Goal: Transaction & Acquisition: Purchase product/service

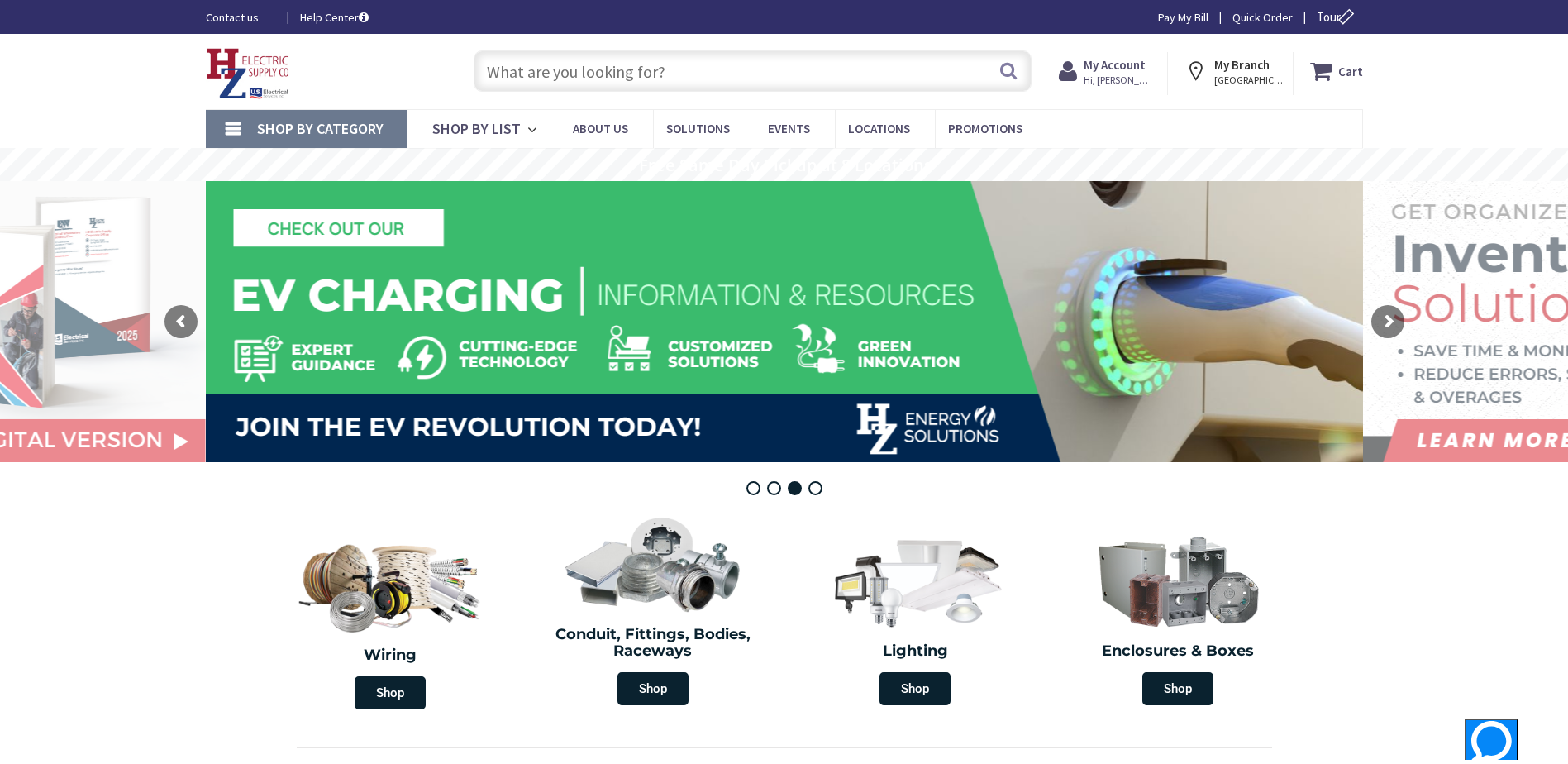
click at [725, 72] on input "text" at bounding box center [753, 71] width 558 height 41
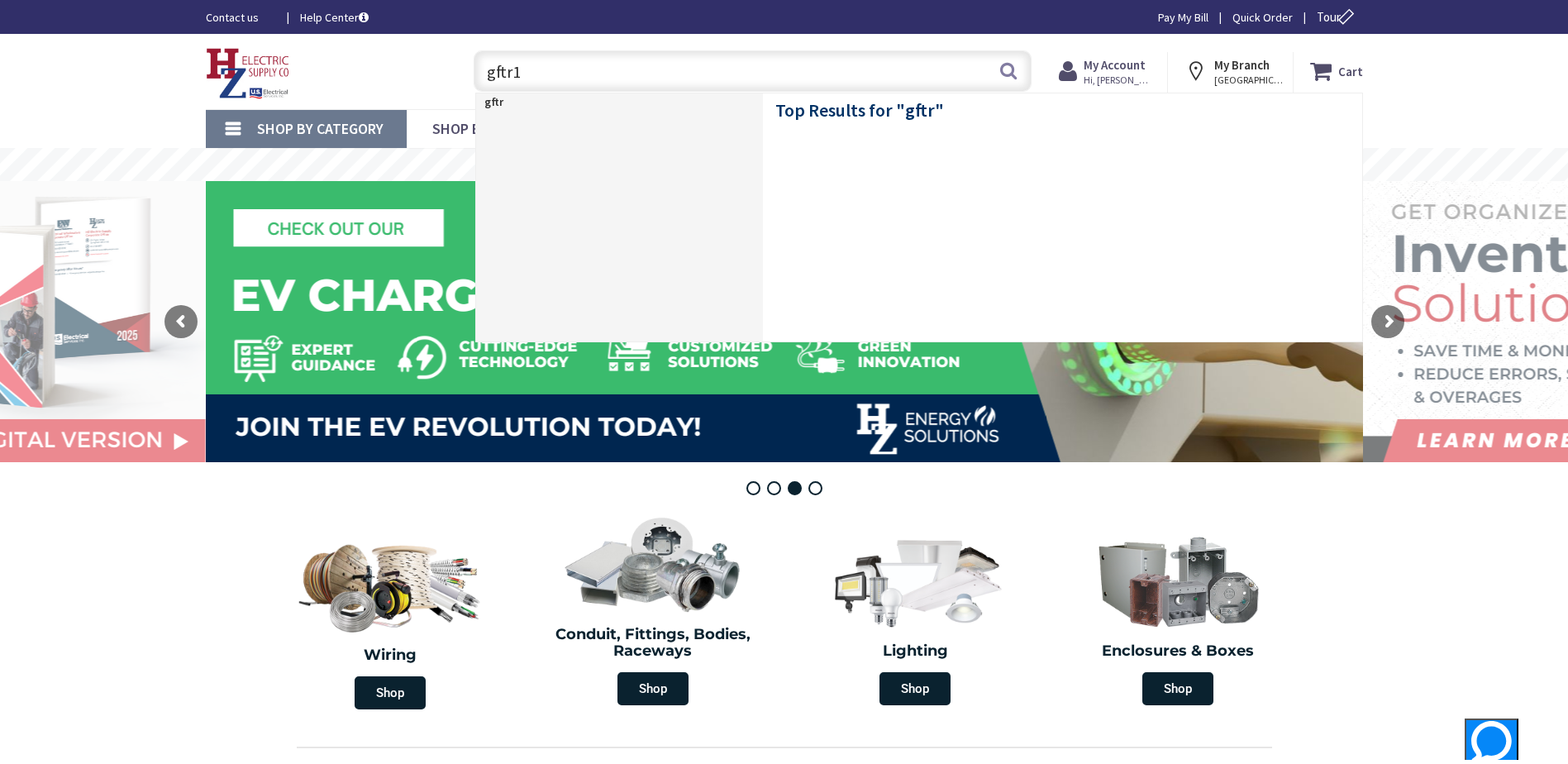
type input "gftr1w"
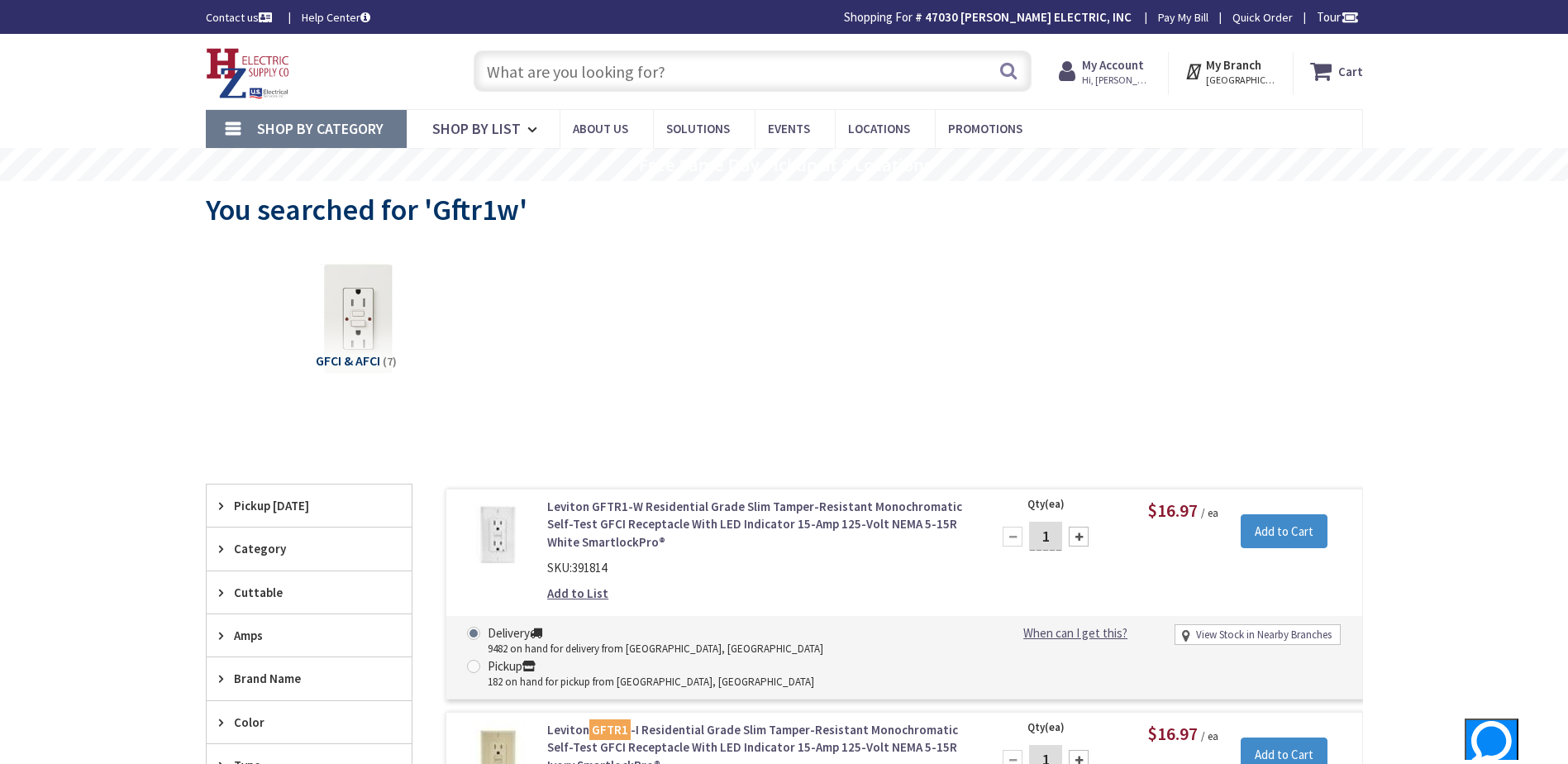
click at [599, 72] on input "text" at bounding box center [753, 71] width 558 height 41
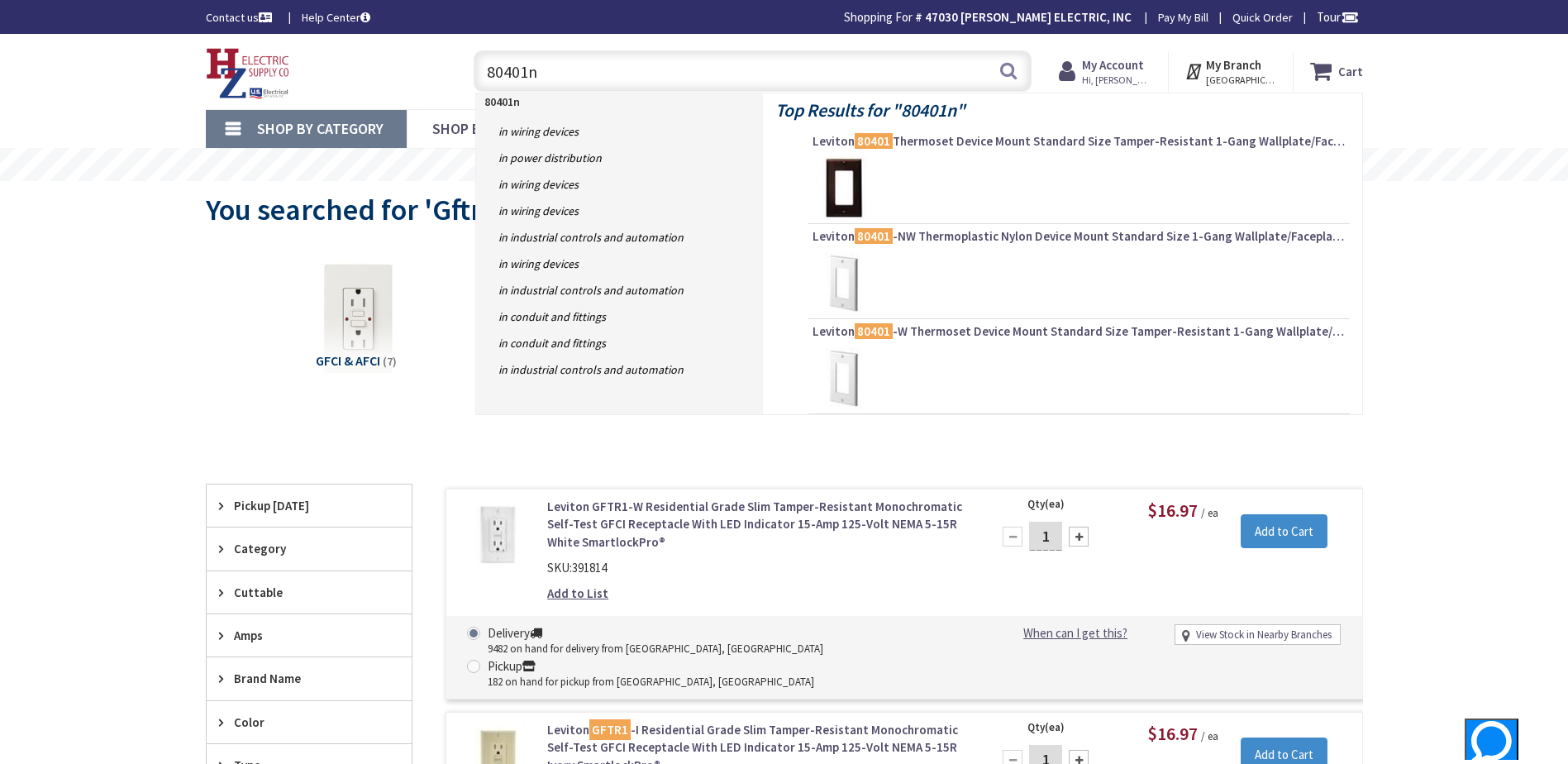
type input "80401nw"
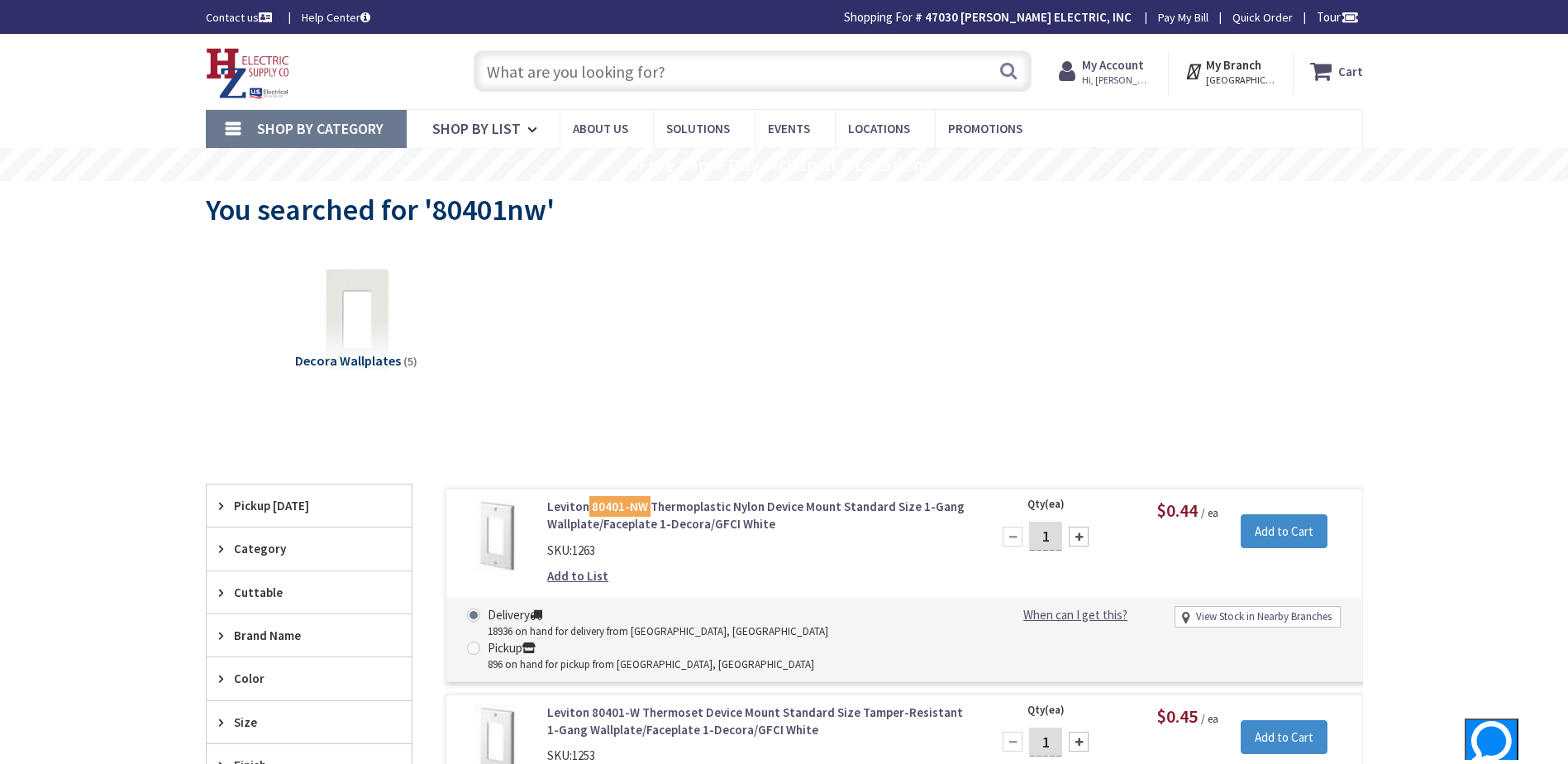
click at [649, 67] on input "text" at bounding box center [753, 71] width 558 height 41
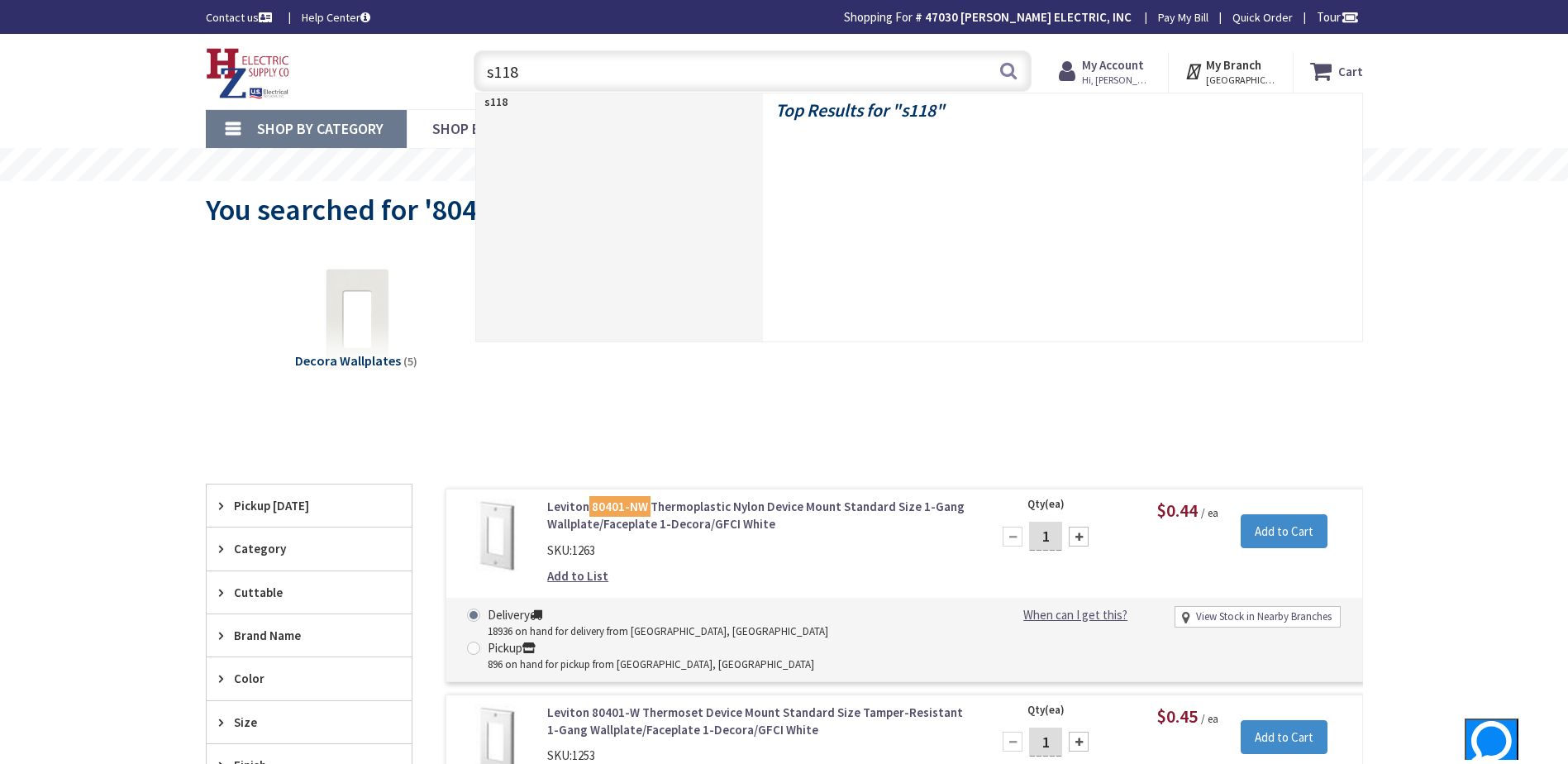
type input "s118w"
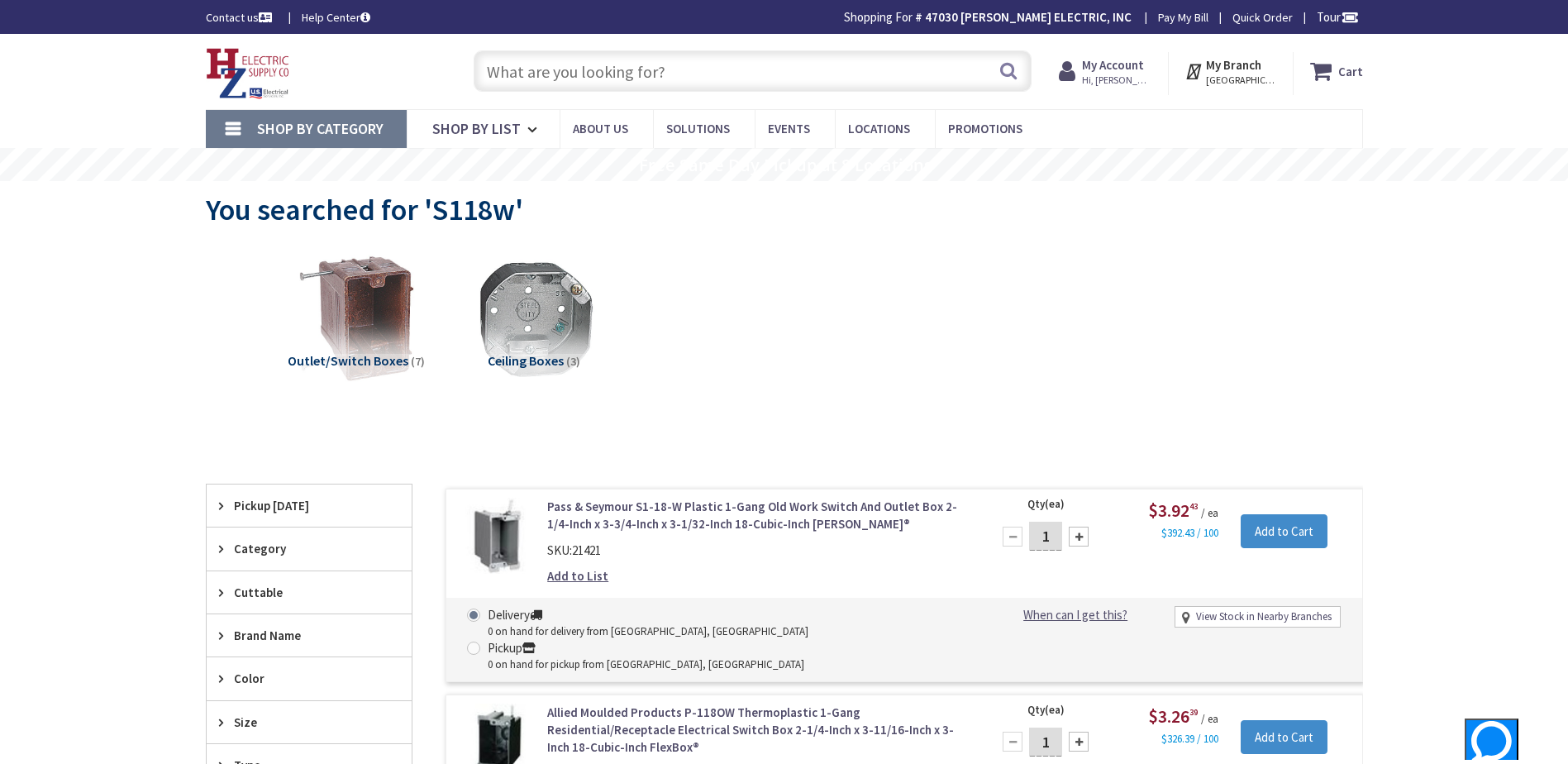
paste input "THQL1120"
type input "THQL1120"
click at [1018, 72] on button "Search" at bounding box center [1008, 71] width 22 height 38
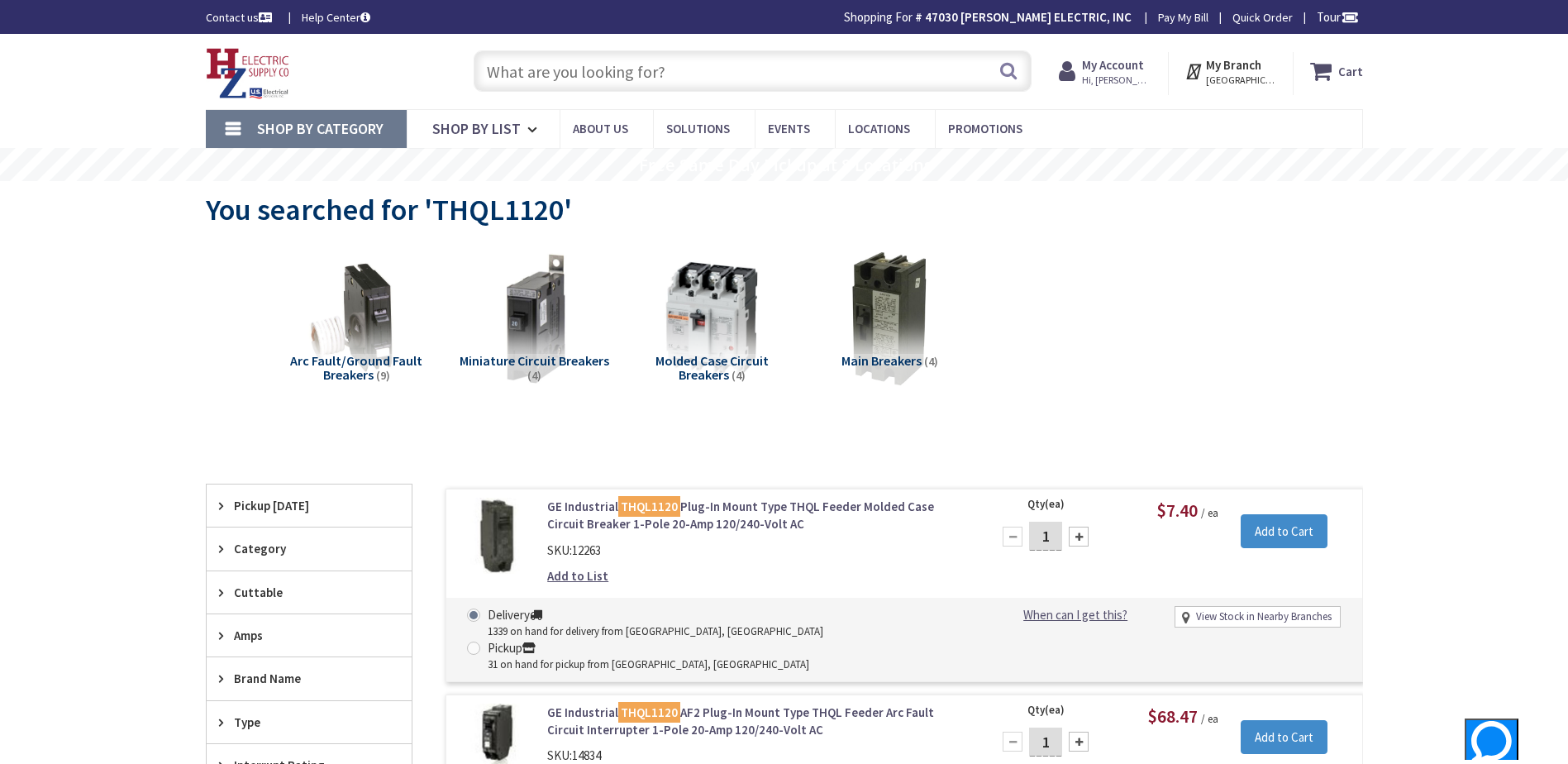
click at [608, 71] on input "text" at bounding box center [753, 71] width 558 height 41
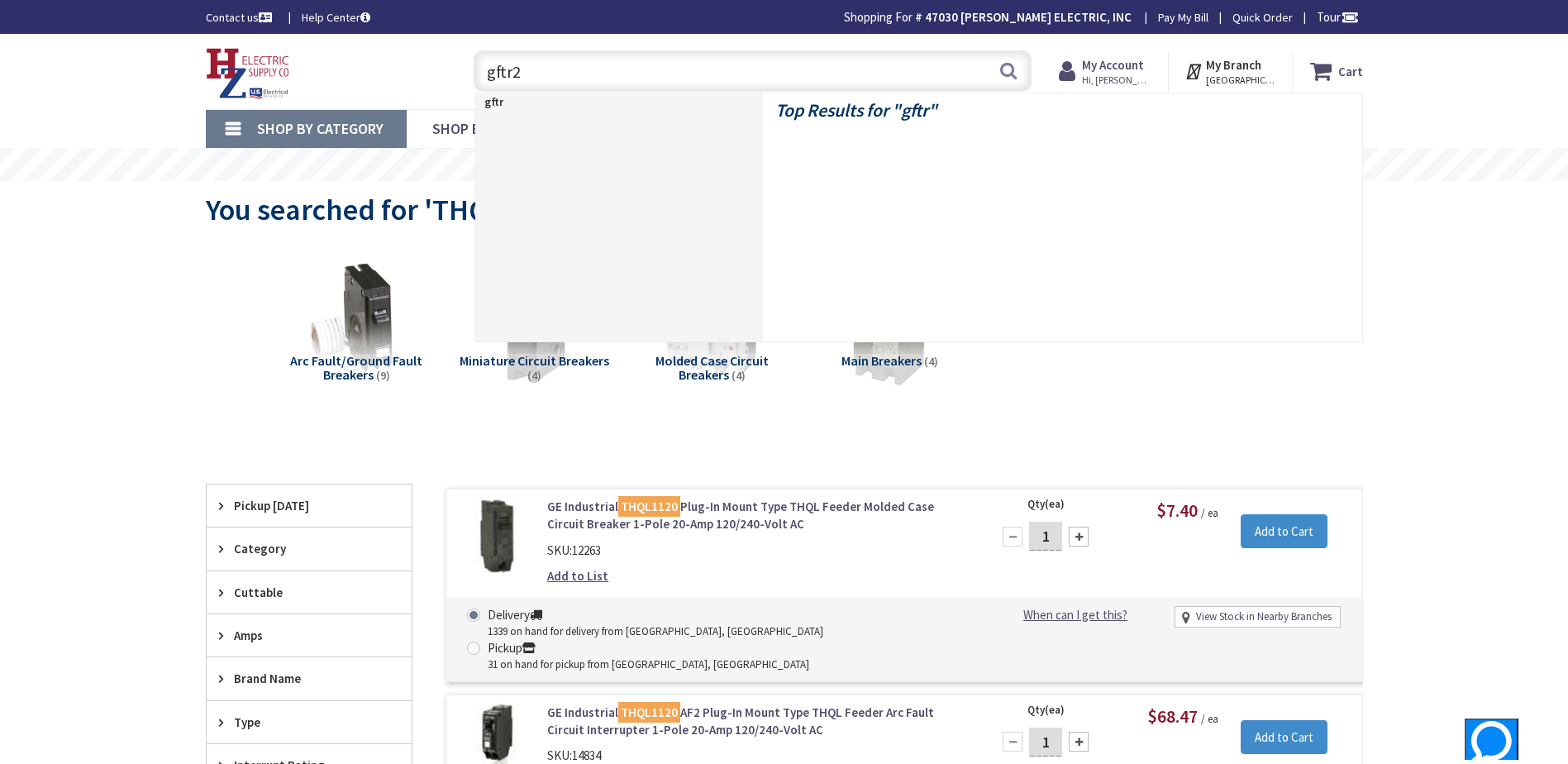
type input "gftr2w"
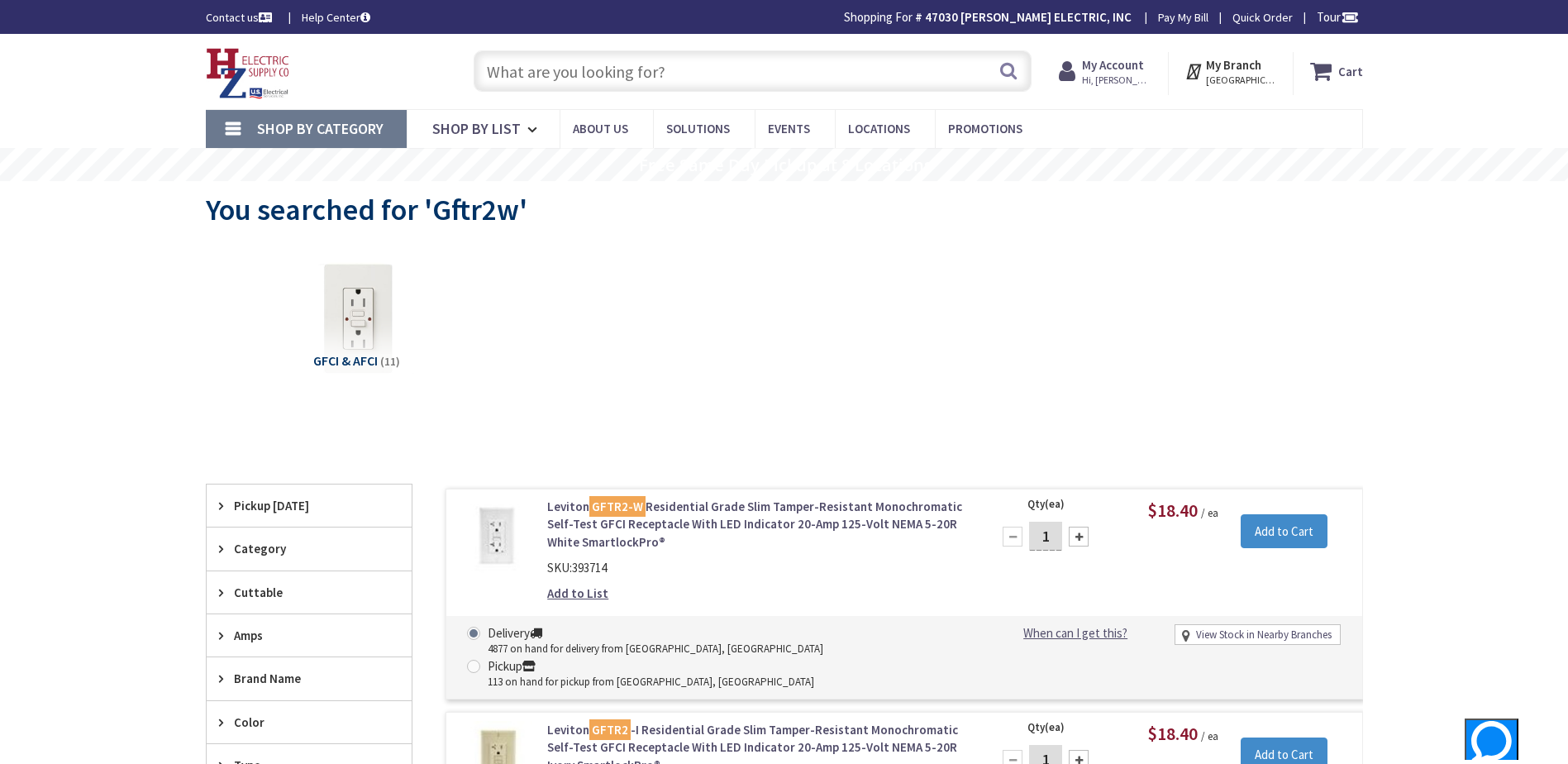
click at [602, 79] on input "text" at bounding box center [753, 71] width 558 height 41
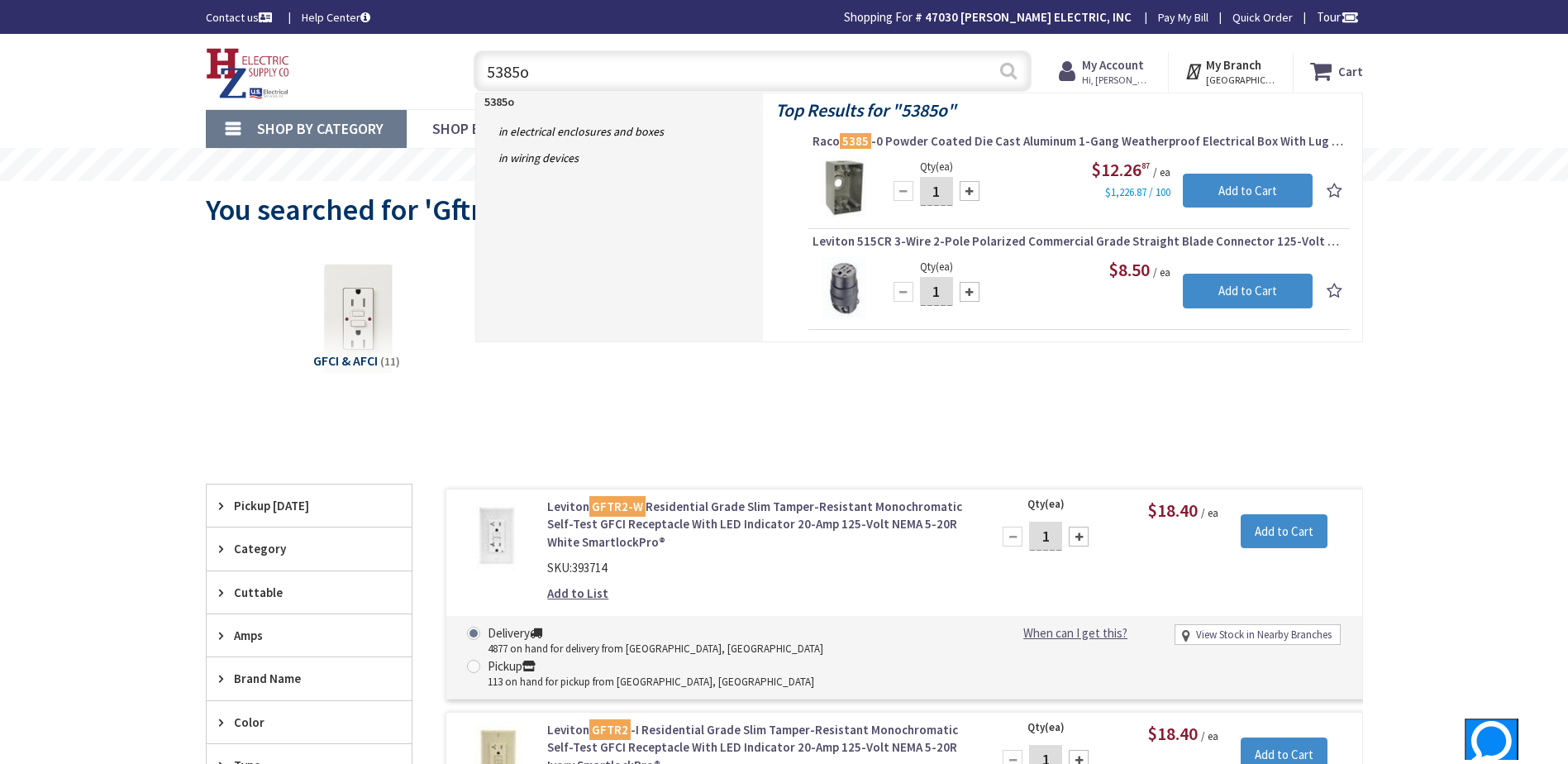
type input "5385o"
click at [1011, 78] on button "Search" at bounding box center [1008, 71] width 22 height 38
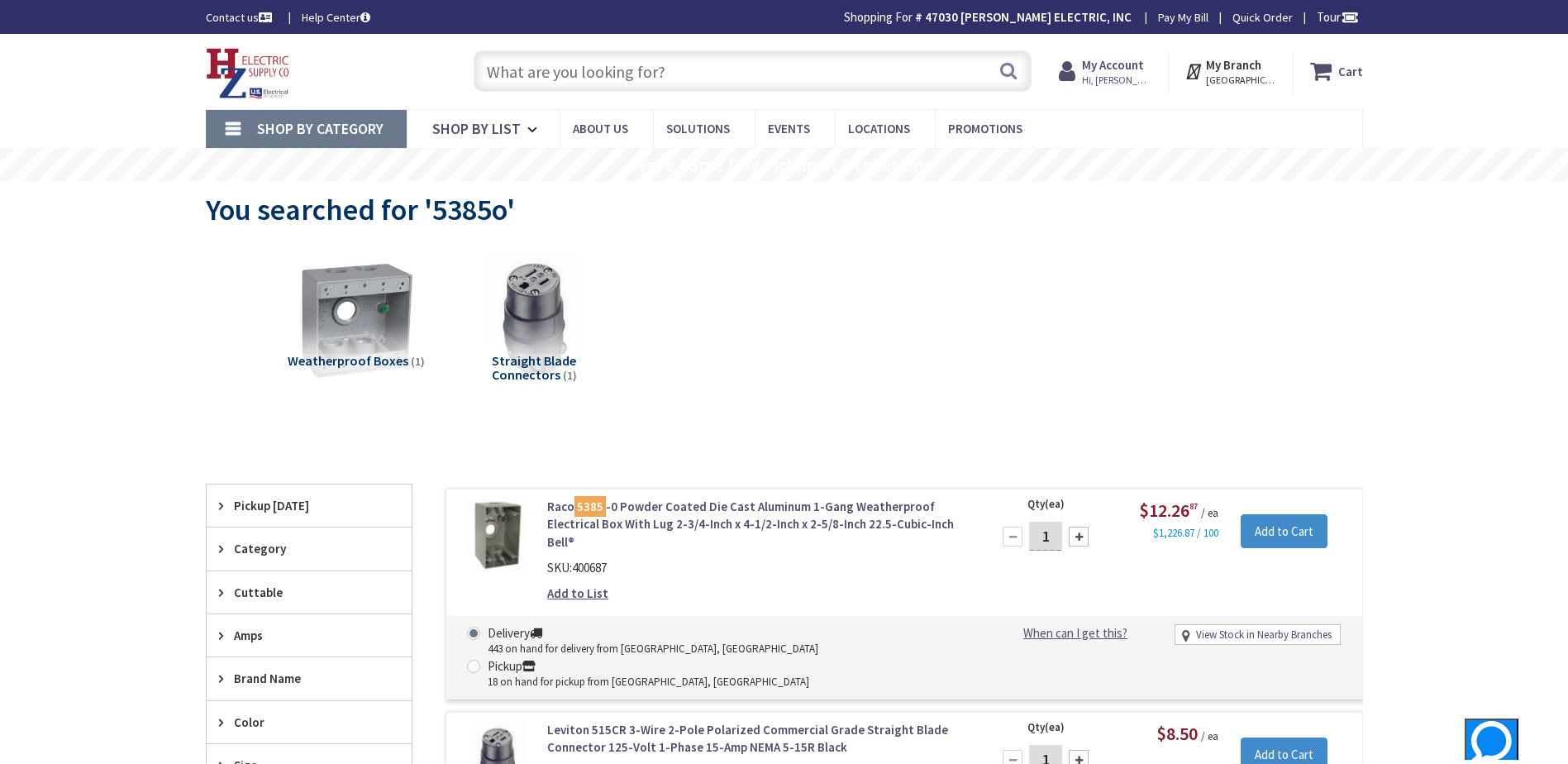
click at [791, 69] on input "text" at bounding box center [753, 71] width 558 height 41
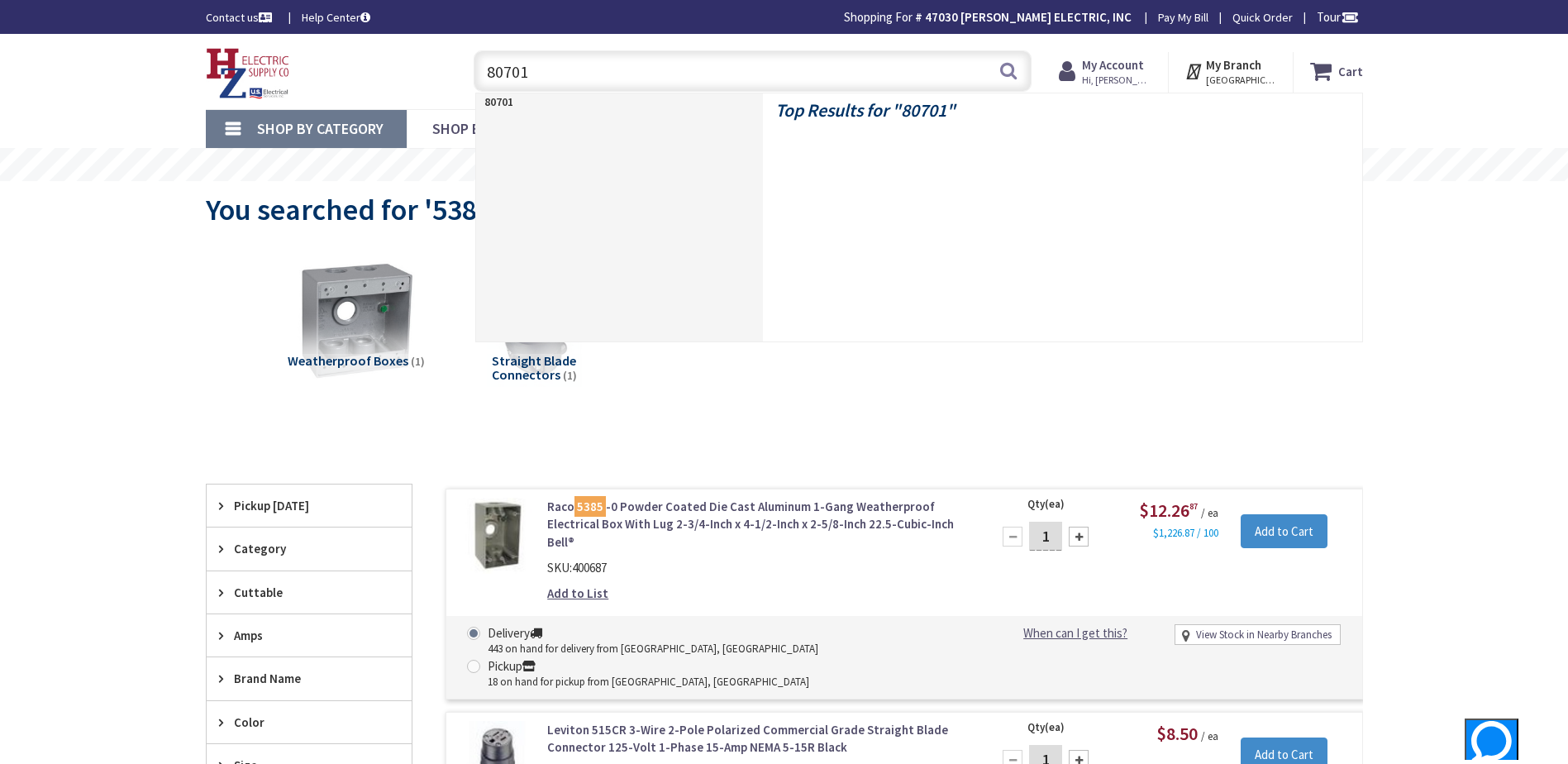
type input "80701w"
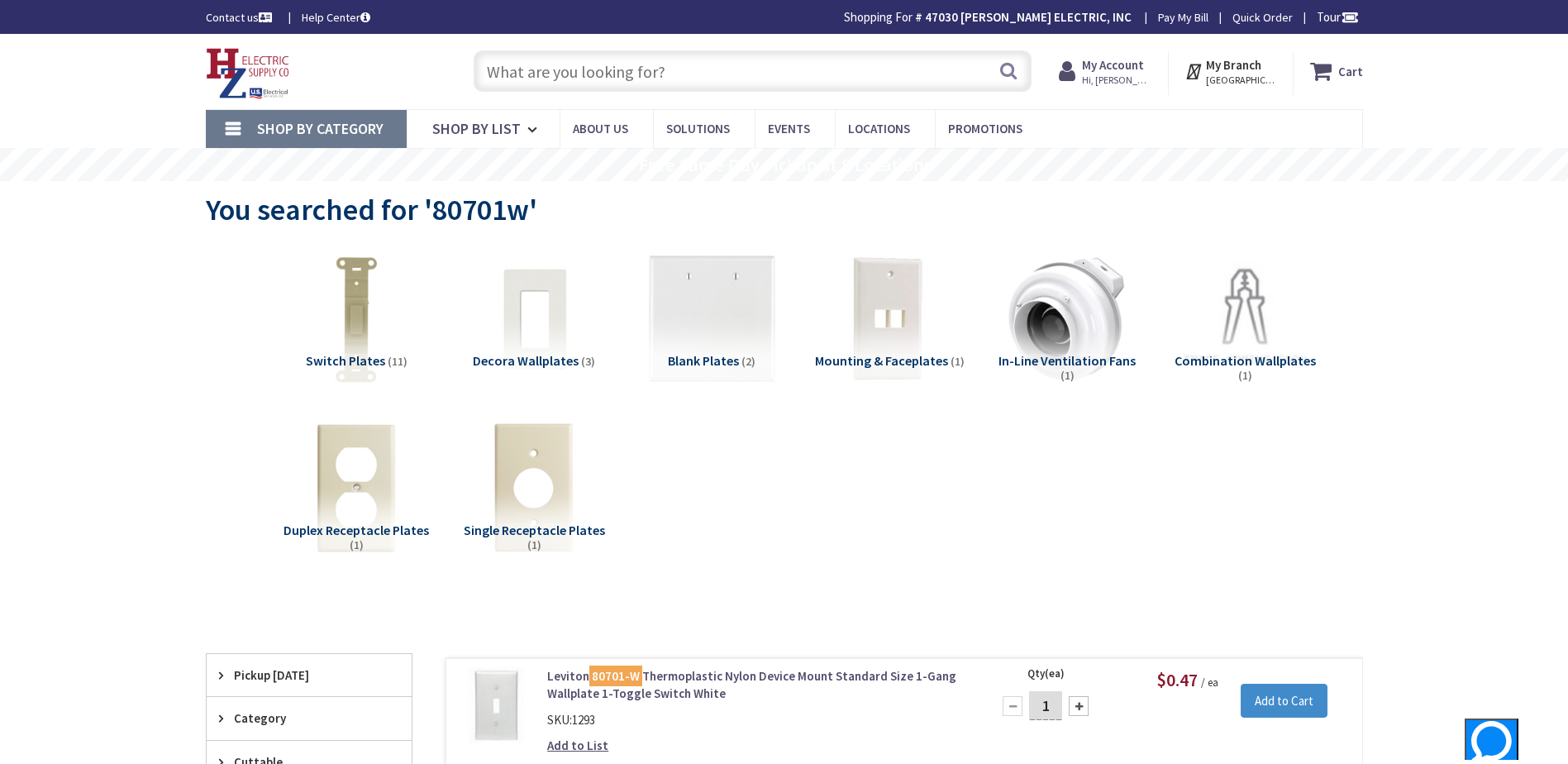
click at [529, 76] on input "text" at bounding box center [753, 71] width 558 height 41
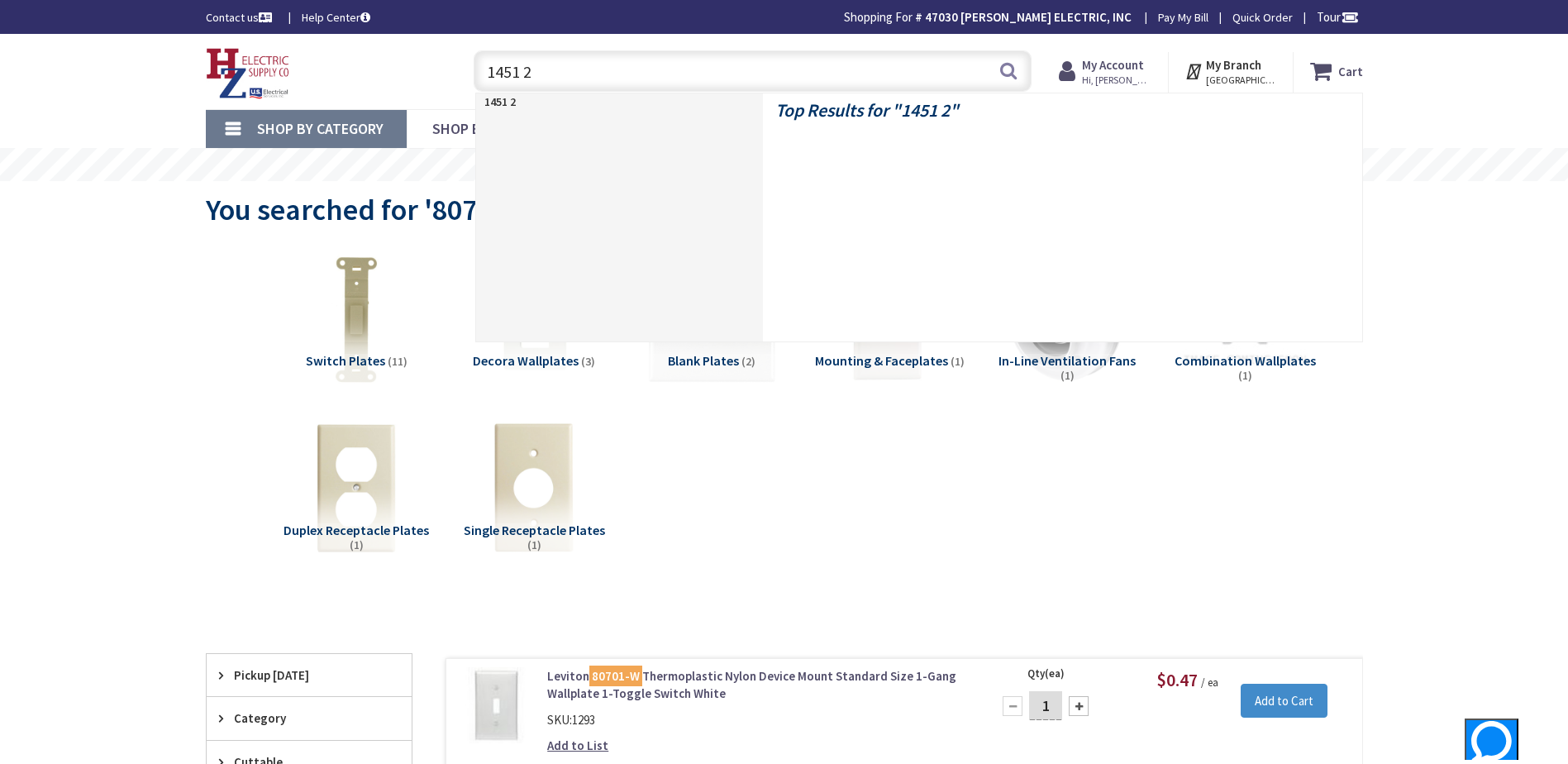
type input "1451 2w"
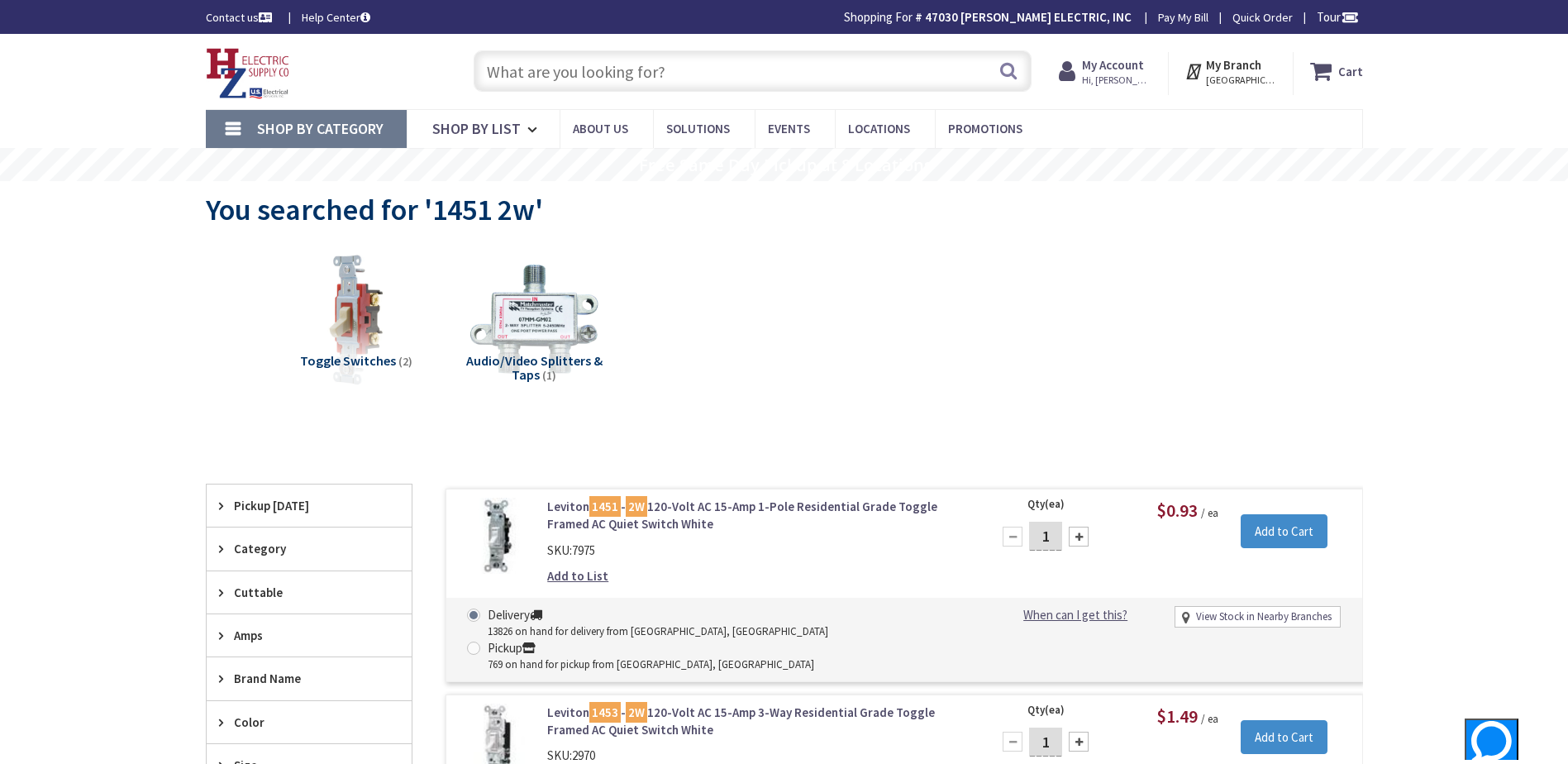
click at [840, 404] on div "Toggle Switches (2) Audio/Video Splitters & Taps (1)" at bounding box center [784, 331] width 1100 height 177
click at [575, 65] on input "text" at bounding box center [753, 71] width 558 height 41
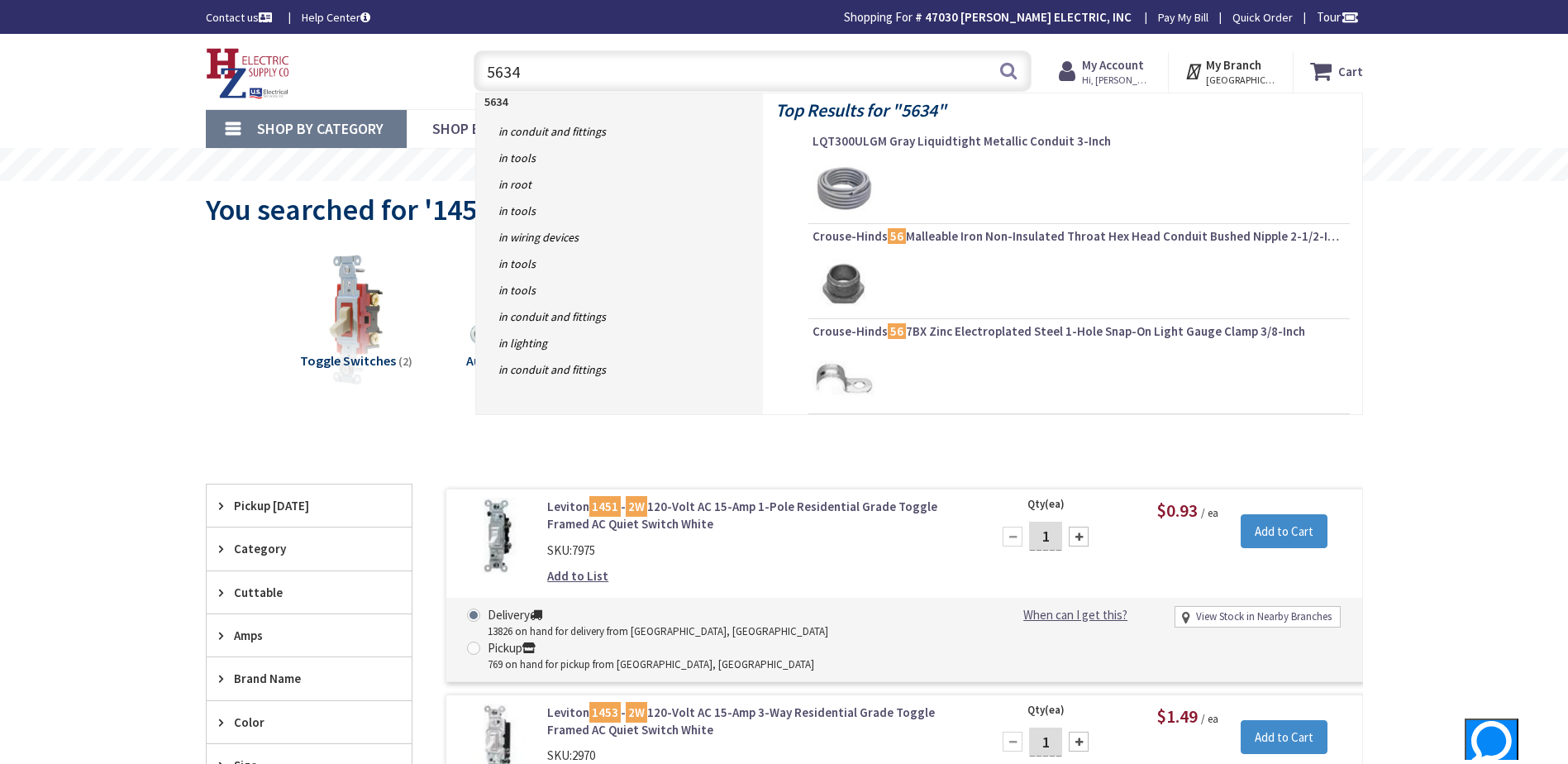
type input "5634w"
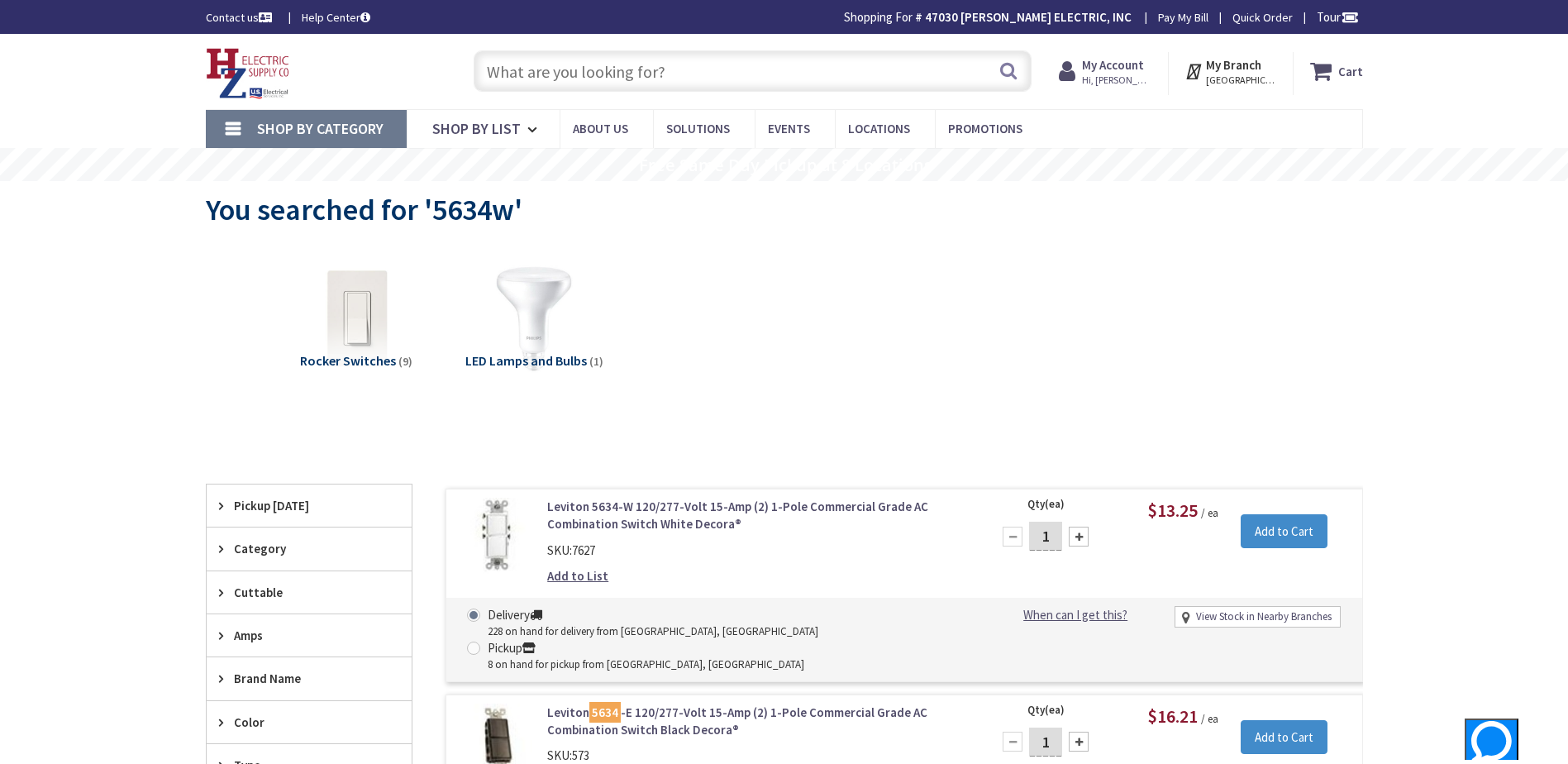
click at [556, 75] on input "text" at bounding box center [753, 71] width 558 height 41
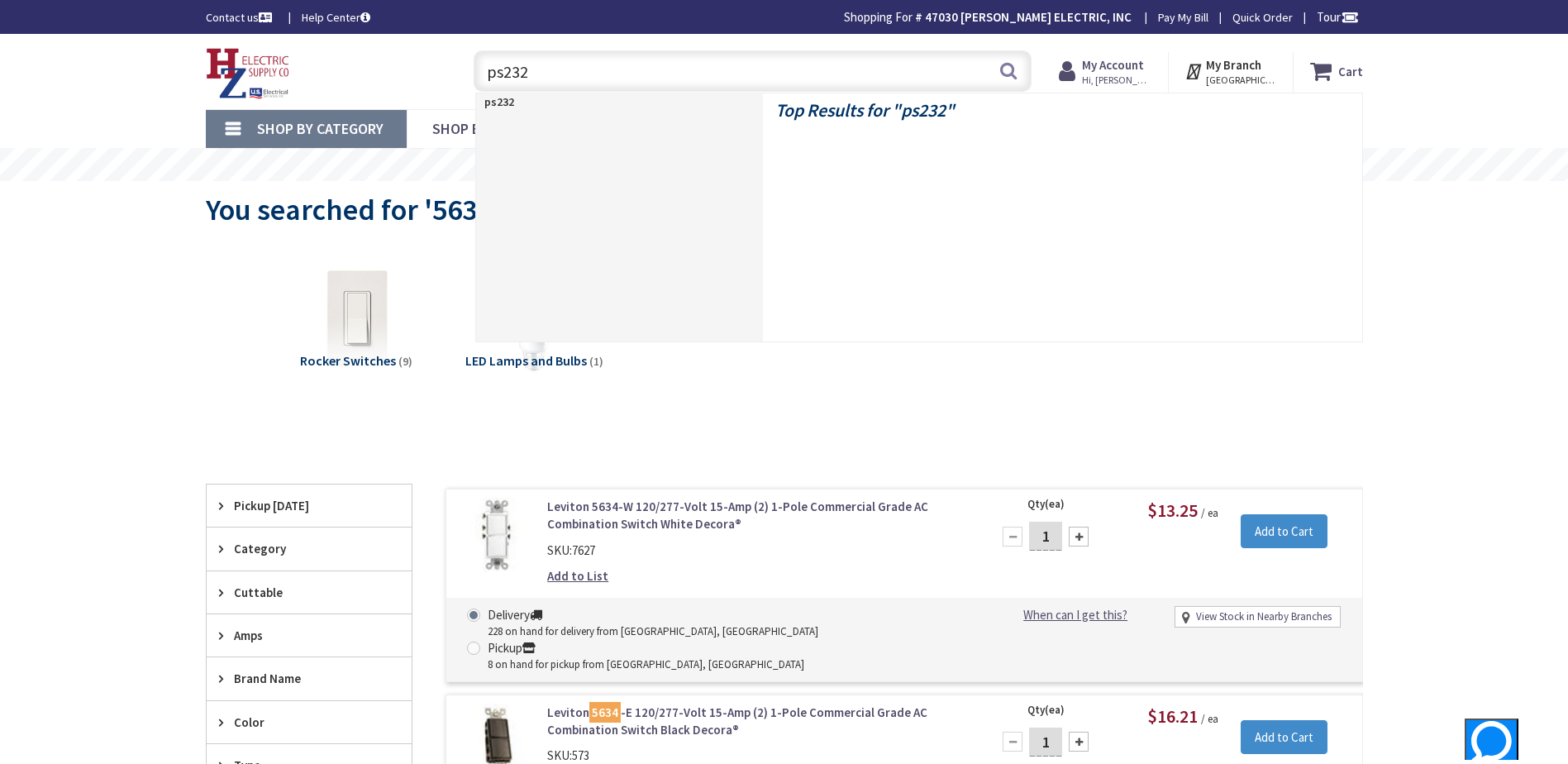
type input "ps232w"
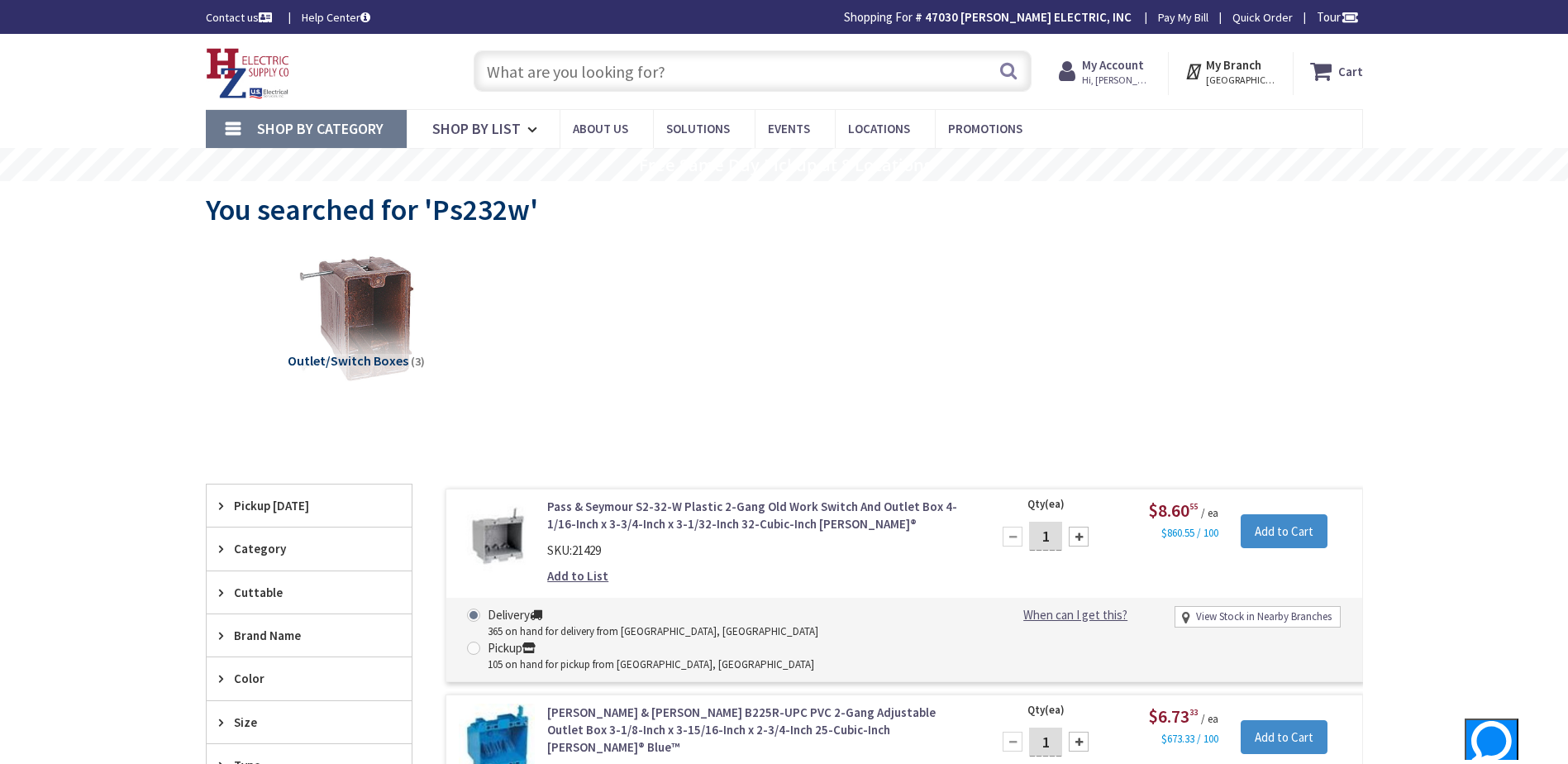
click at [529, 71] on input "text" at bounding box center [753, 71] width 558 height 41
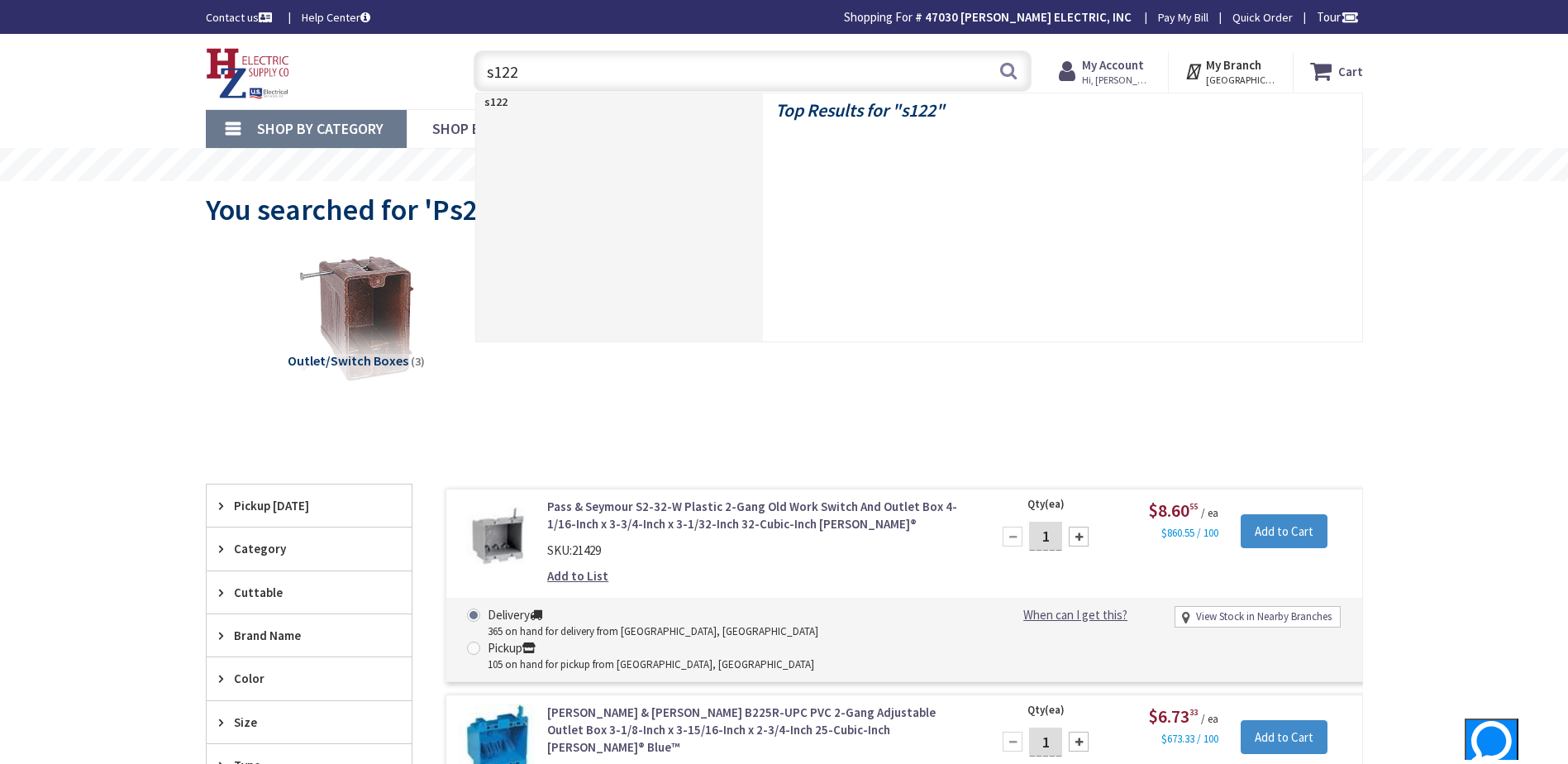
type input "s122w"
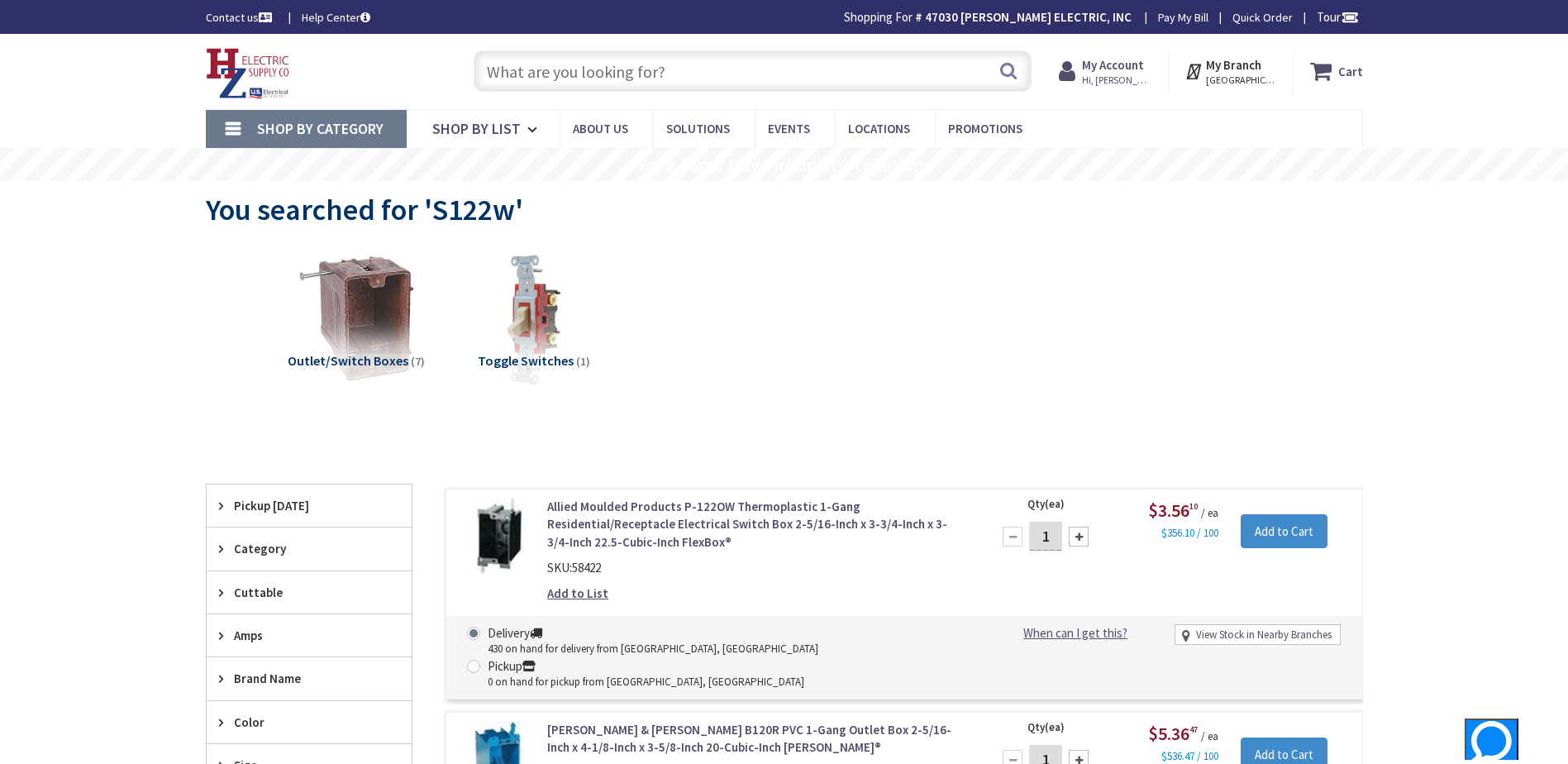
click at [663, 68] on input "text" at bounding box center [753, 71] width 558 height 41
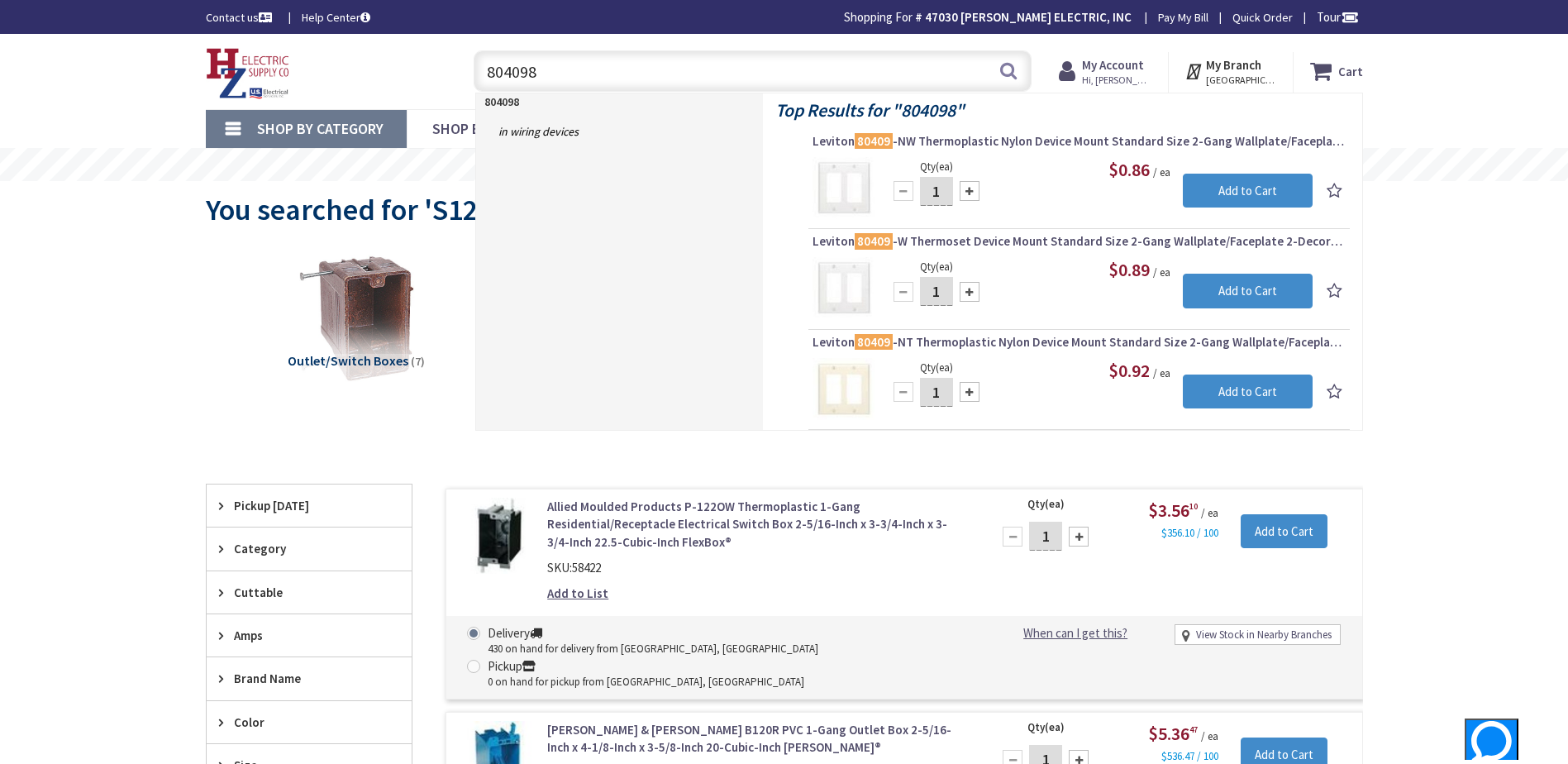
type input "80409"
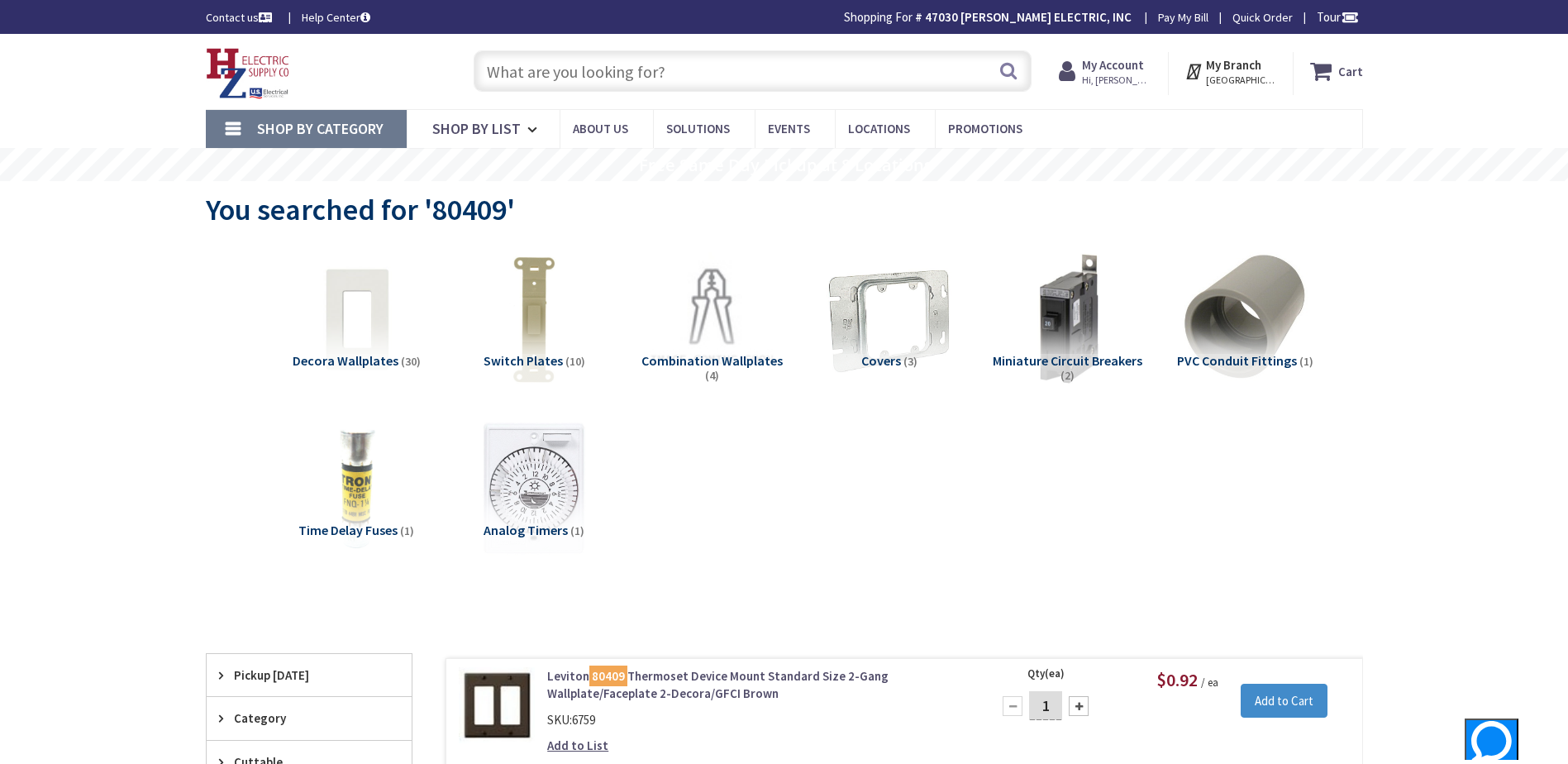
click at [643, 70] on input "text" at bounding box center [753, 71] width 558 height 41
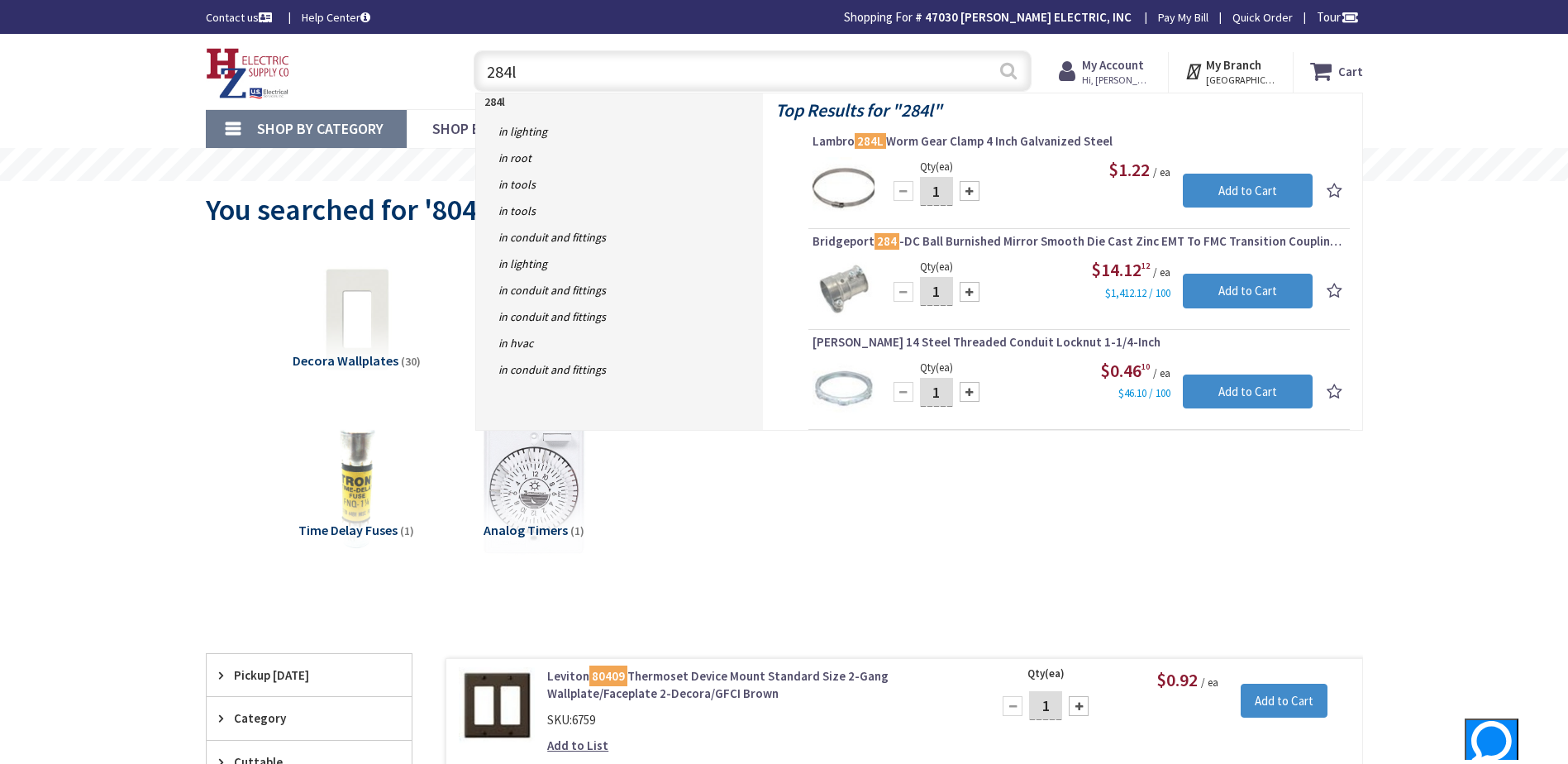
type input "284l"
click at [1012, 70] on button "Search" at bounding box center [1008, 71] width 22 height 38
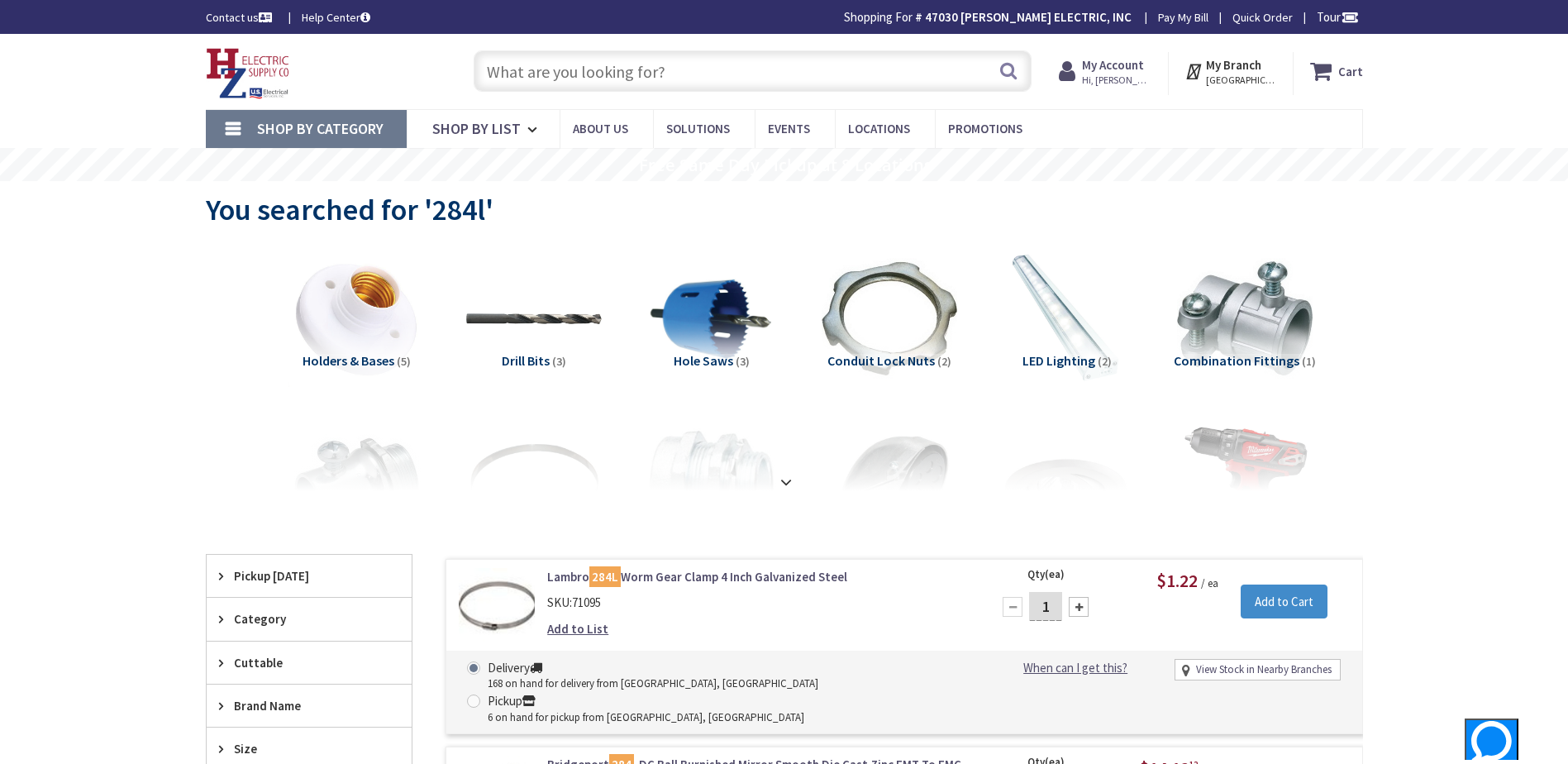
click at [570, 70] on input "text" at bounding box center [753, 71] width 558 height 41
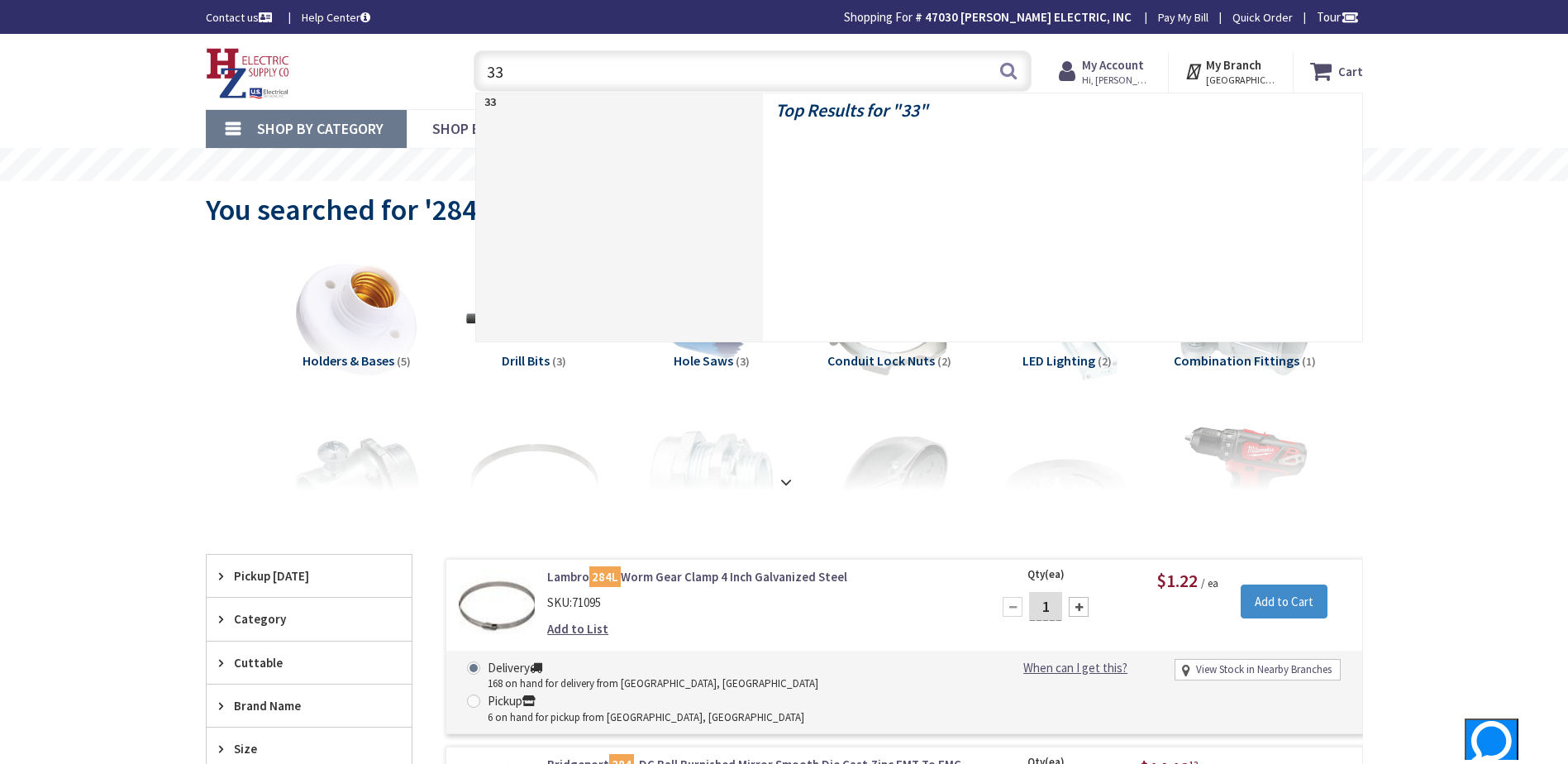
type input "334"
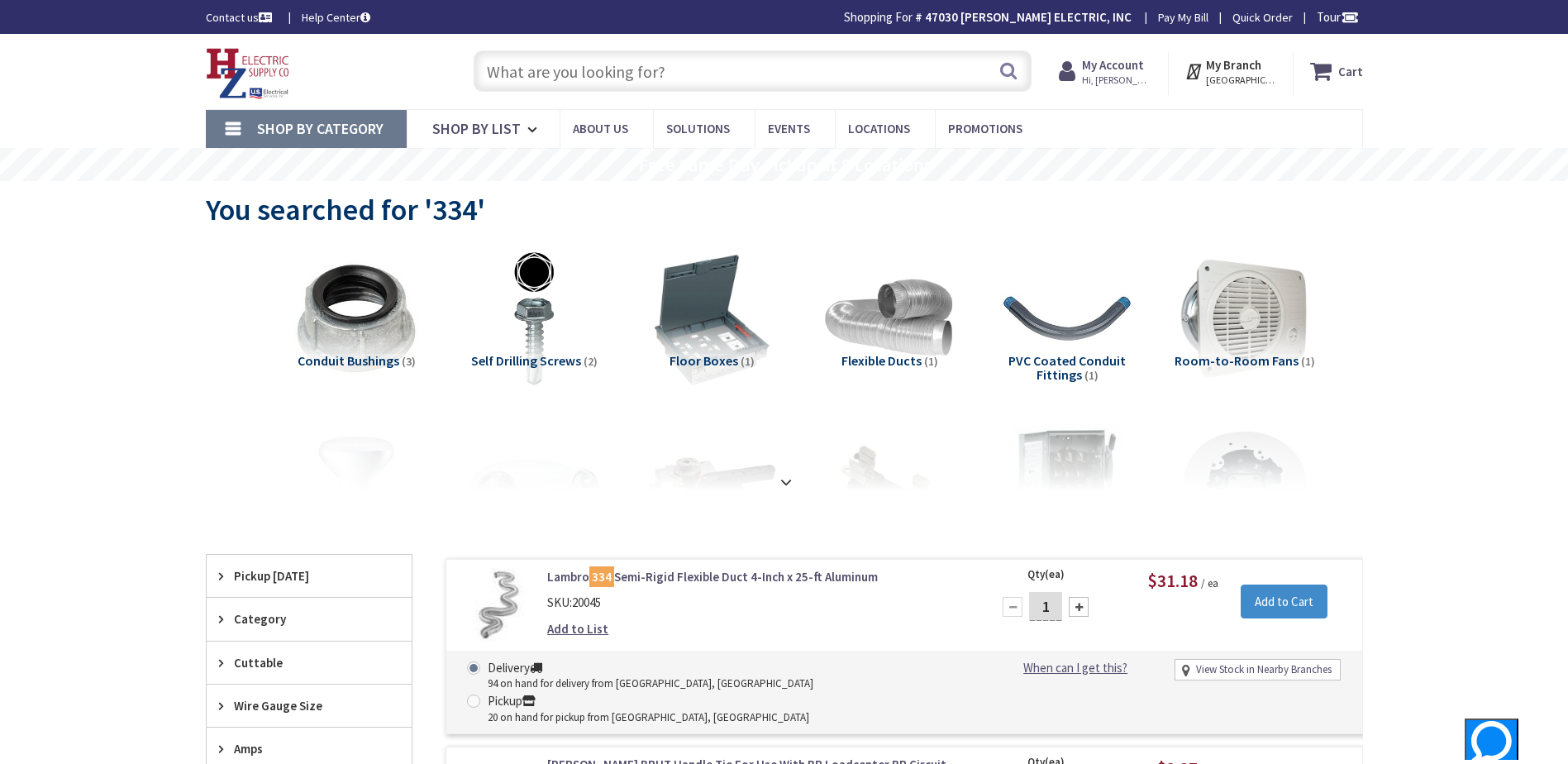
paste input "Wall mount humidity sensor"
type input "Wall mount humidity sensor"
click at [1006, 67] on button "Search" at bounding box center [1008, 71] width 22 height 38
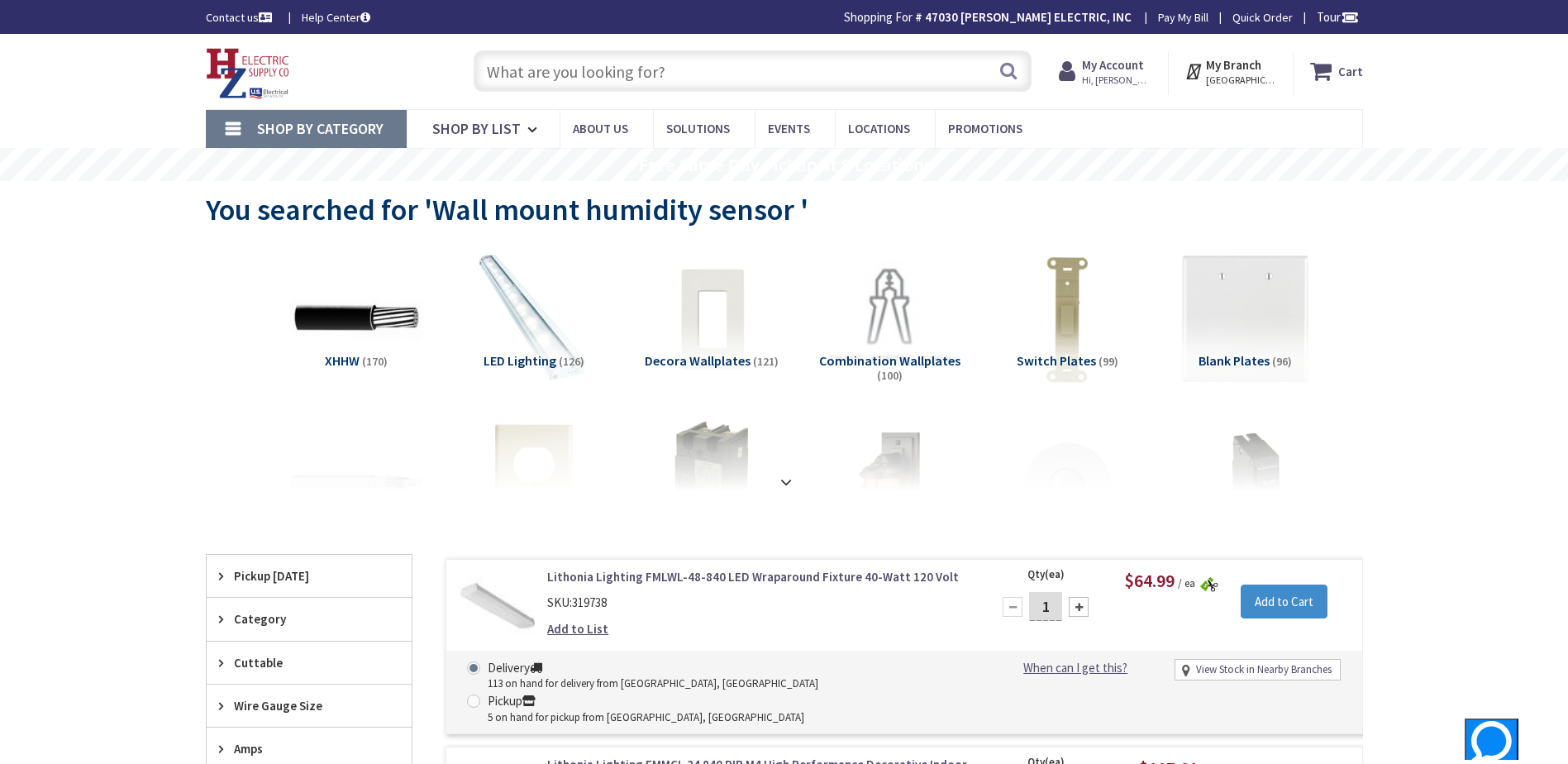
click at [559, 70] on input "text" at bounding box center [753, 71] width 558 height 41
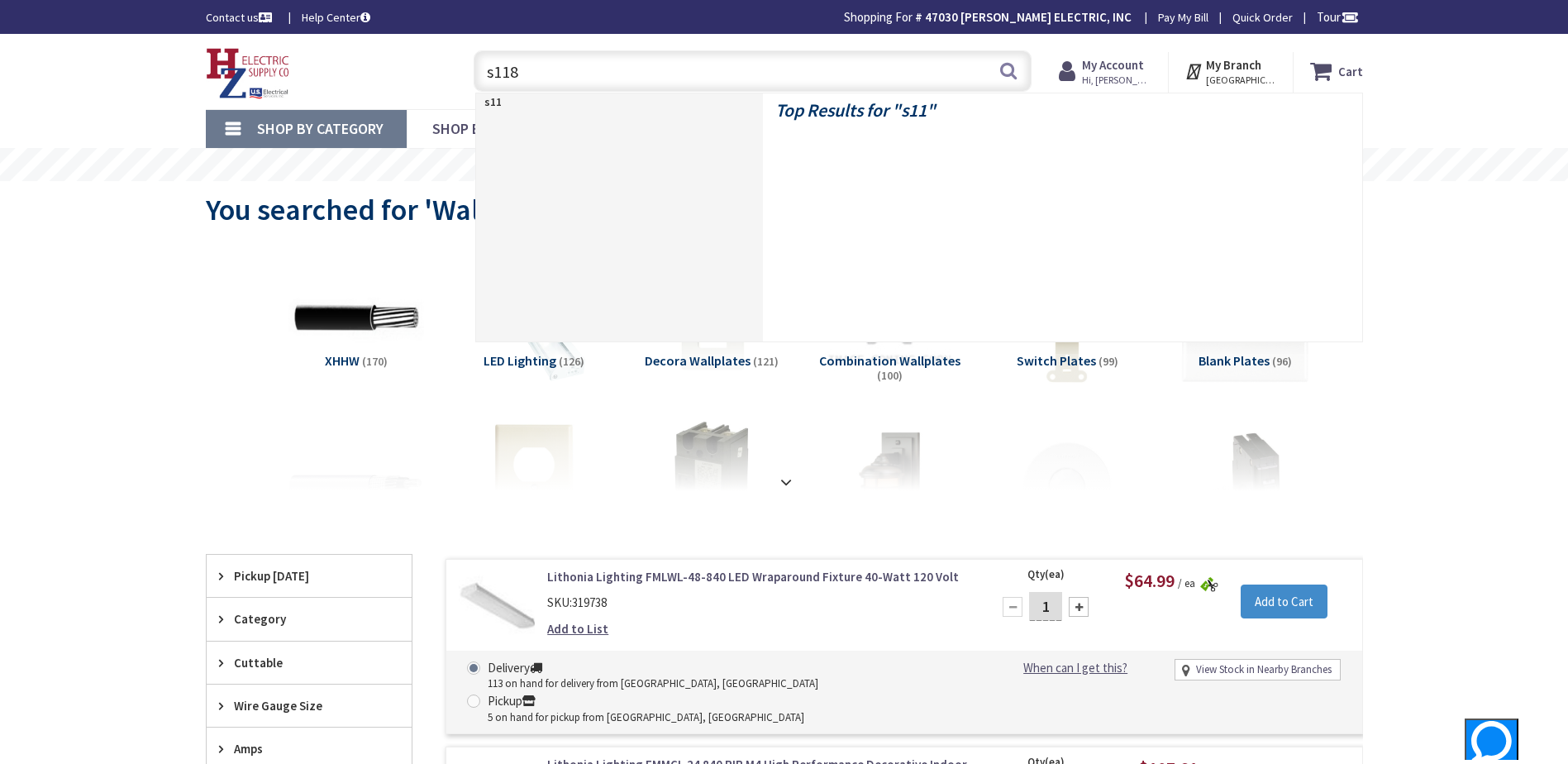
type input "s118w"
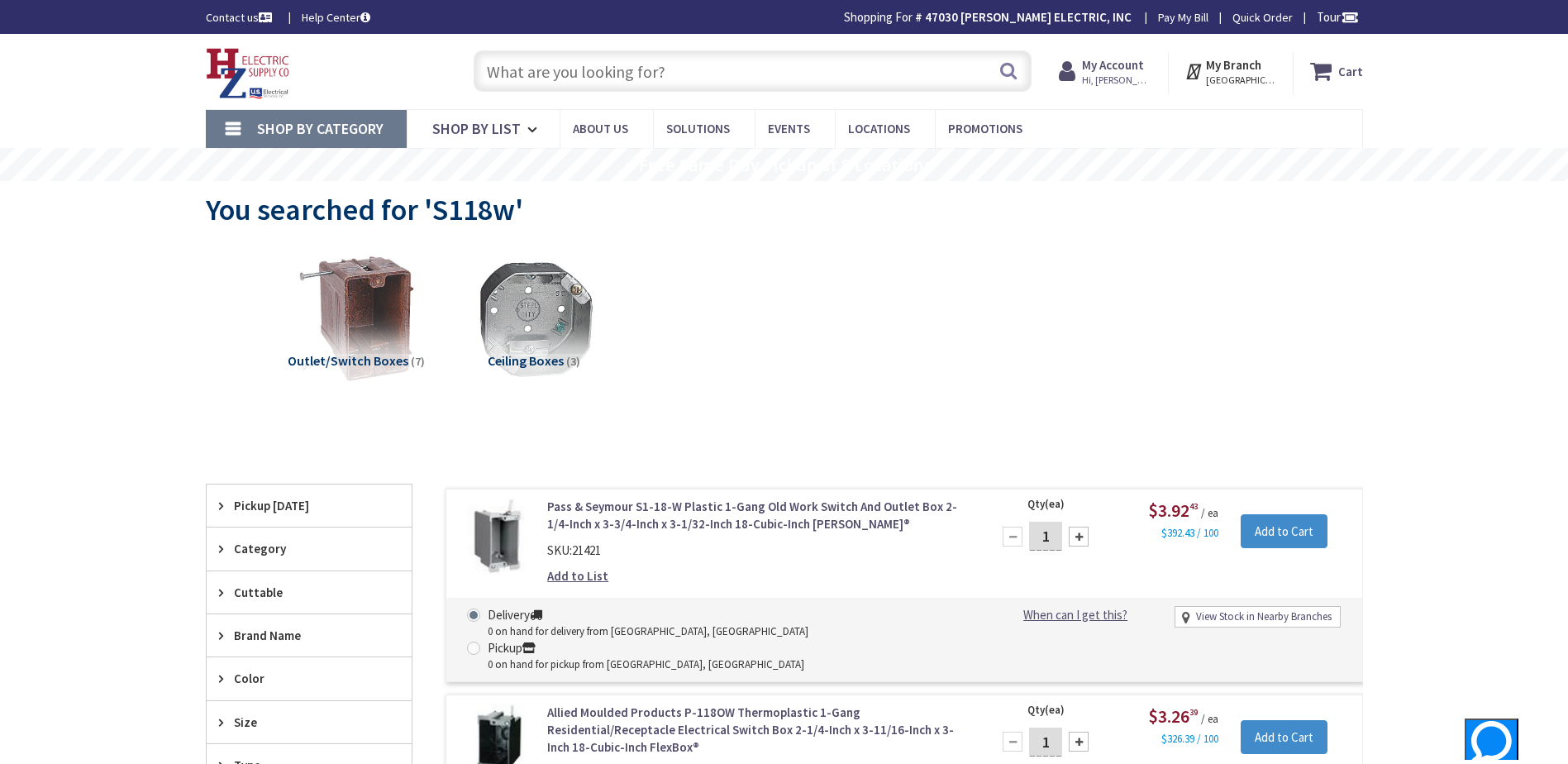
click at [584, 65] on input "text" at bounding box center [753, 71] width 558 height 41
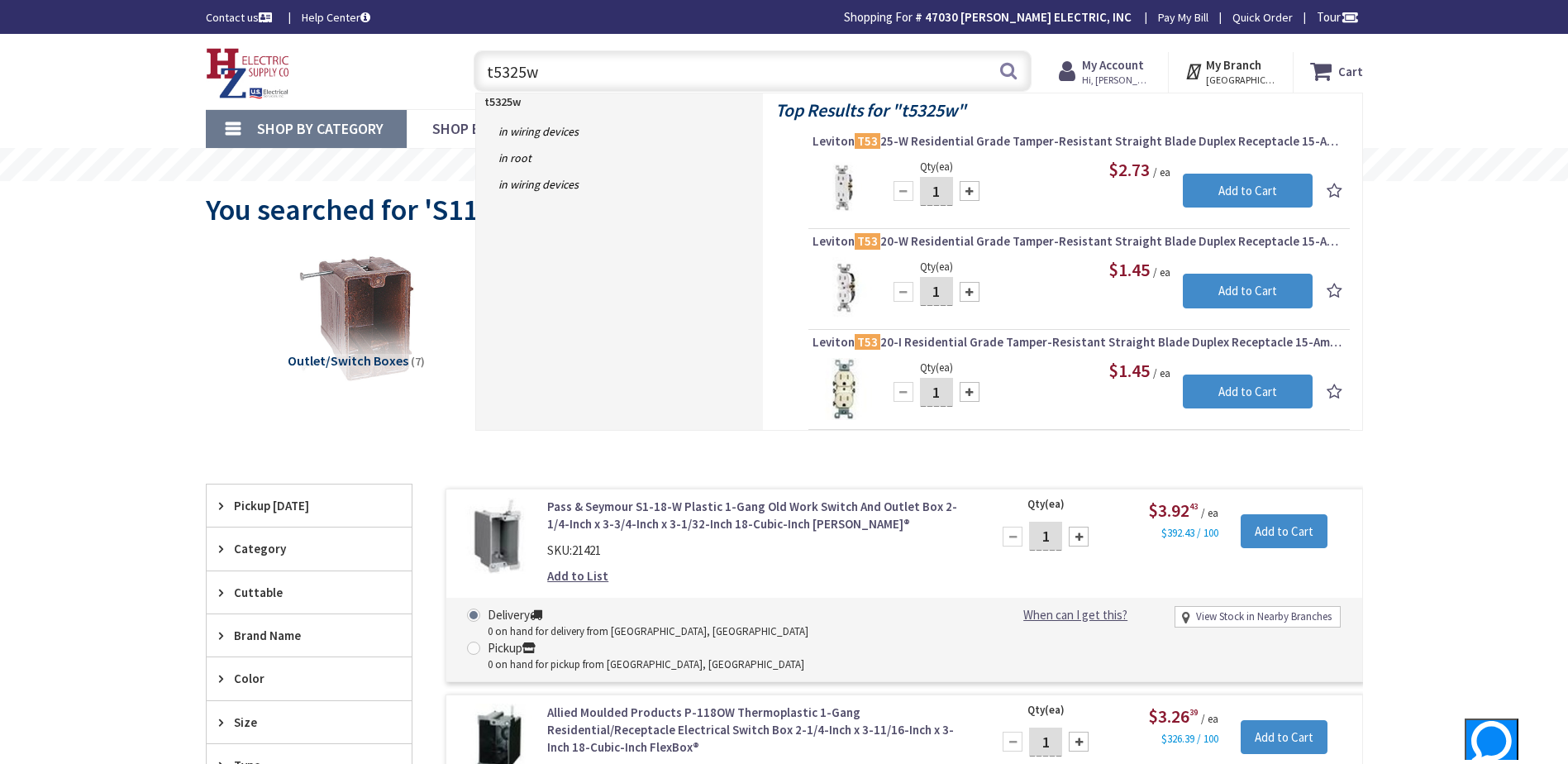
type input "t5325w"
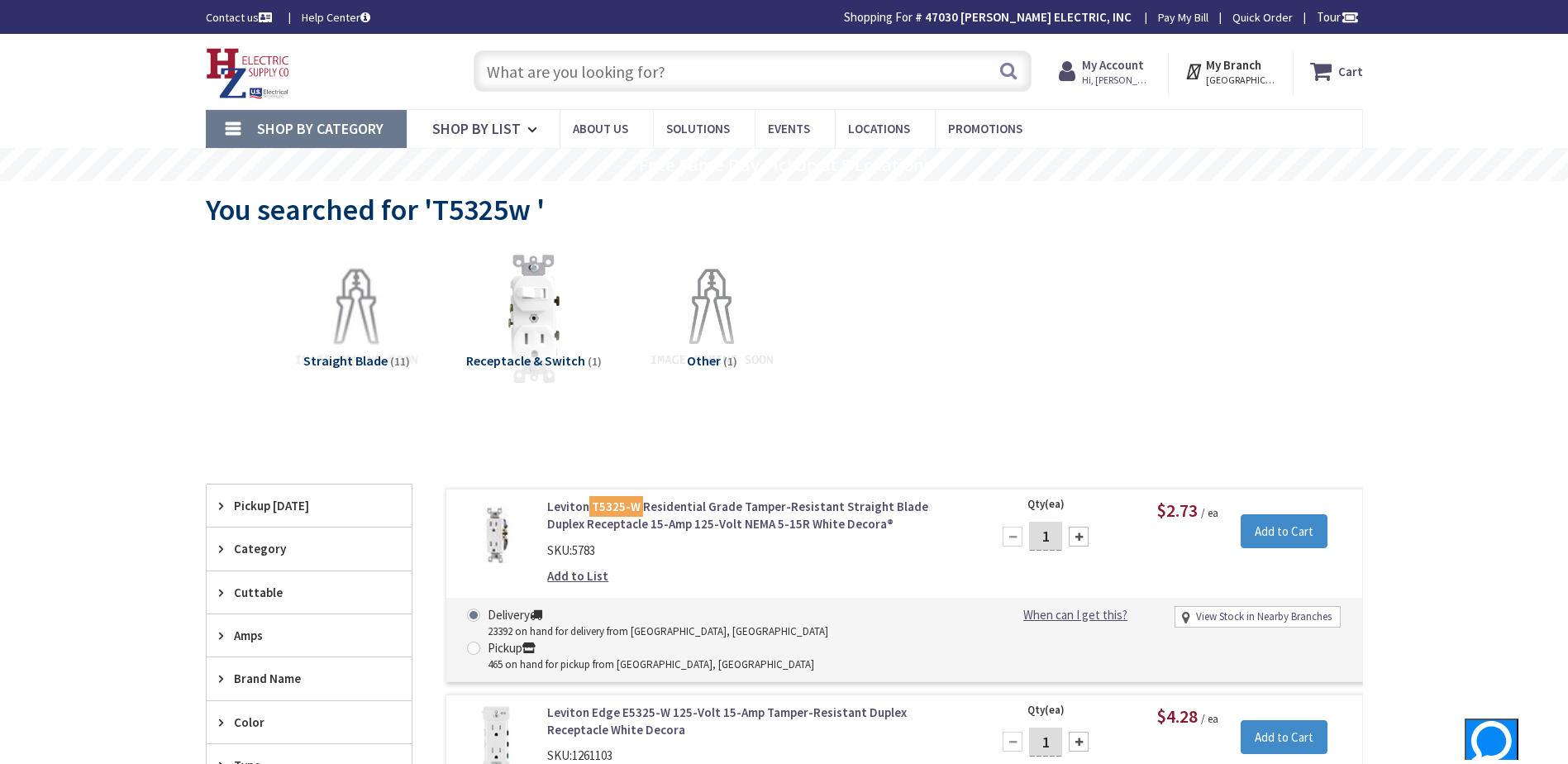
click at [581, 68] on input "text" at bounding box center [753, 71] width 558 height 41
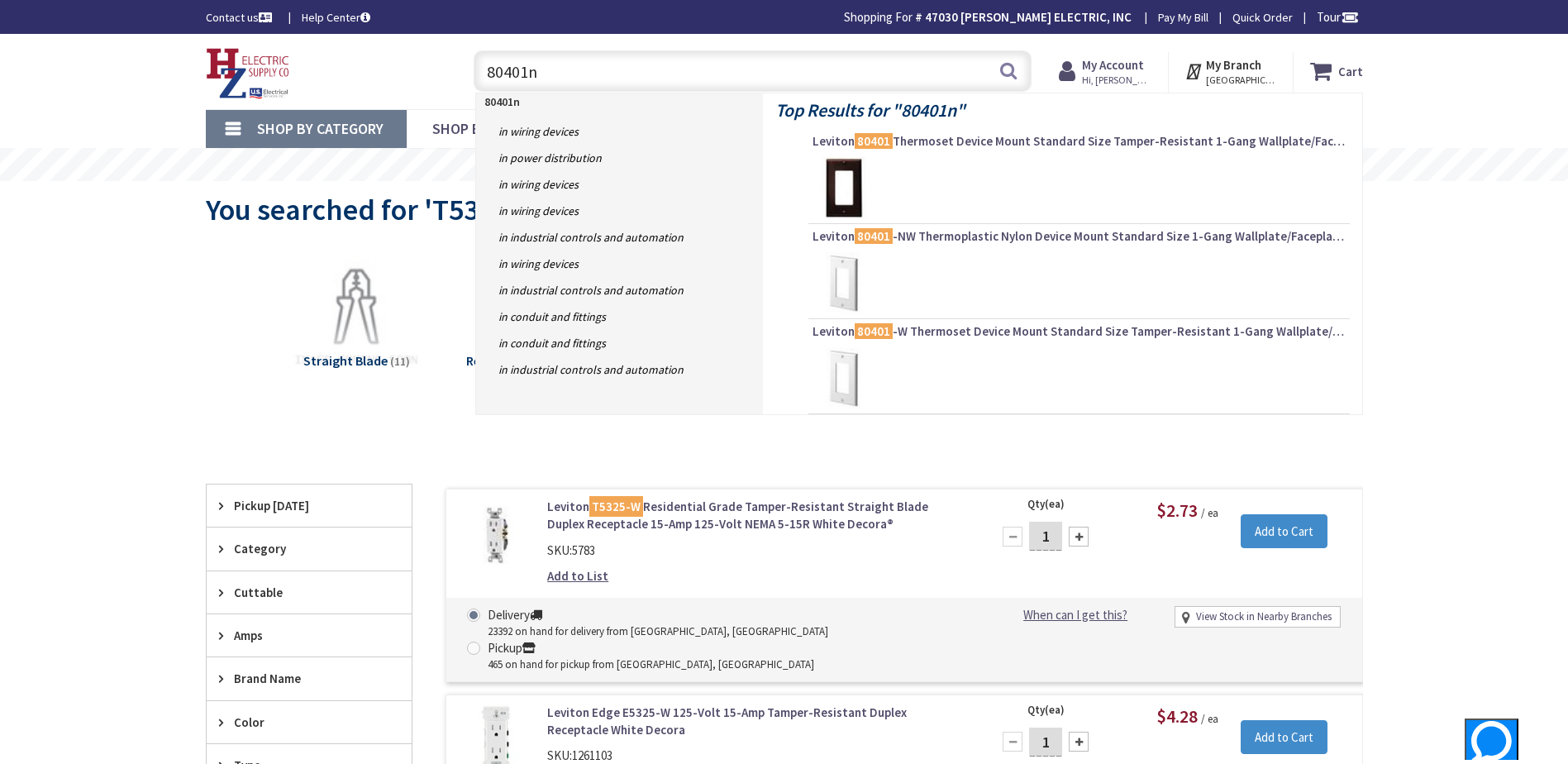
type input "80401nw"
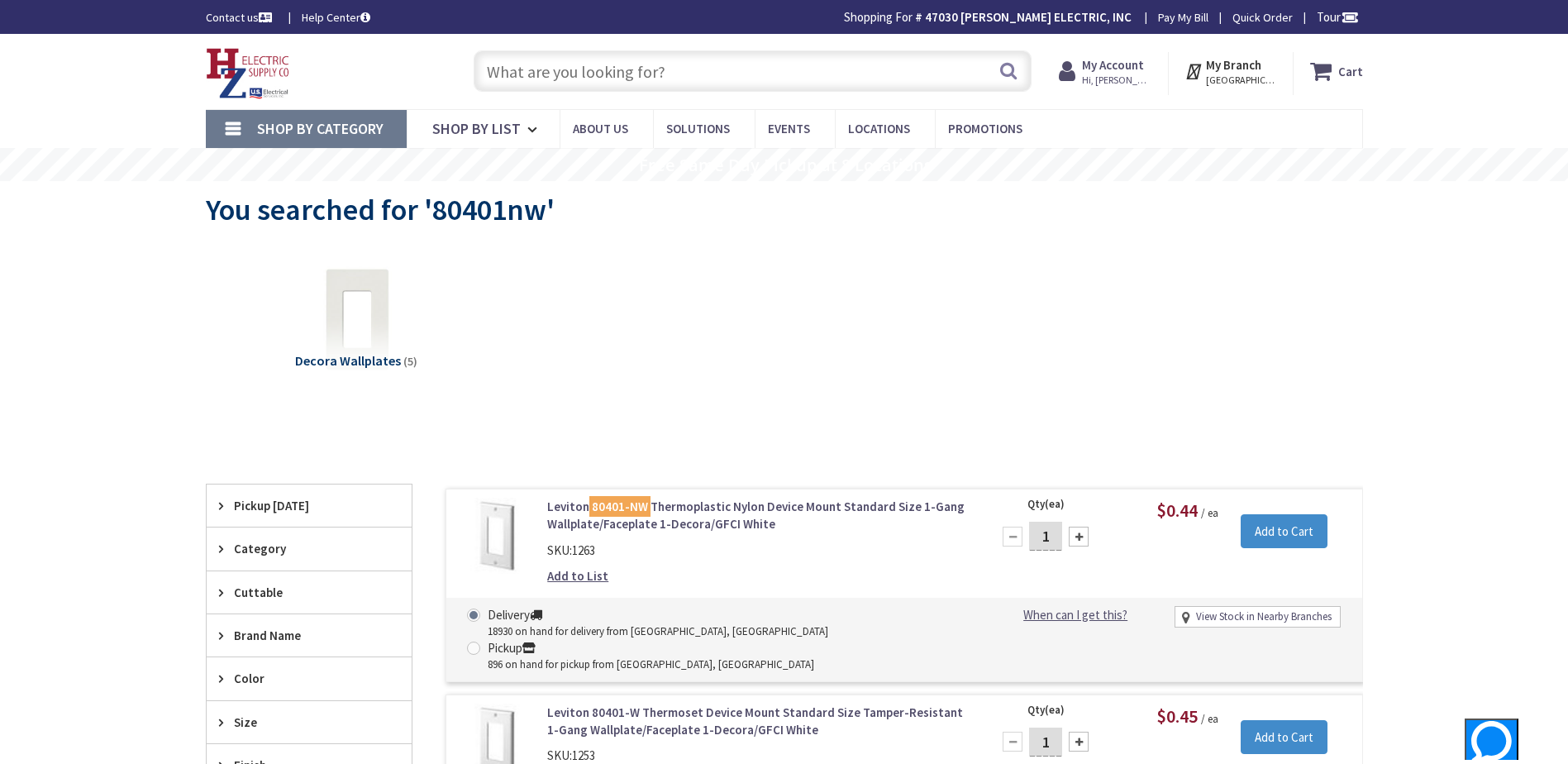
click at [644, 73] on input "text" at bounding box center [753, 71] width 558 height 41
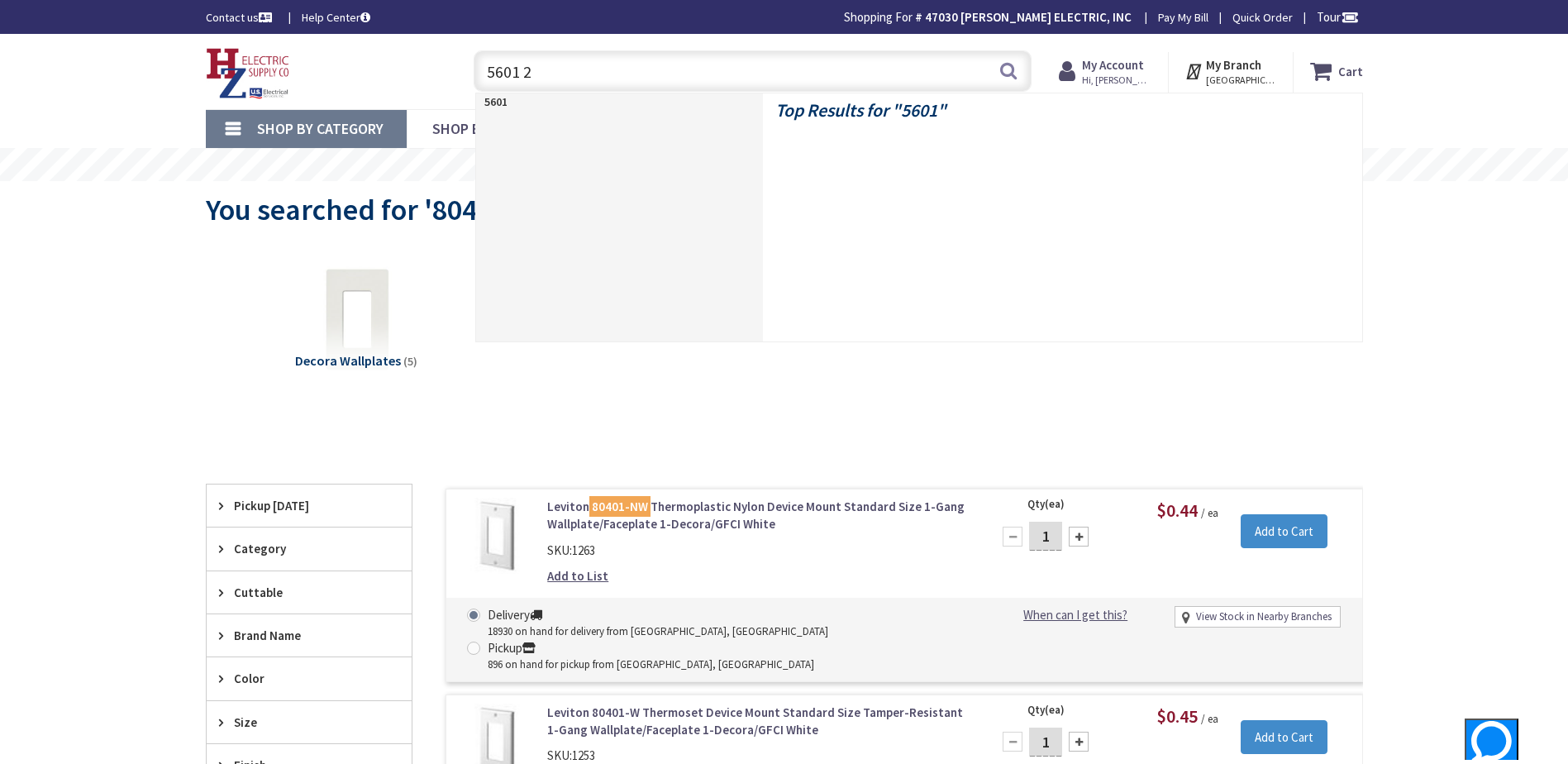
type input "5601 2w"
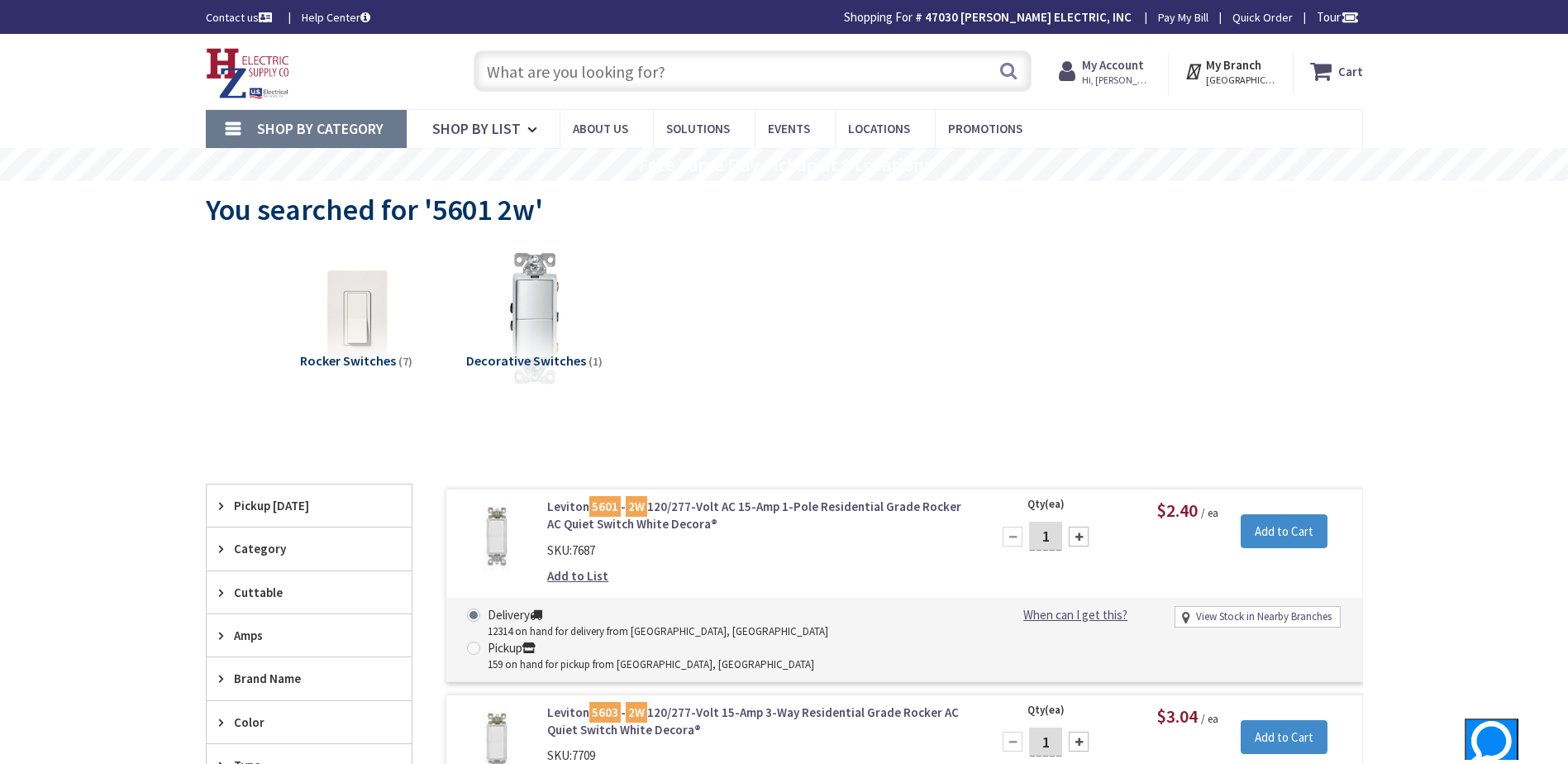
click at [691, 71] on input "text" at bounding box center [753, 71] width 558 height 41
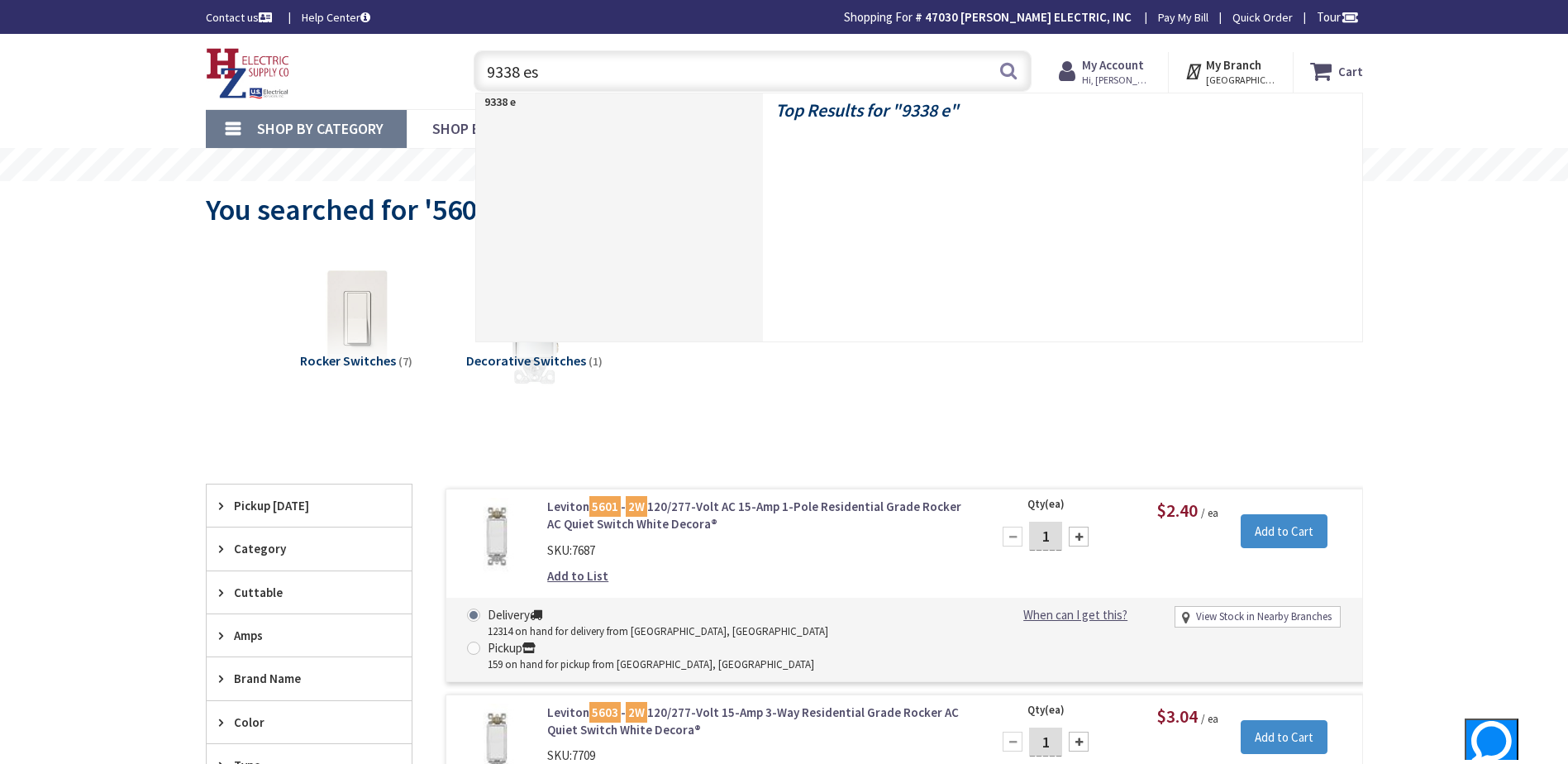
type input "9338 esk"
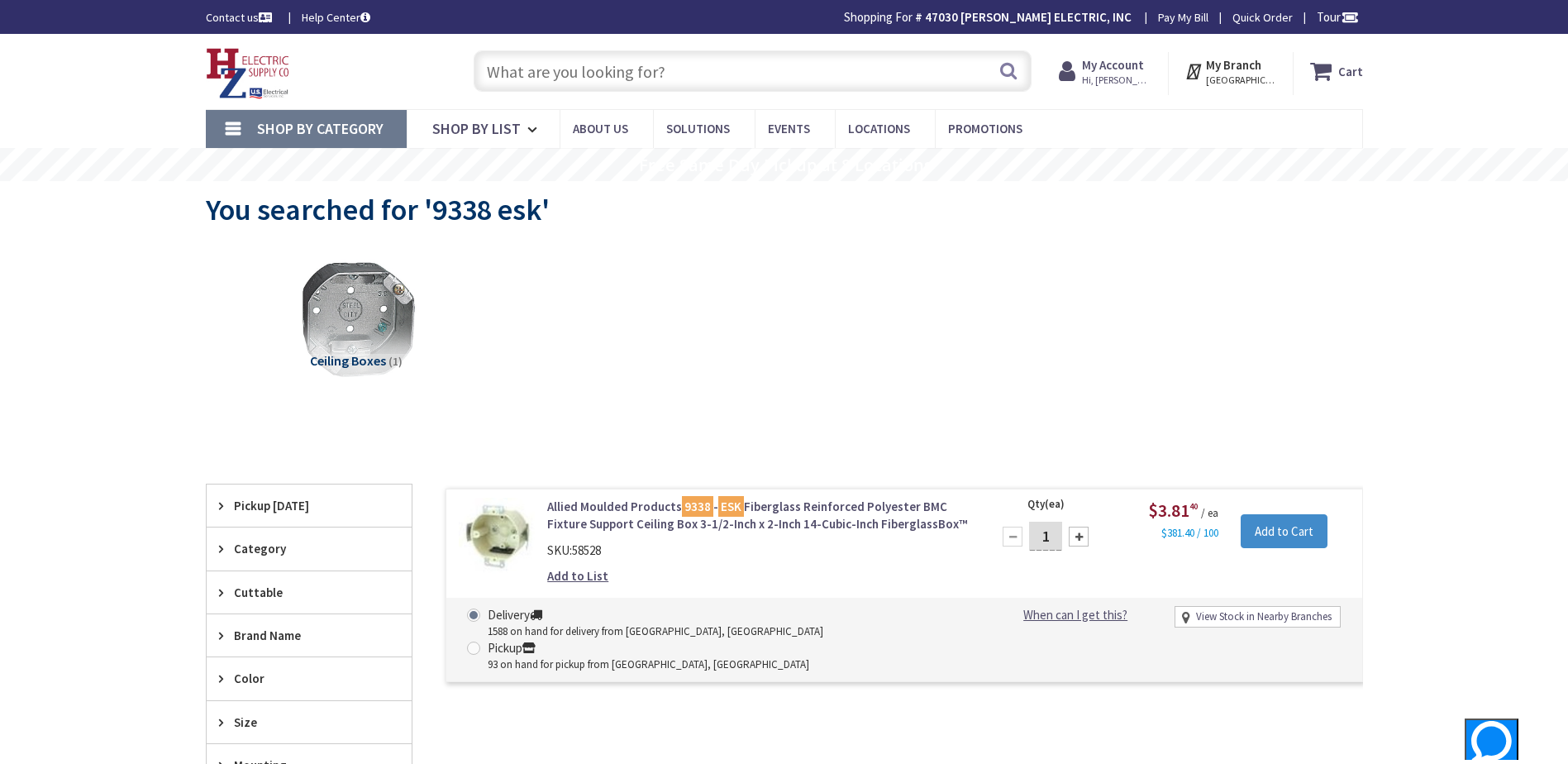
click at [635, 76] on input "text" at bounding box center [753, 71] width 558 height 41
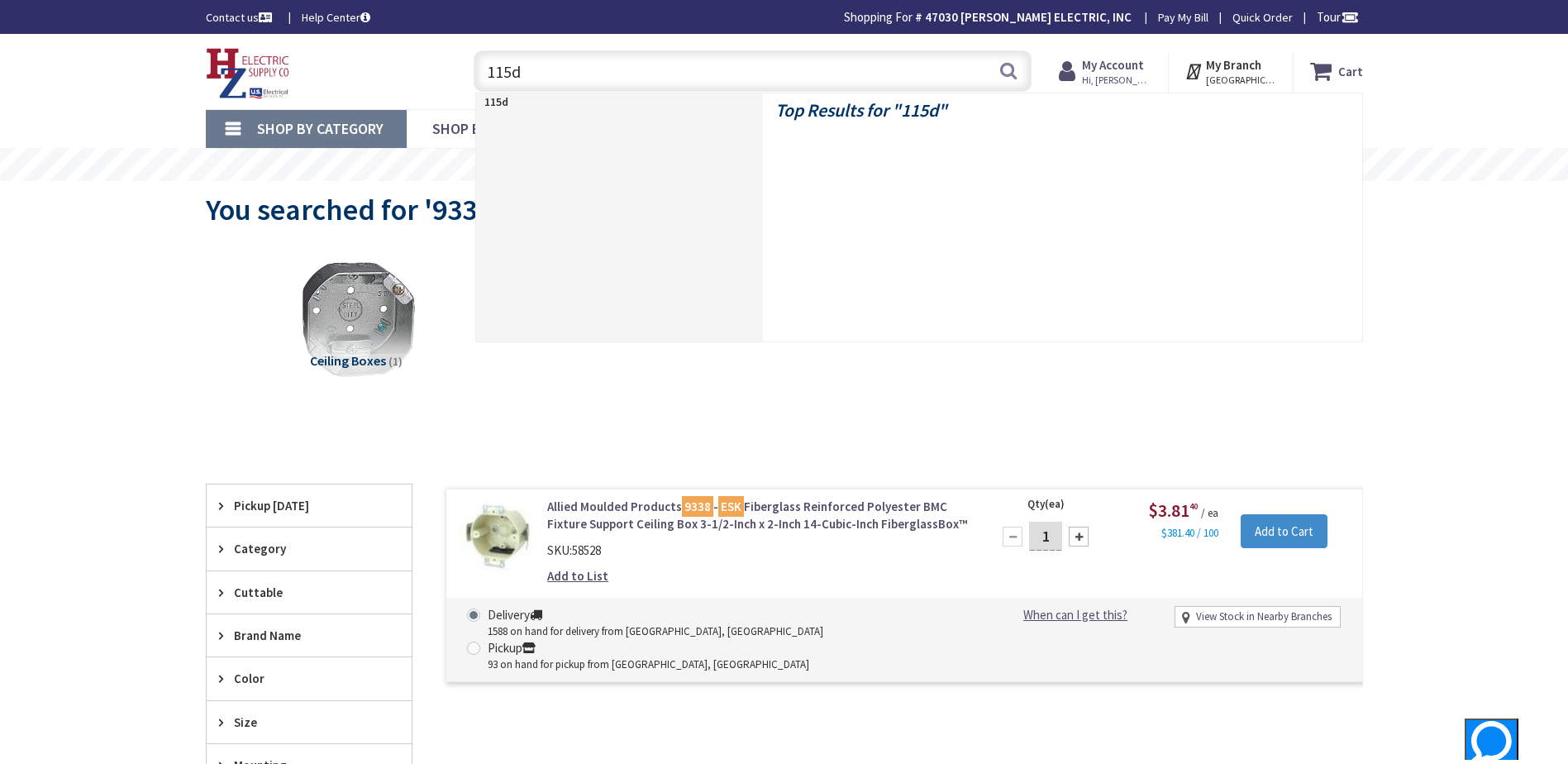
type input "115df"
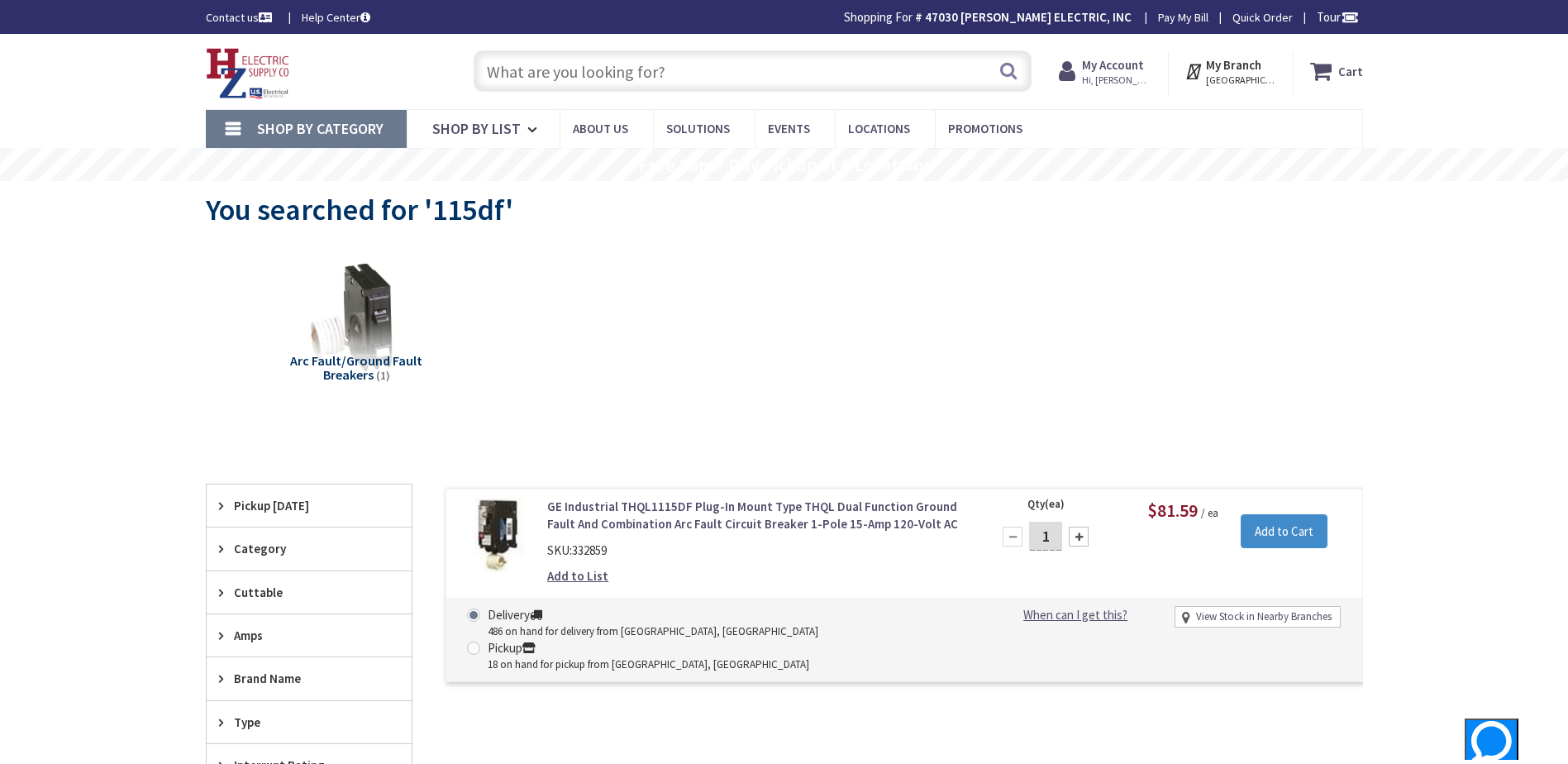
click at [614, 74] on input "text" at bounding box center [753, 71] width 558 height 41
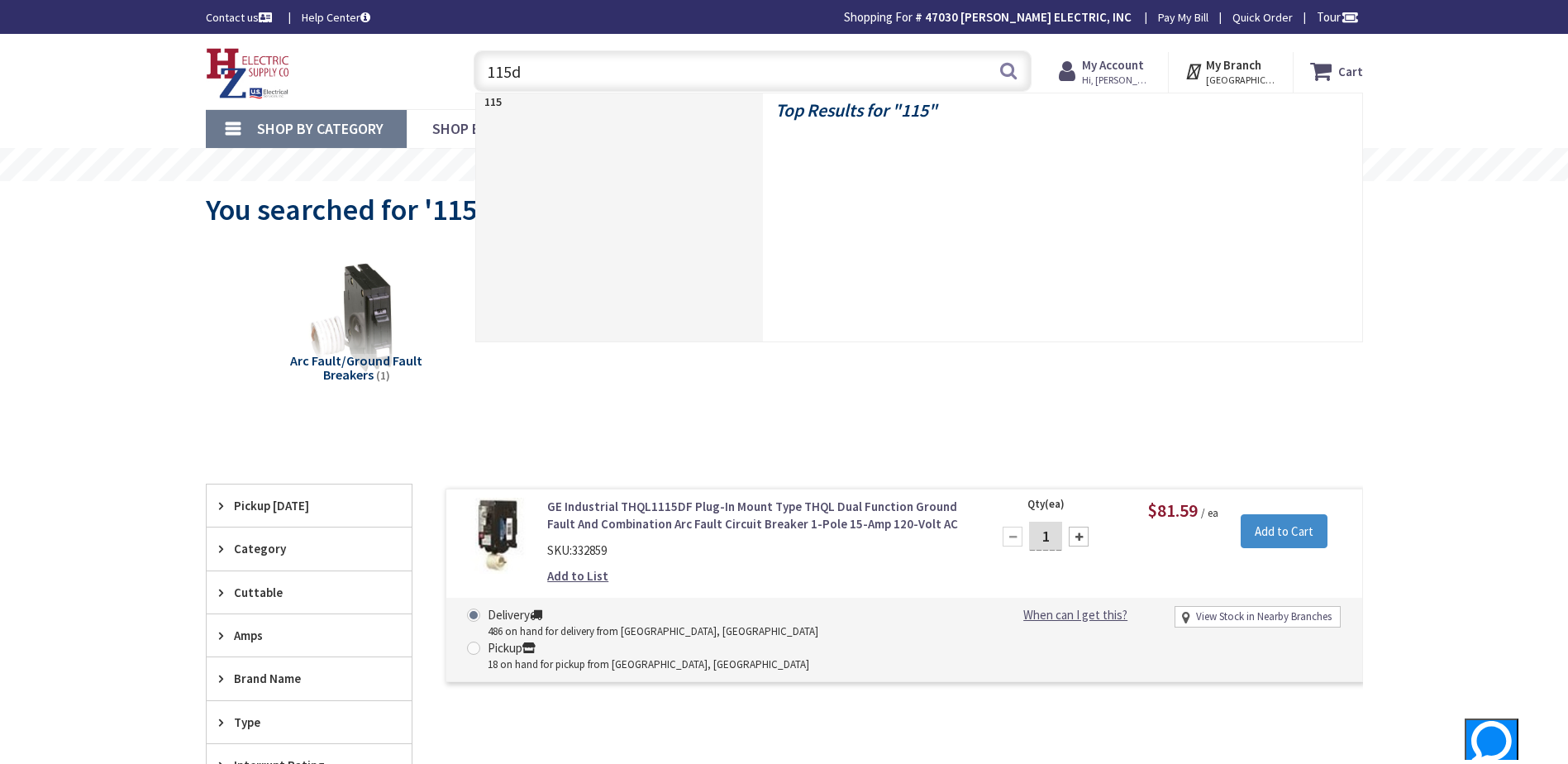
type input "115df"
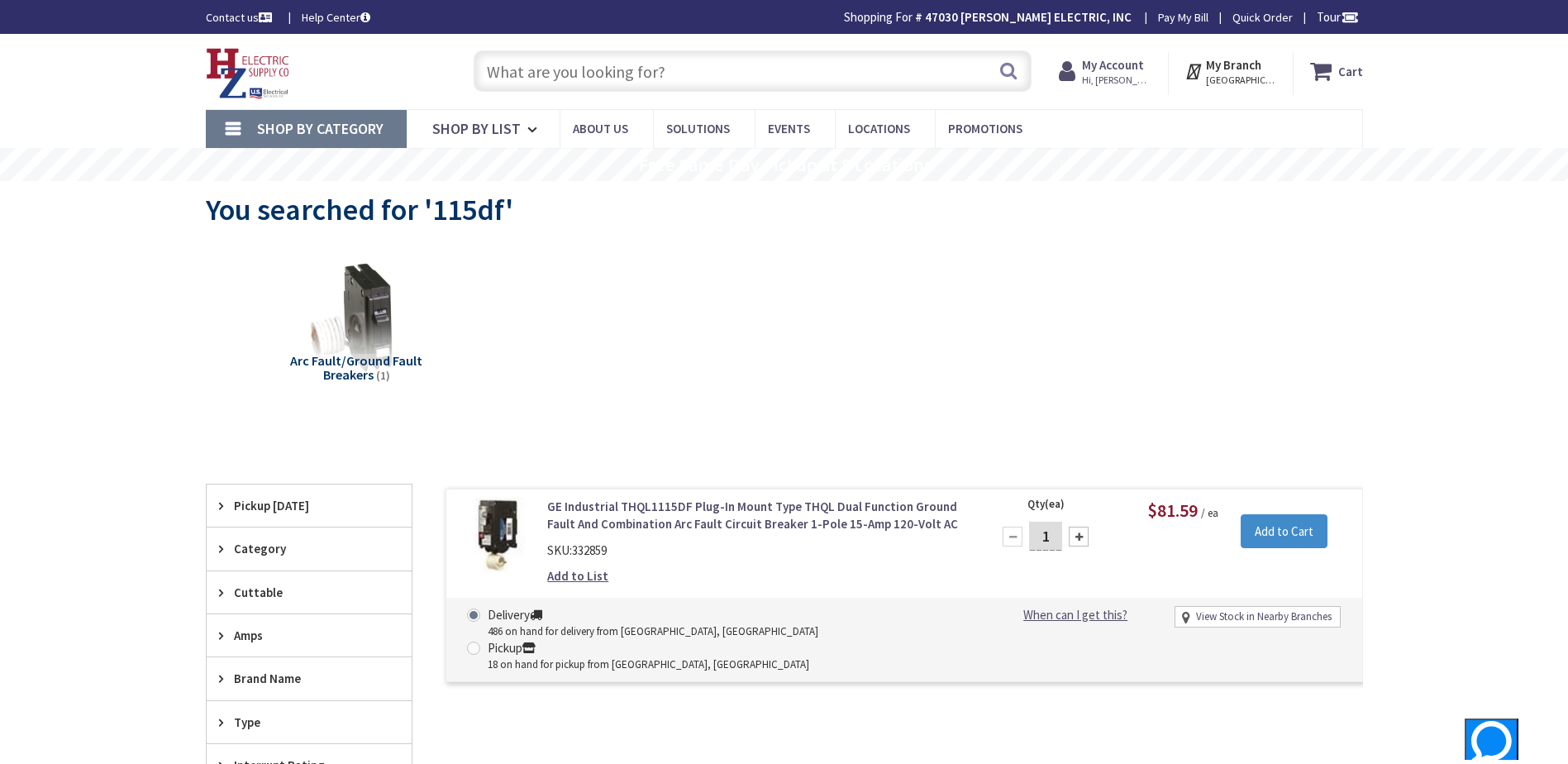
paste input "BRP115DF"
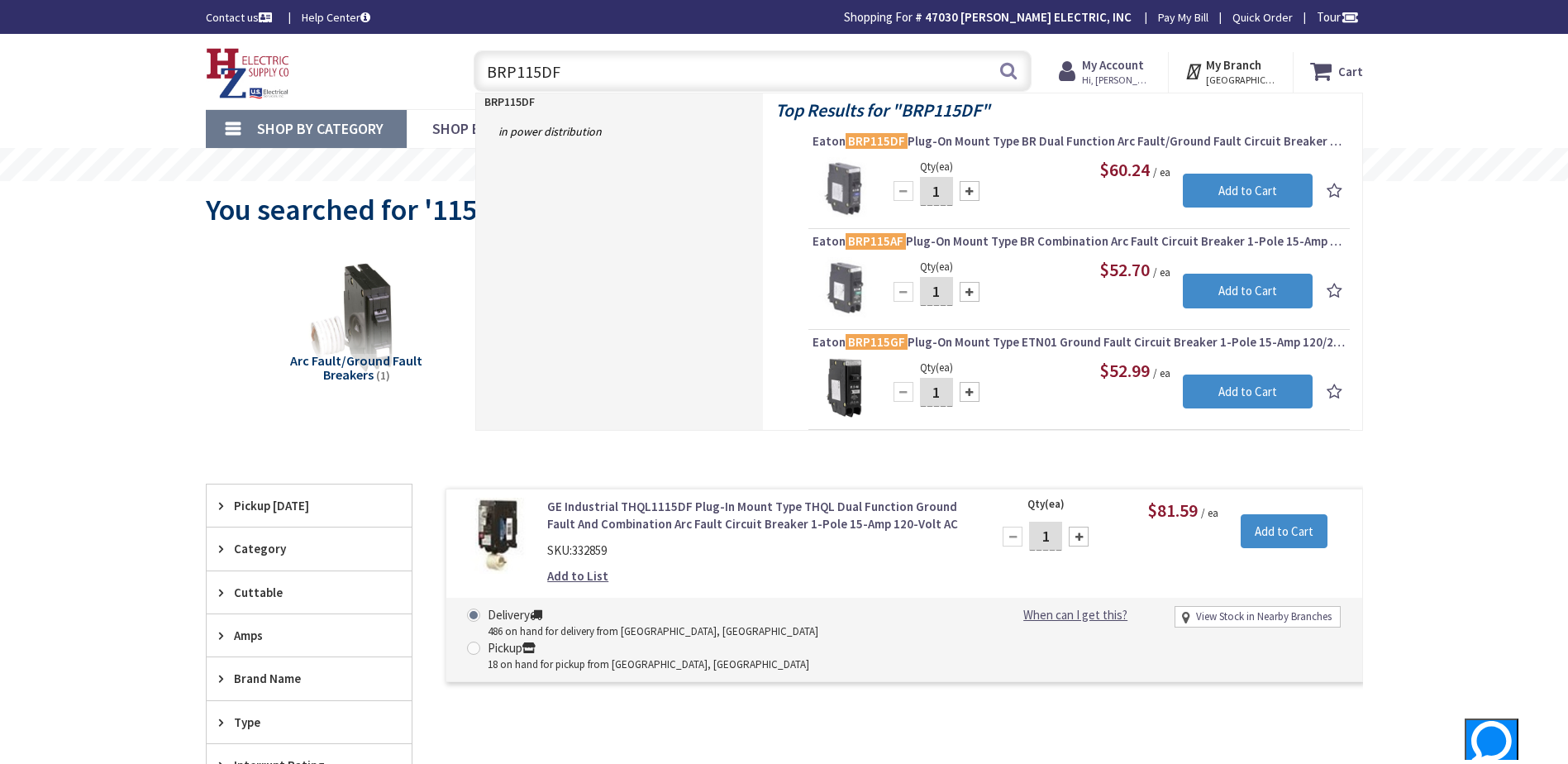
type input "BRP115DF"
drag, startPoint x: 608, startPoint y: 73, endPoint x: 386, endPoint y: 83, distance: 222.2
click at [391, 80] on div "Toggle Nav BRP115DF BRP115DF Search Cart My Cart Close" at bounding box center [784, 71] width 1182 height 55
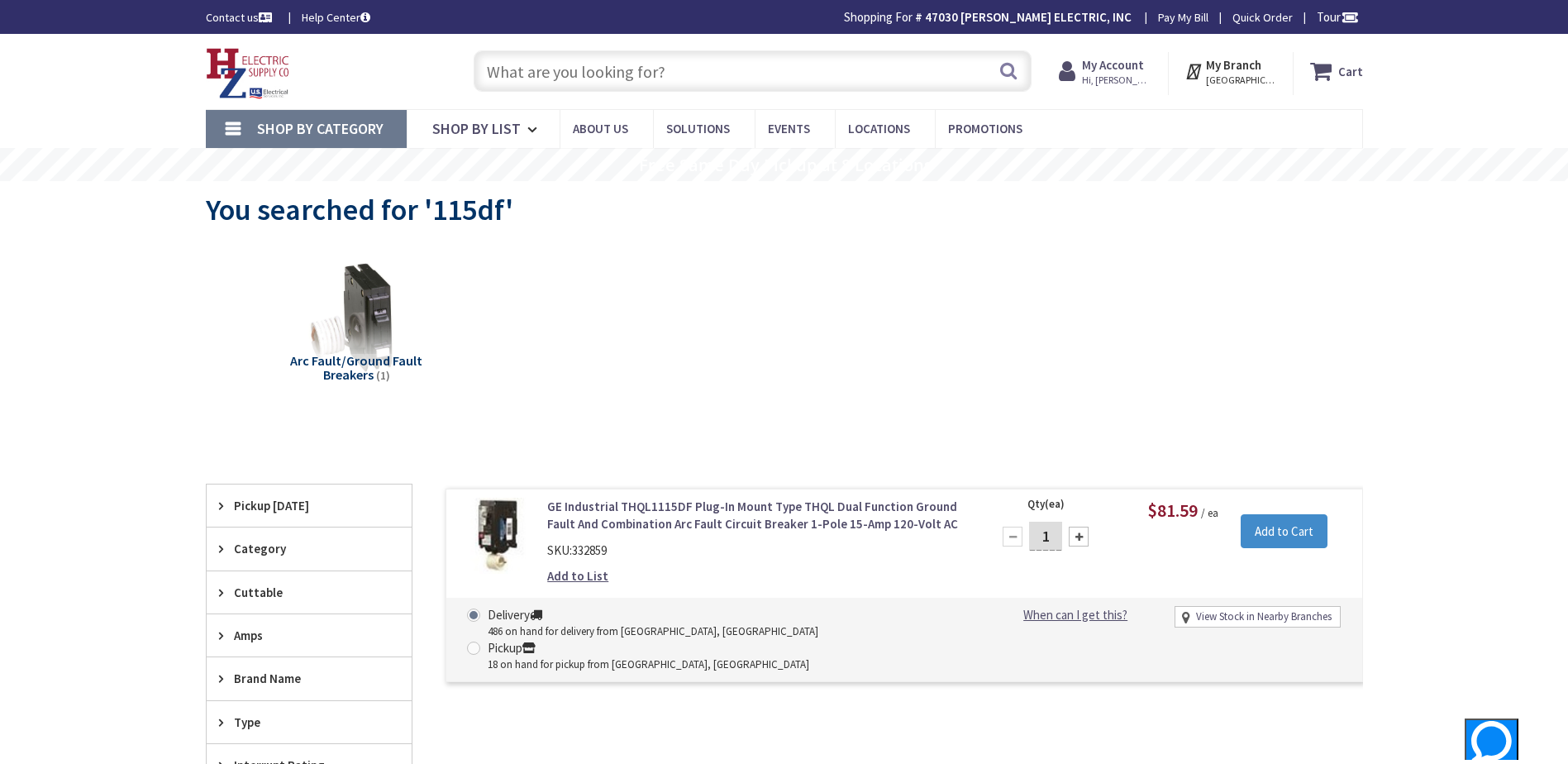
paste input "Eaton 15 AMP AFCI/GFCI Combo Breakers"
type input "Eaton 15 AMP AFCI/GFCI Combo Breakers"
click at [1016, 69] on button "Search" at bounding box center [1008, 71] width 22 height 38
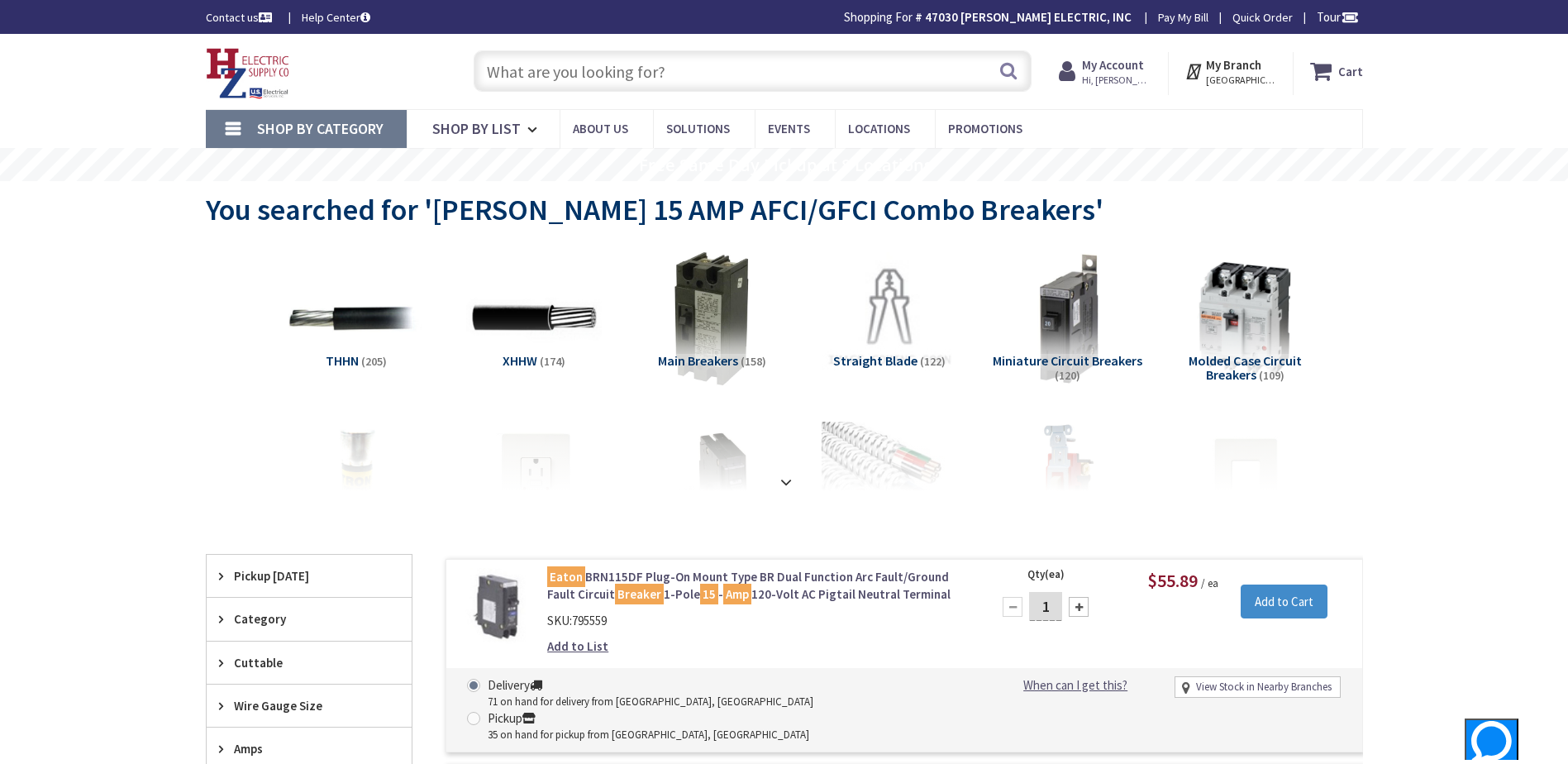
click at [611, 72] on input "text" at bounding box center [753, 71] width 558 height 41
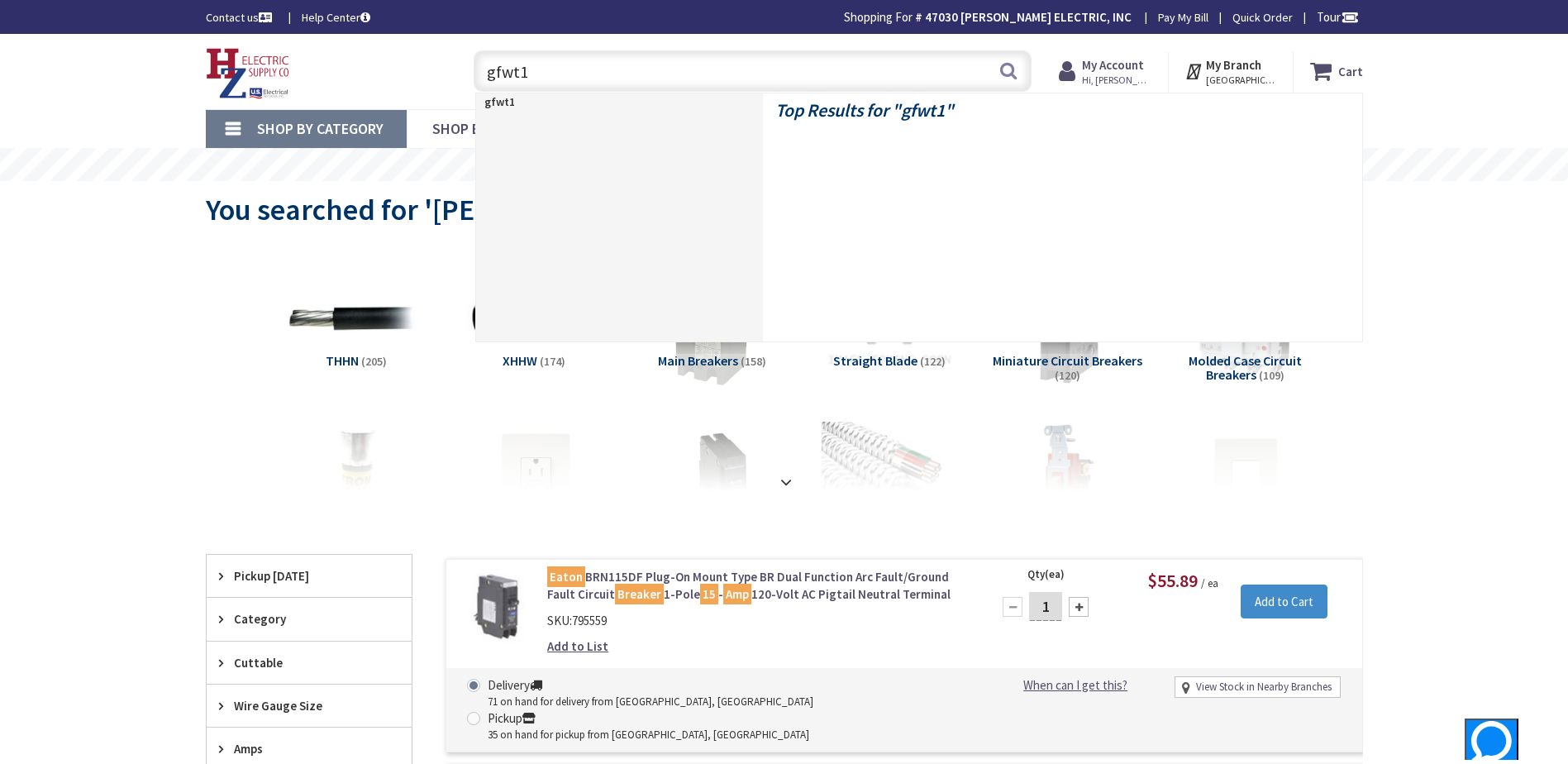
type input "gfwt1w"
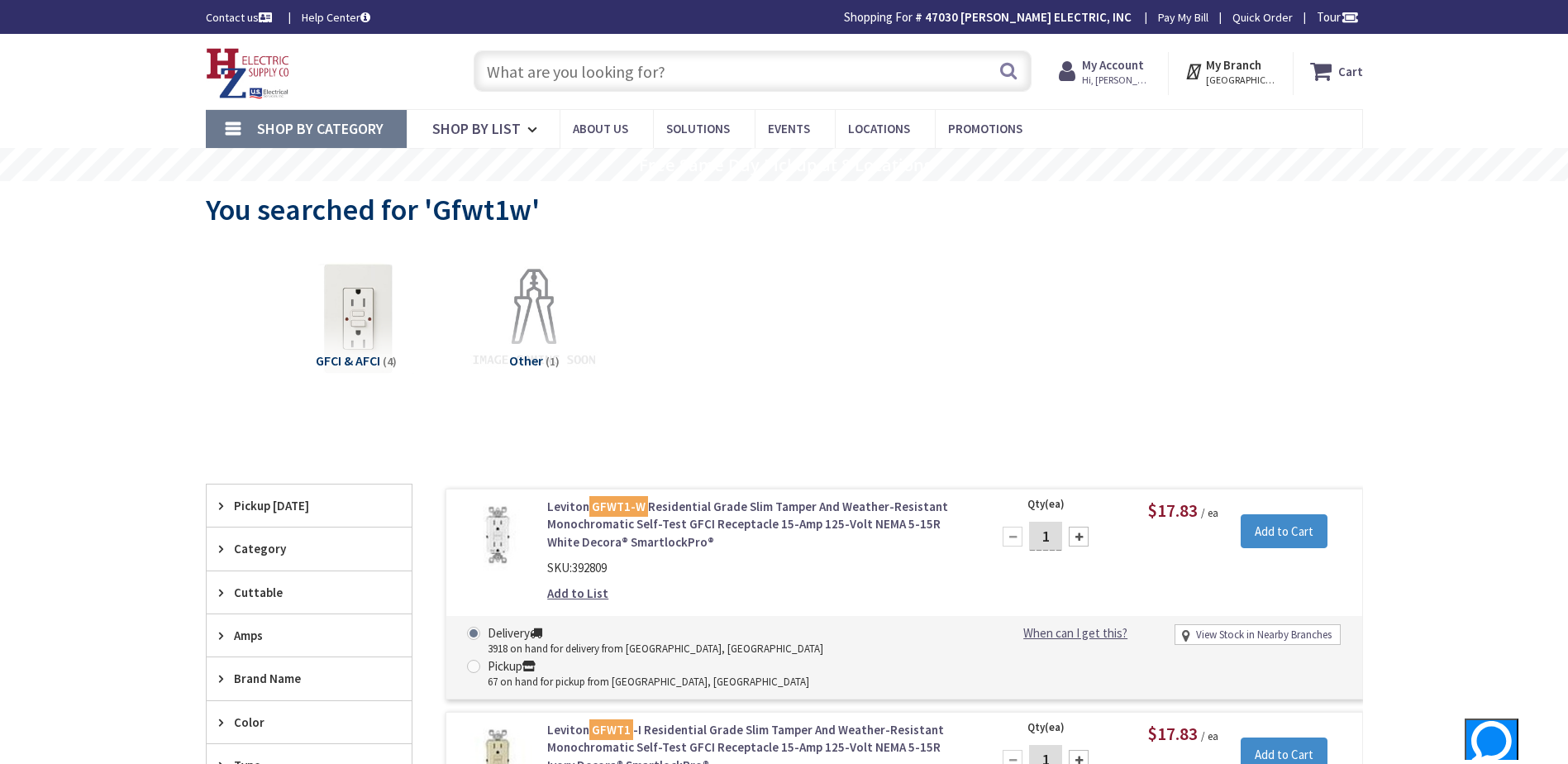
click at [579, 76] on input "text" at bounding box center [753, 71] width 558 height 41
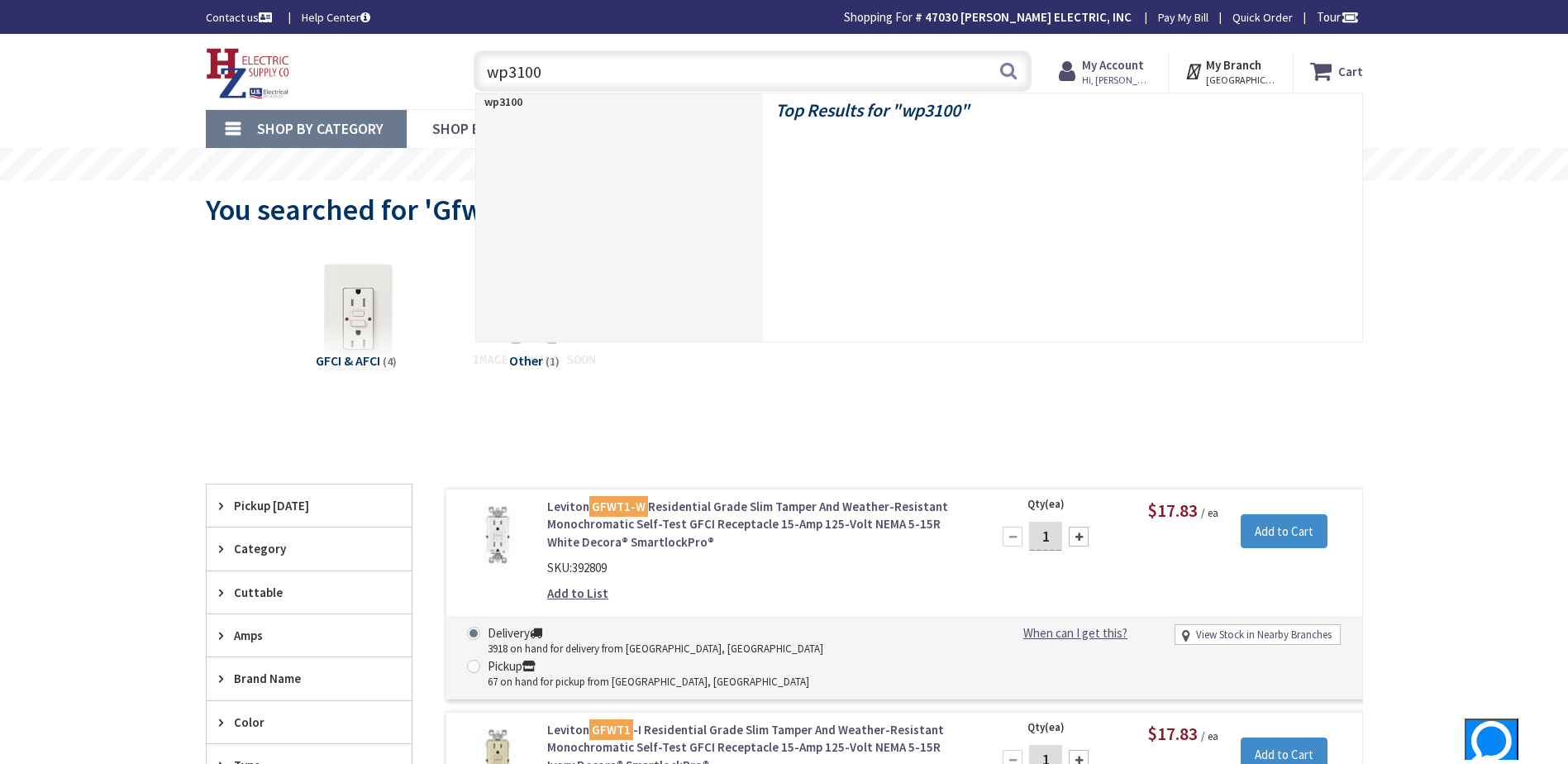
type input "wp3100c"
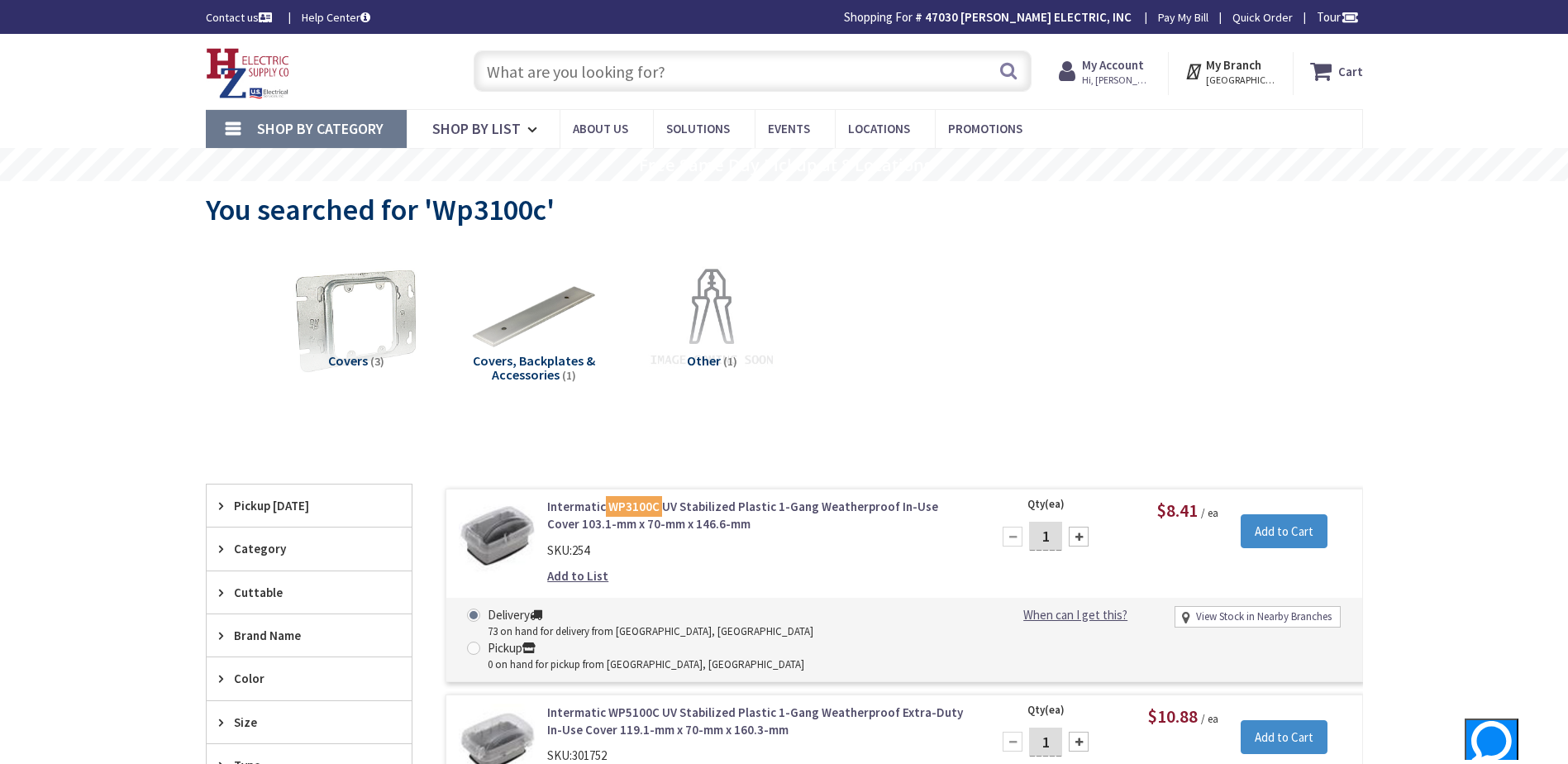
click at [677, 72] on input "text" at bounding box center [753, 71] width 558 height 41
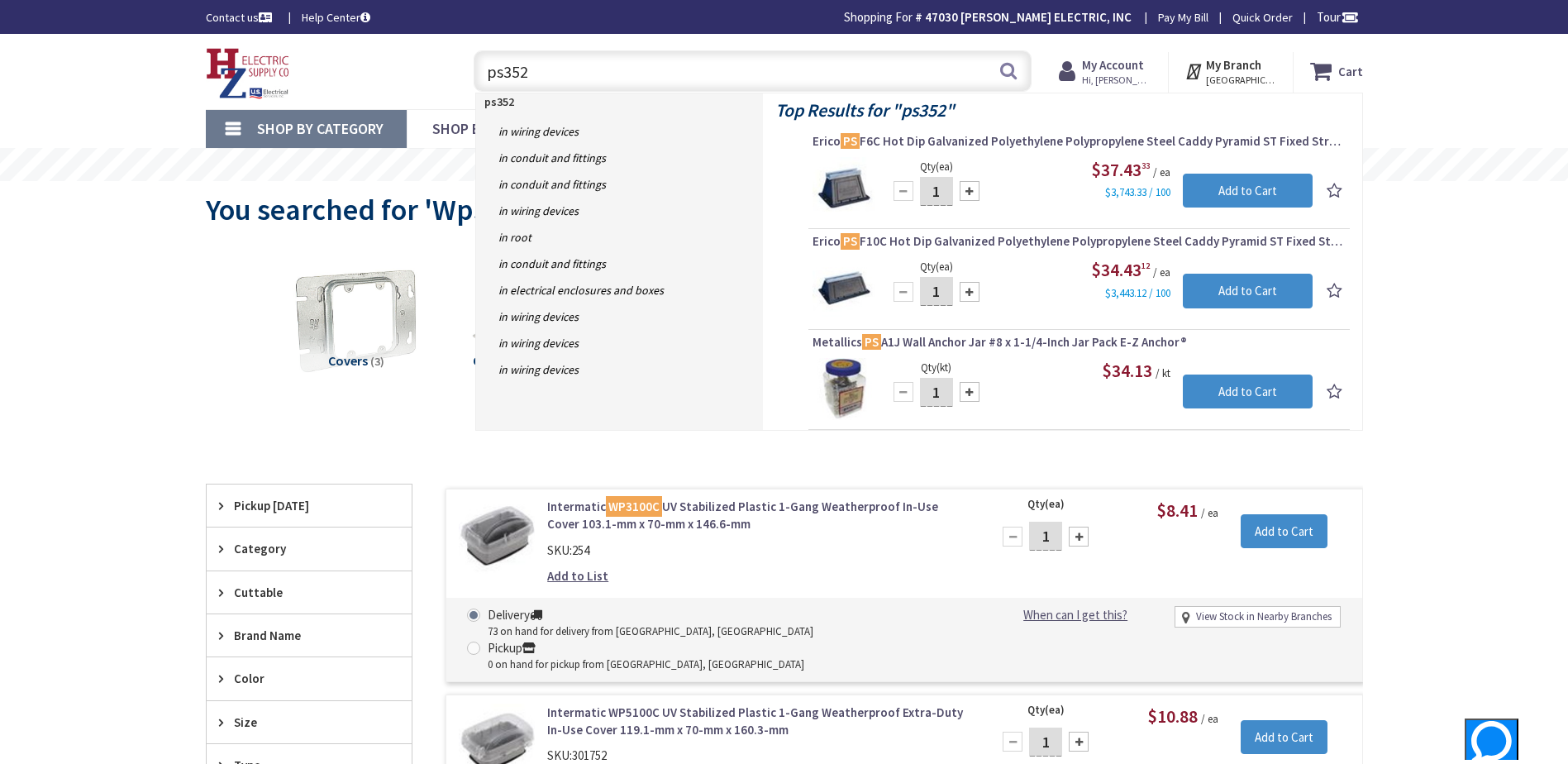
type input "ps352w"
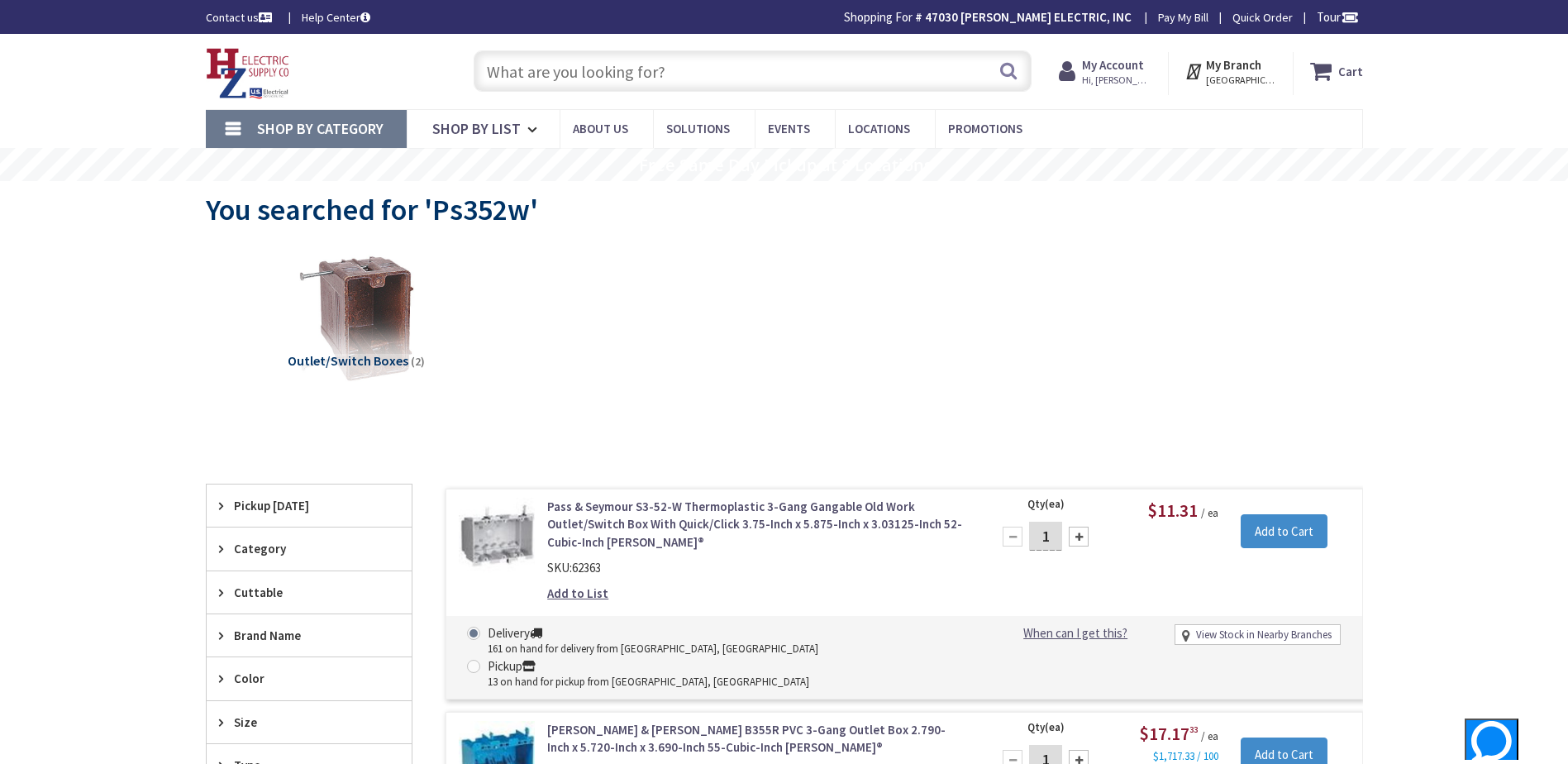
click at [717, 79] on input "text" at bounding box center [753, 71] width 558 height 41
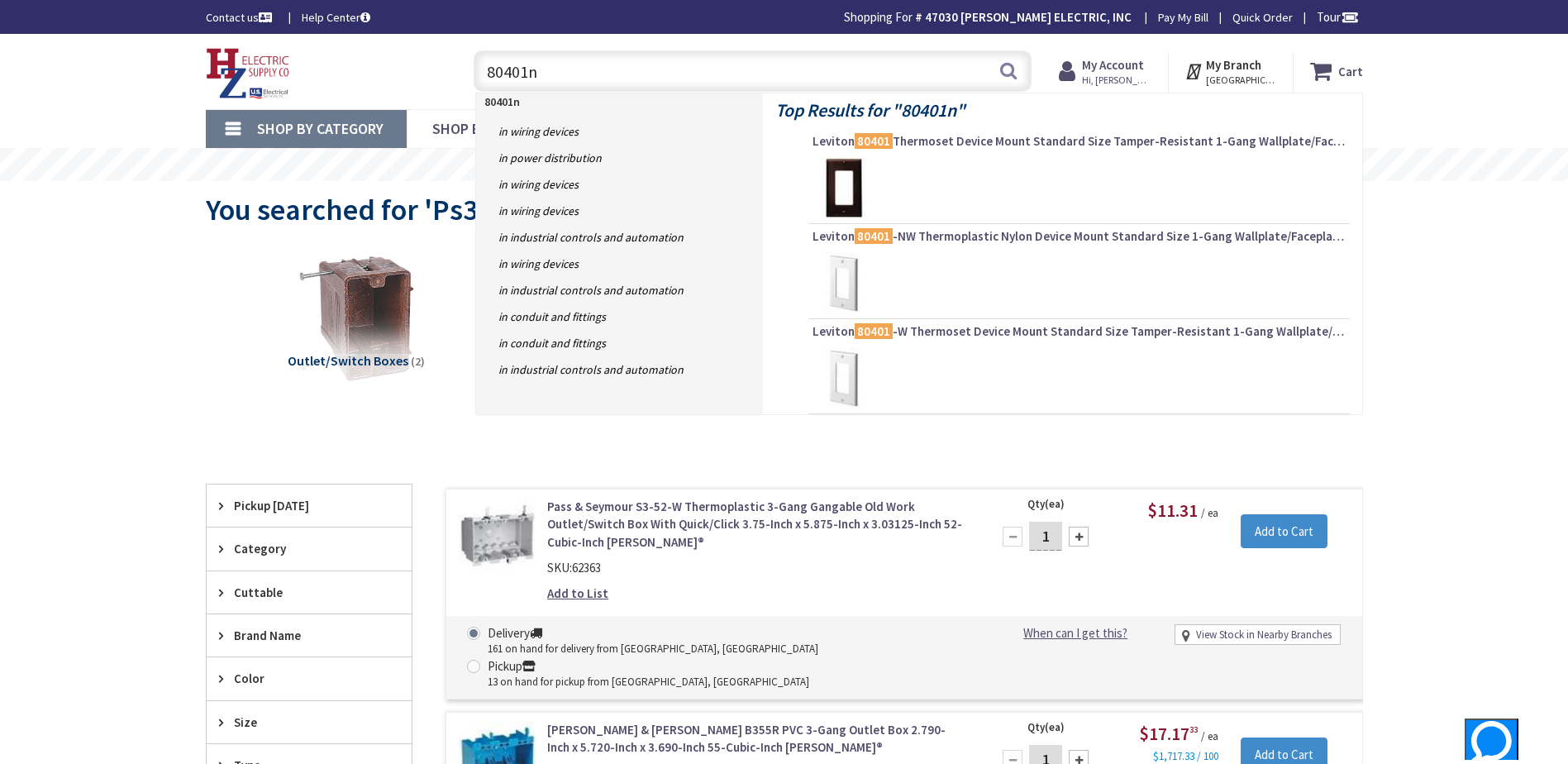
type input "80401nw"
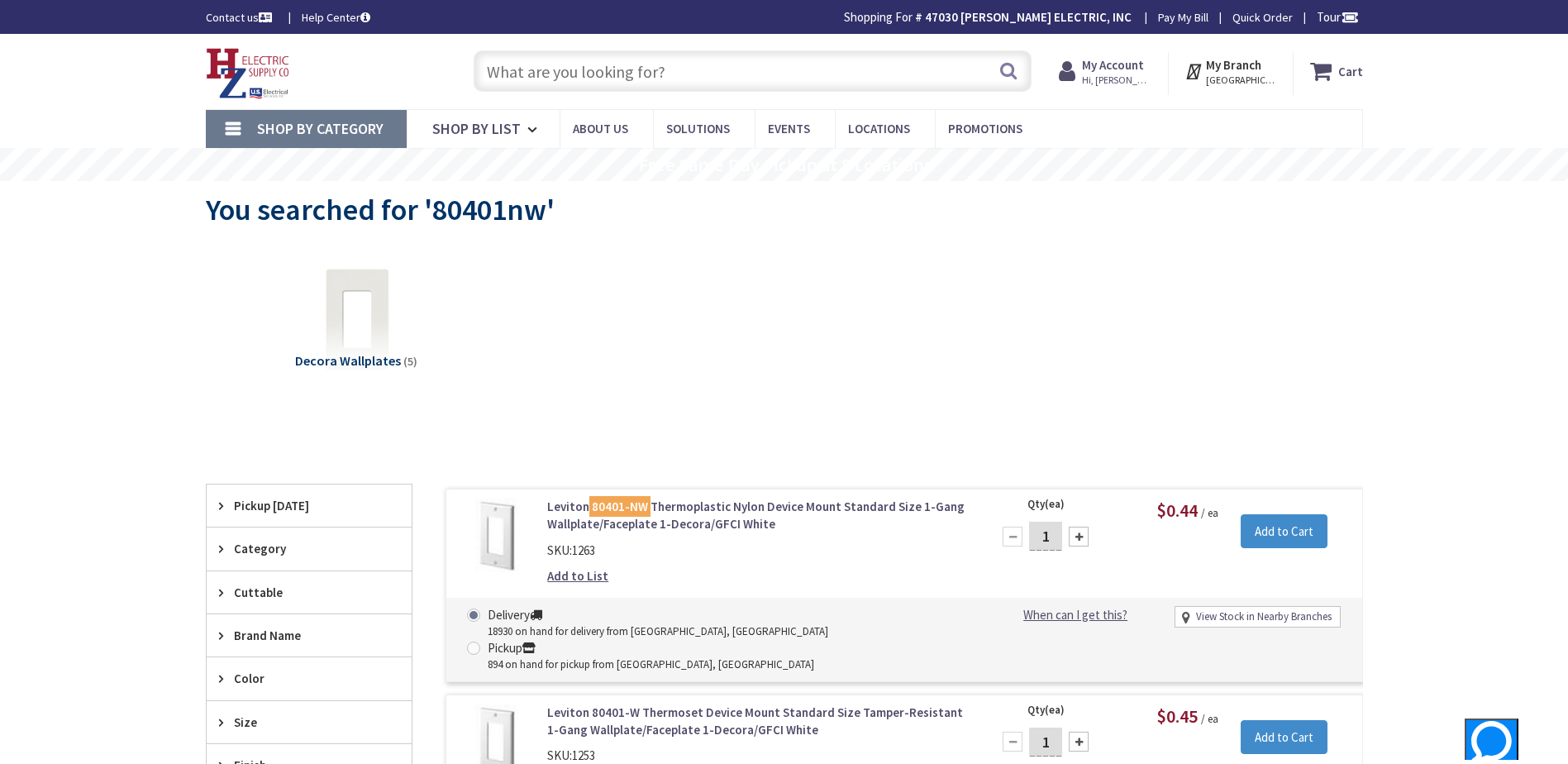
click at [604, 70] on input "text" at bounding box center [753, 71] width 558 height 41
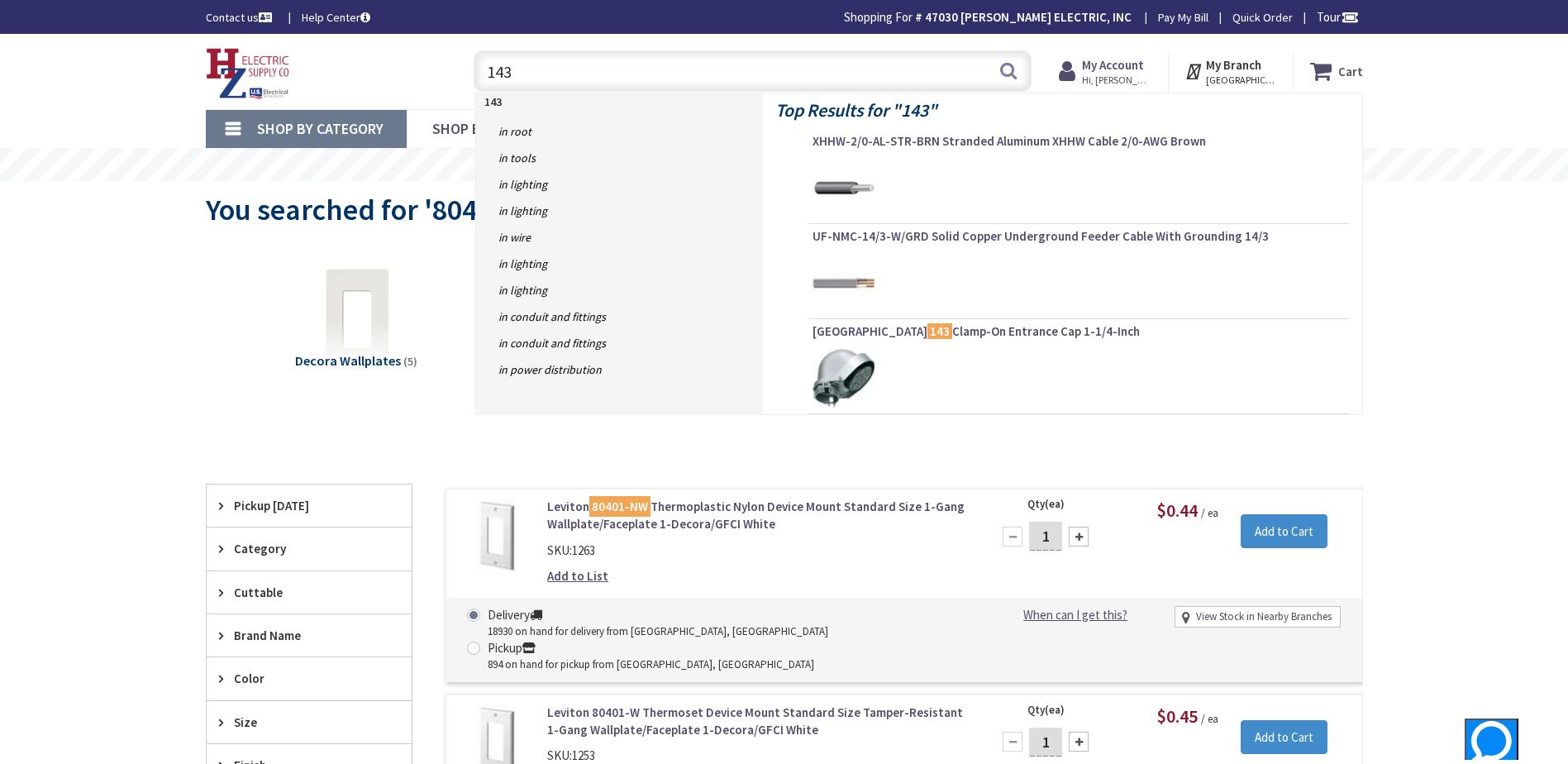
type input "143w"
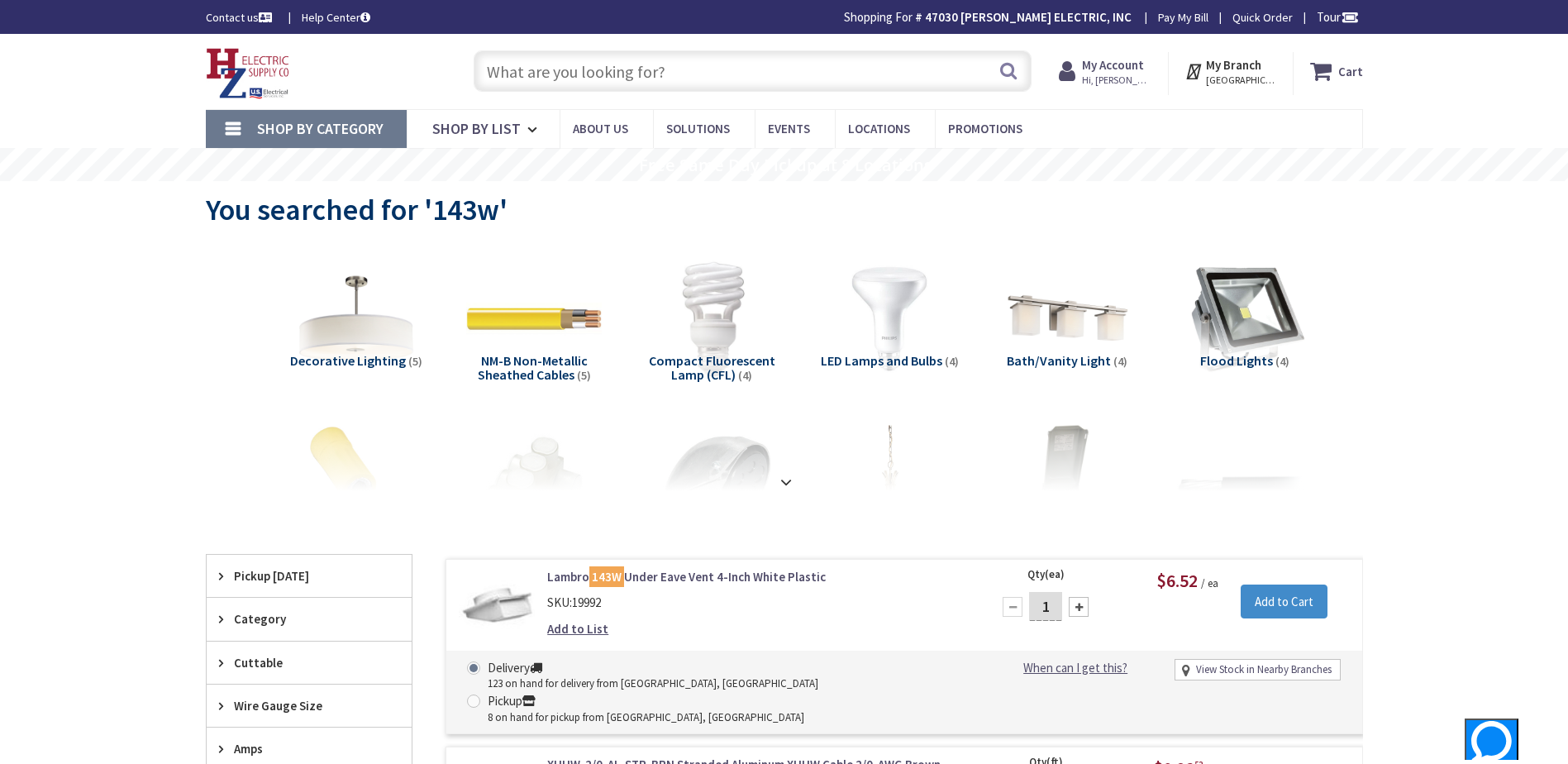
click at [629, 70] on input "text" at bounding box center [753, 71] width 558 height 41
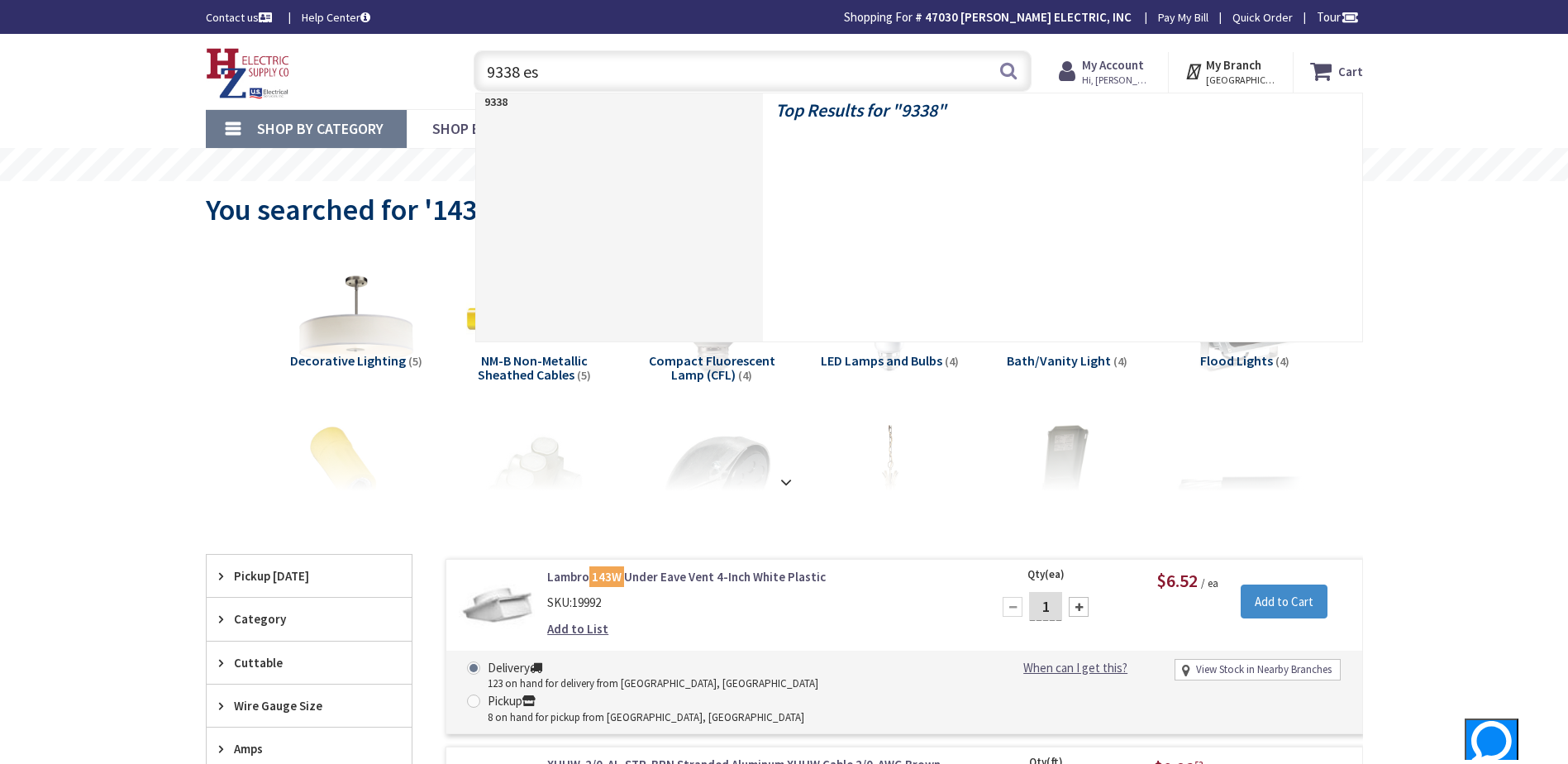
type input "9338 esk"
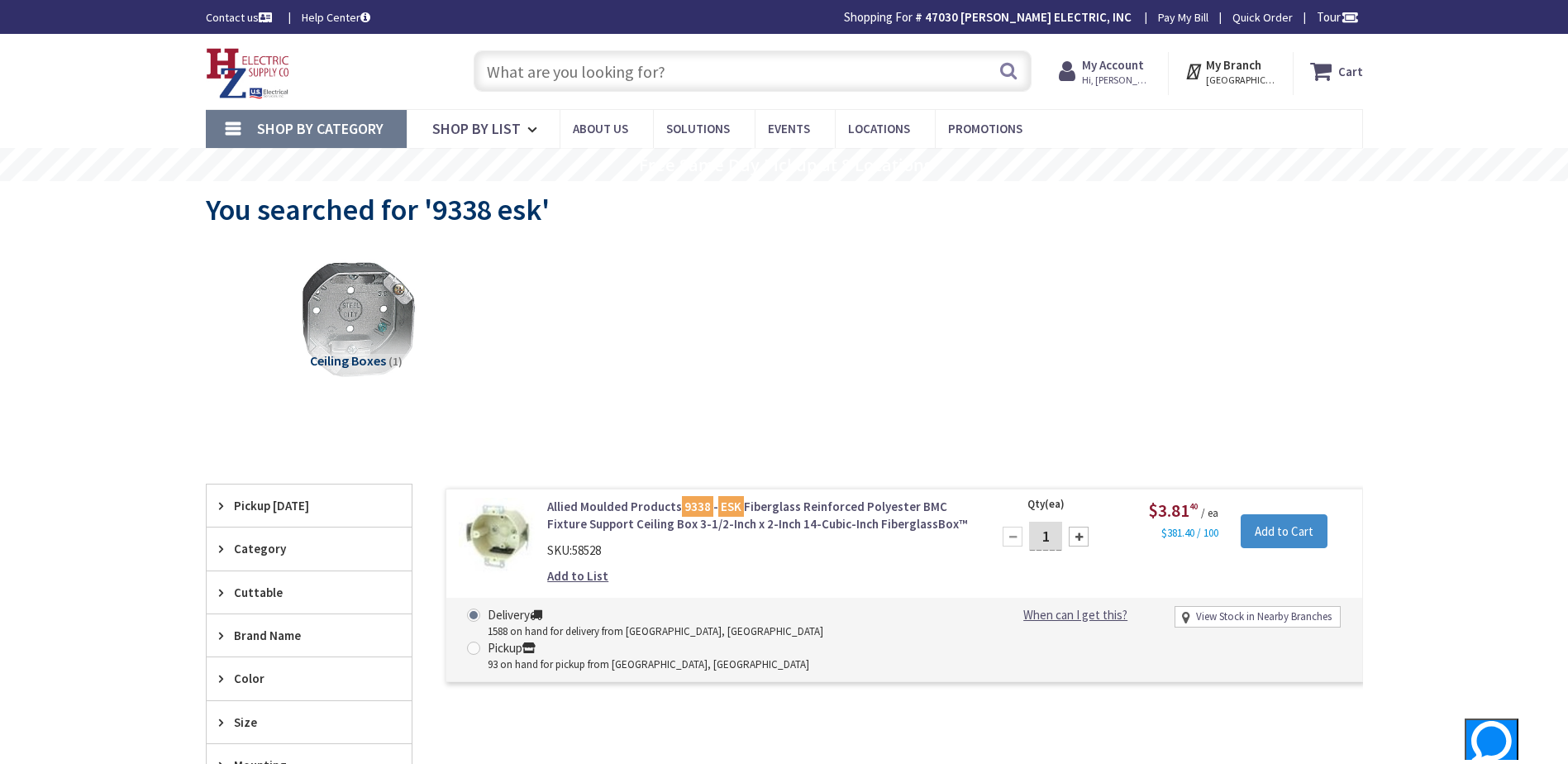
click at [526, 70] on input "text" at bounding box center [753, 71] width 558 height 41
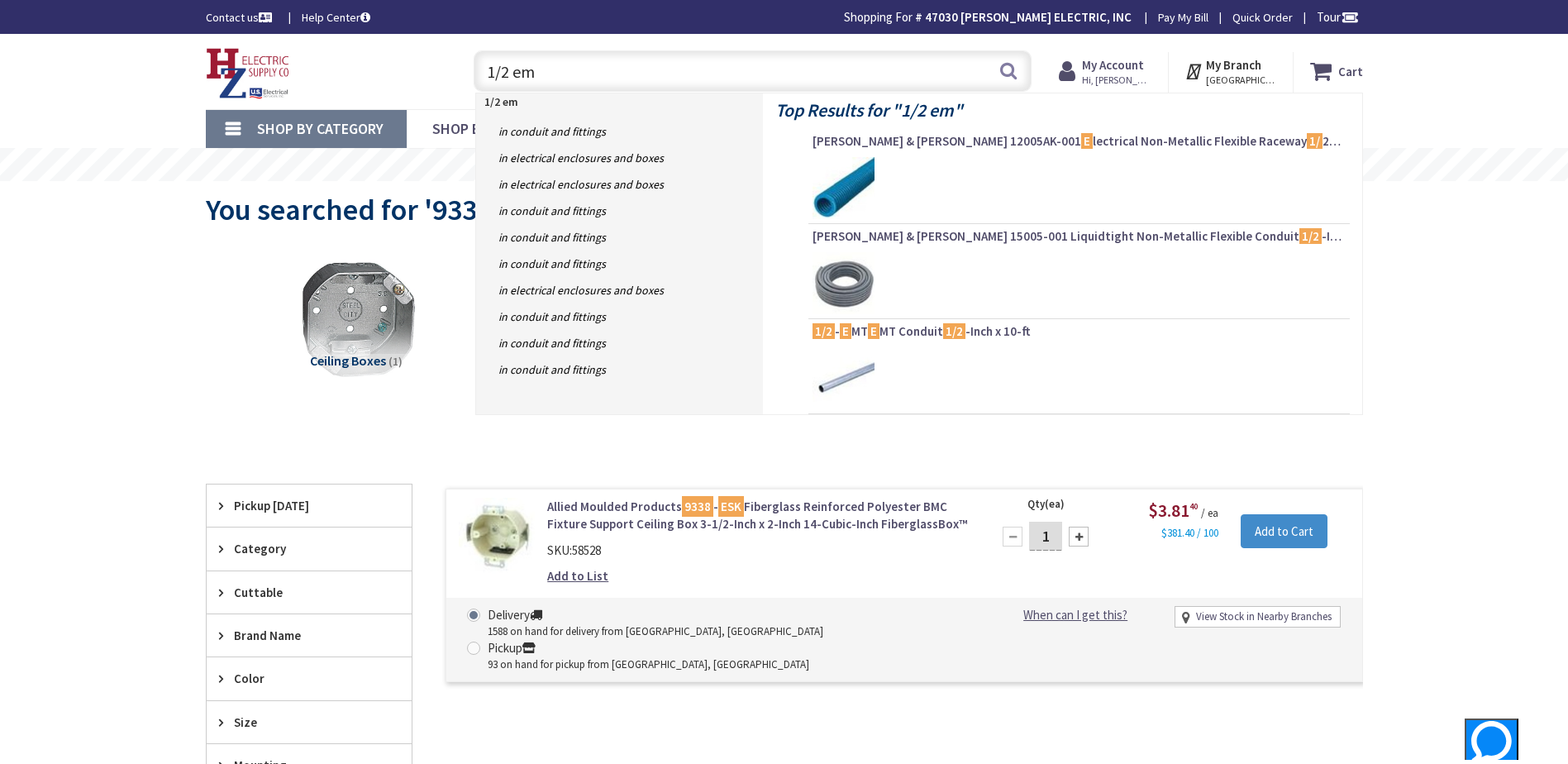
type input "1/2 emt"
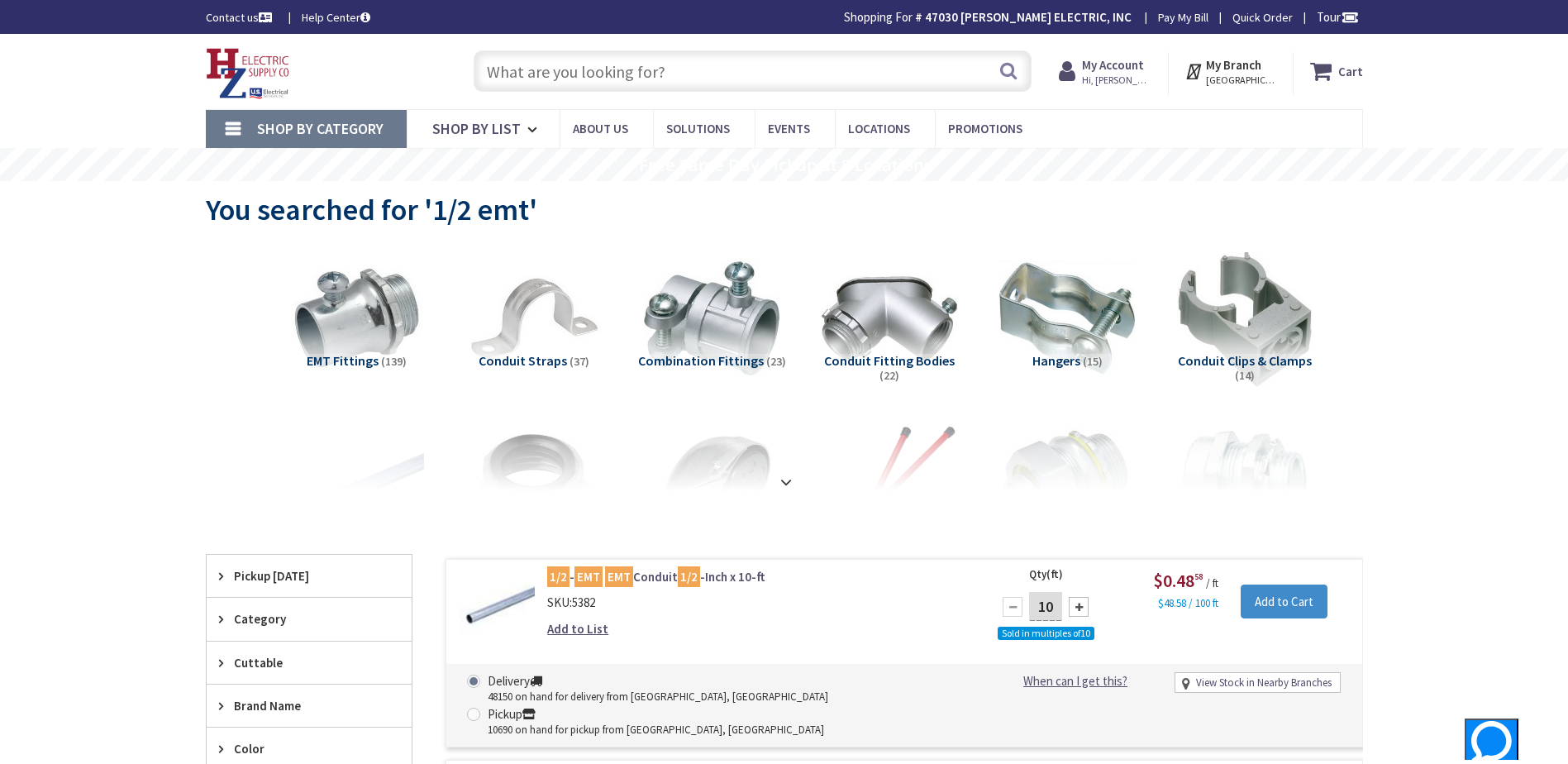
paste input "1 ½” EMT pull elbow"
type input "1 ½” EMT pull elbow"
click at [1010, 73] on button "Search" at bounding box center [1008, 71] width 22 height 38
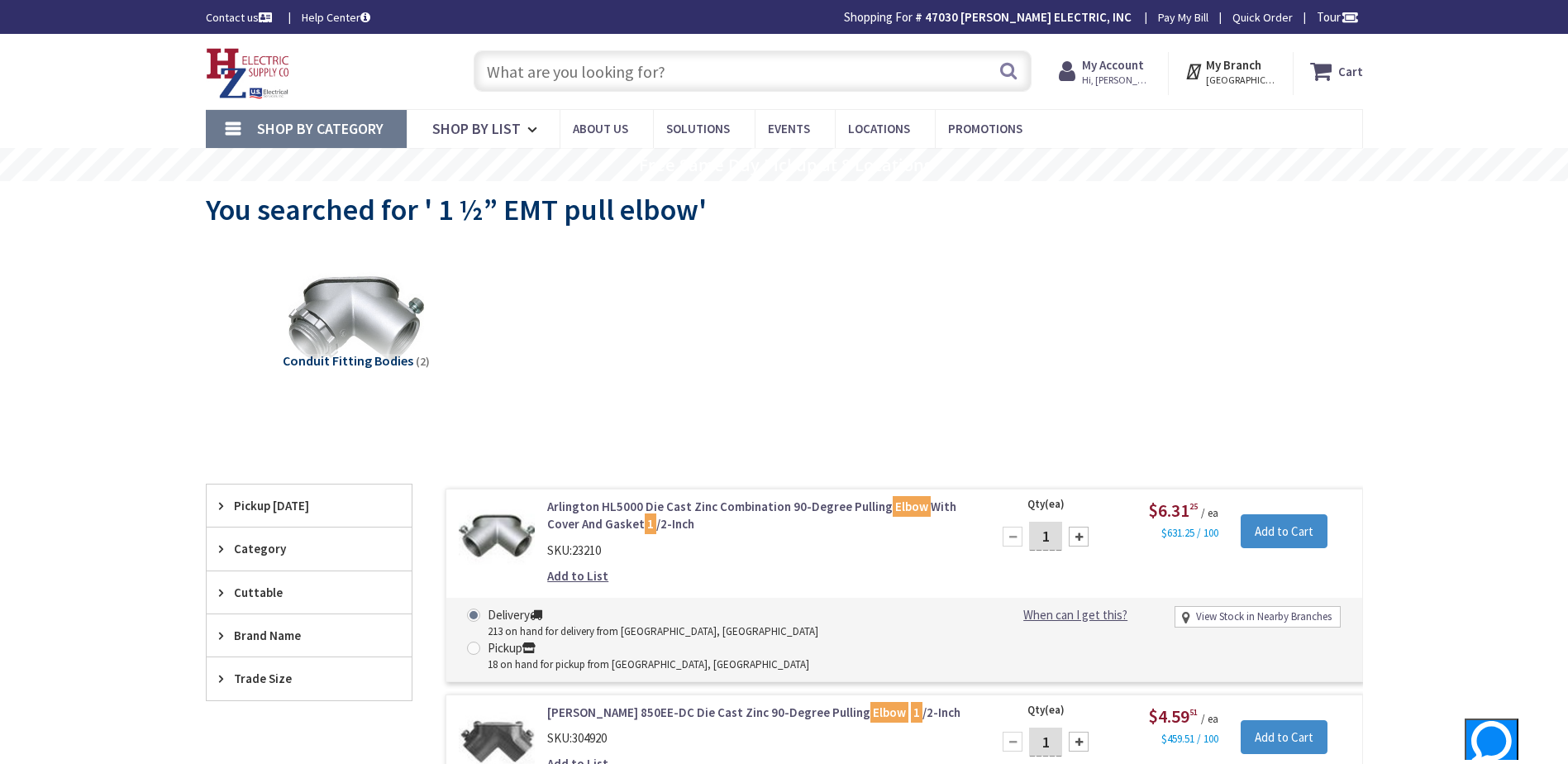
paste input "2” PVC Connnector"
type input "2” PVC Connnector"
click at [1011, 72] on button "Search" at bounding box center [1008, 71] width 22 height 38
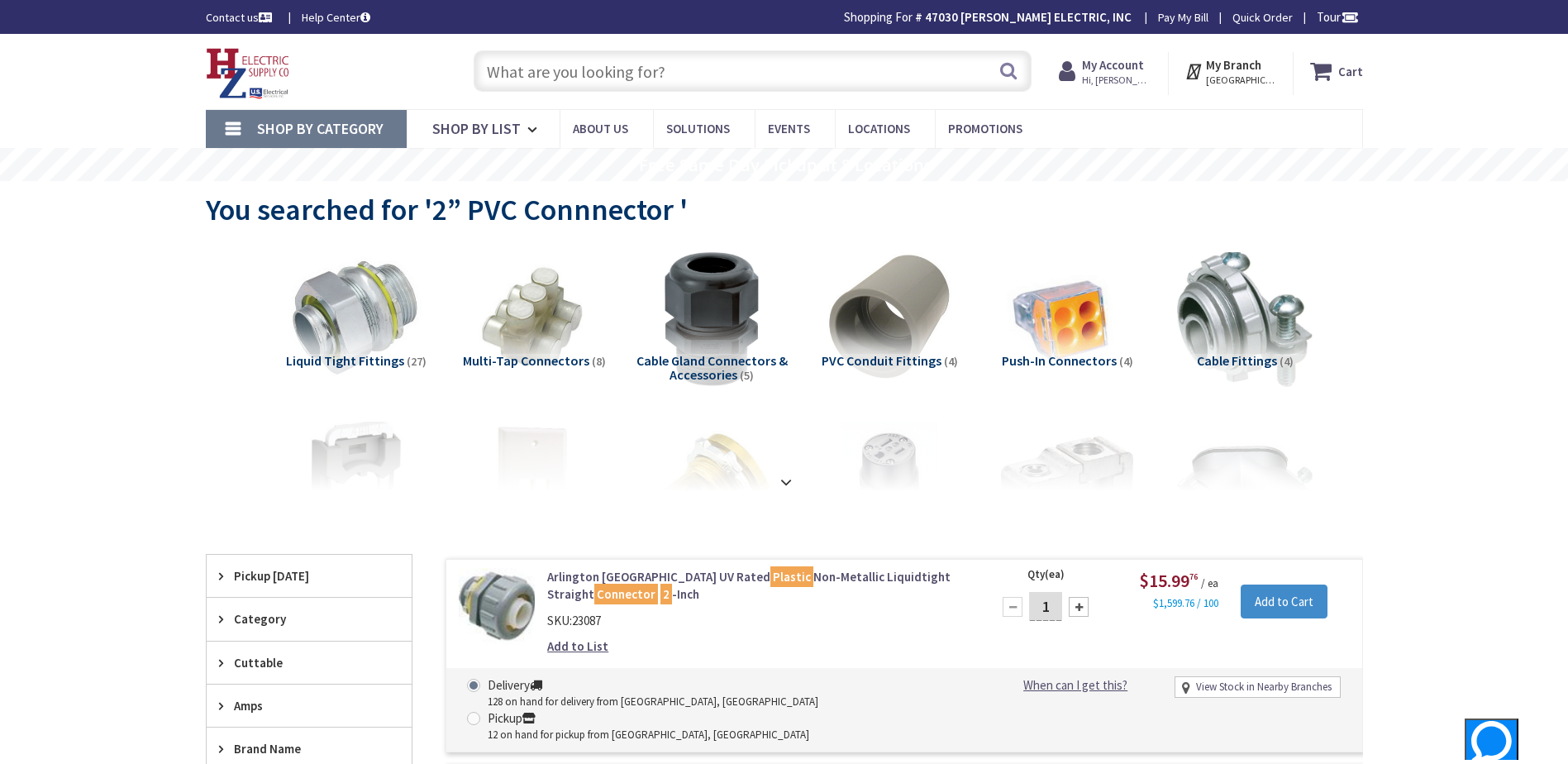
click at [561, 74] on input "text" at bounding box center [753, 71] width 558 height 41
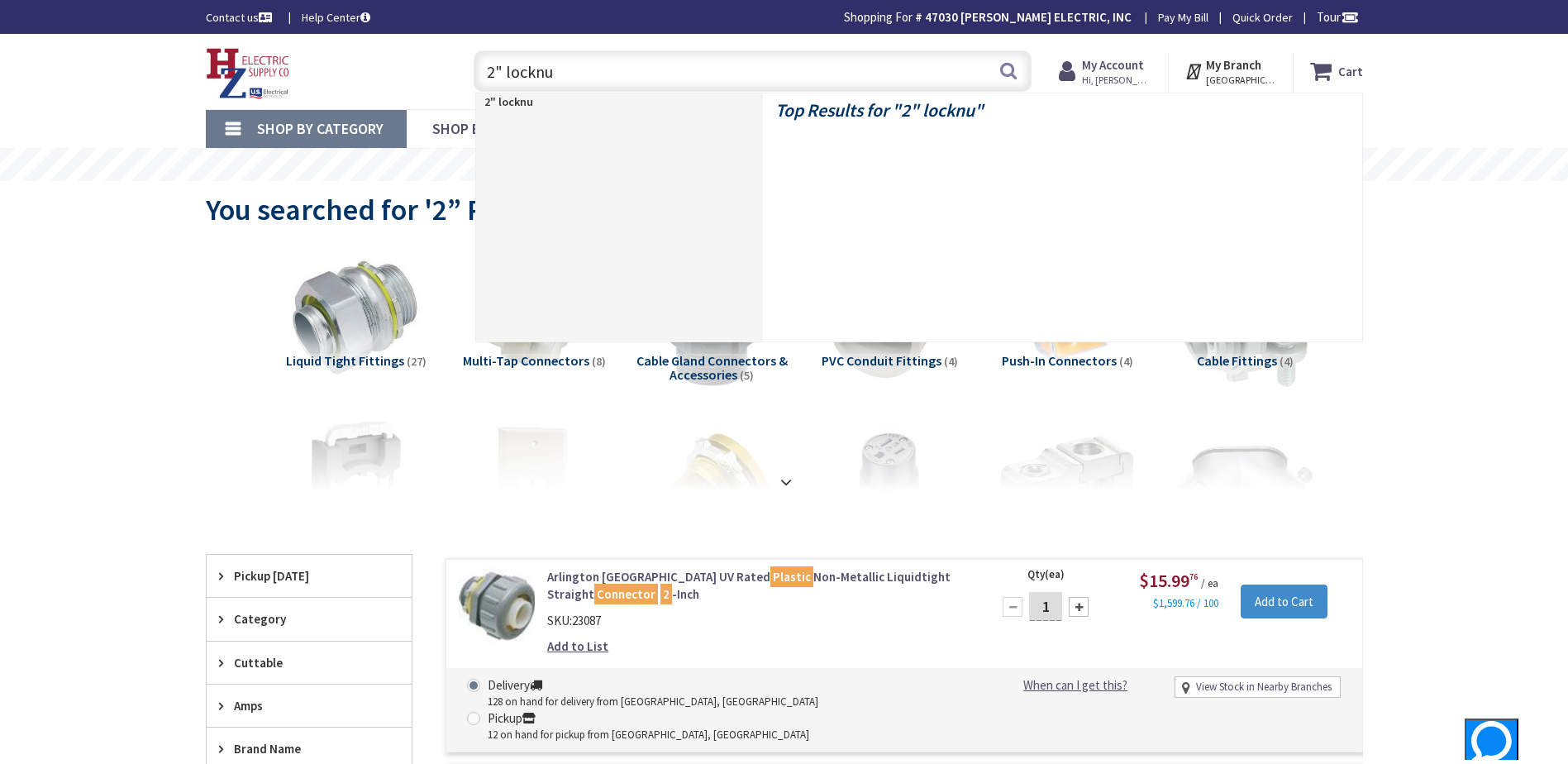
type input "2" locknut"
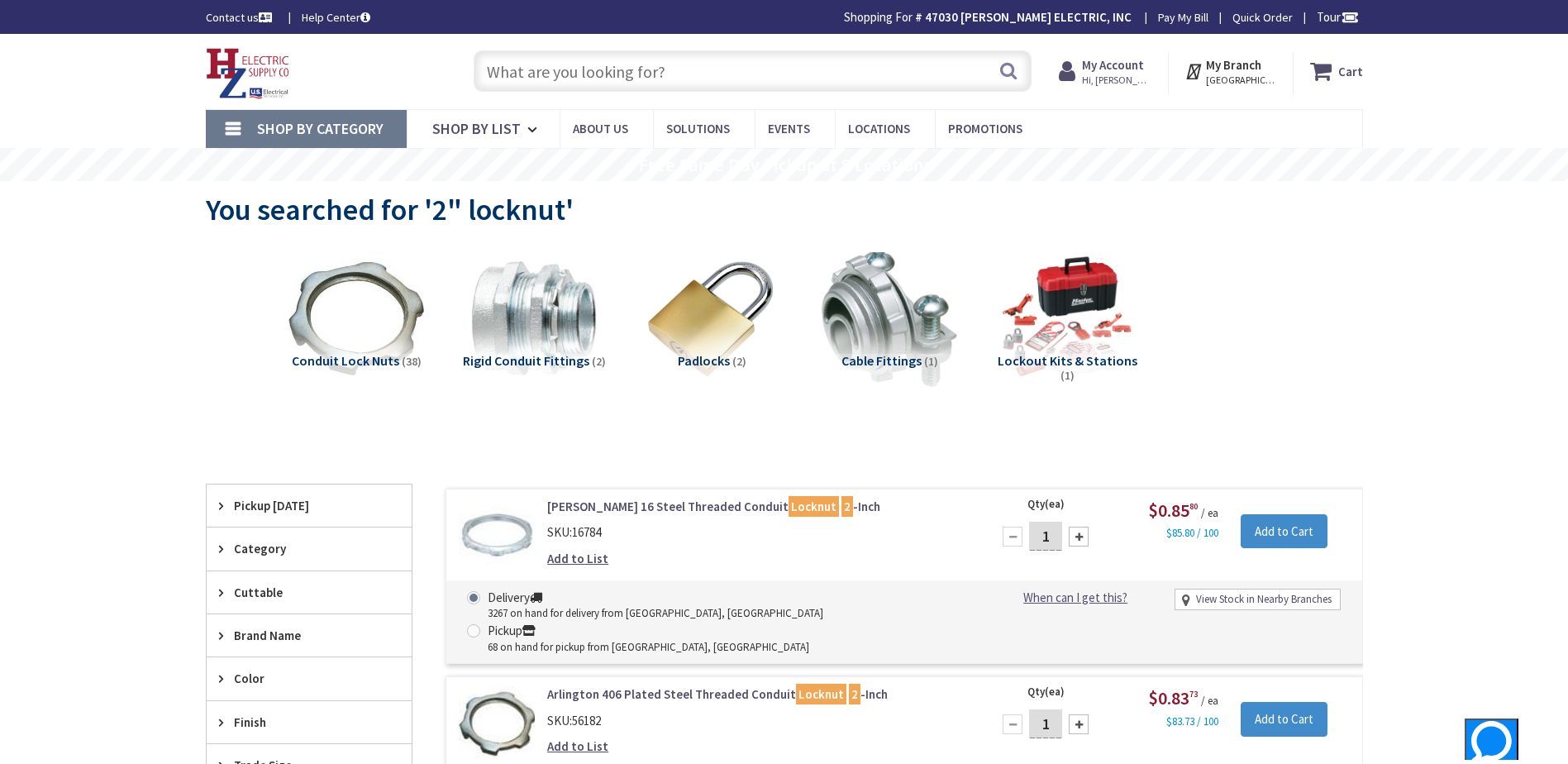
drag, startPoint x: 760, startPoint y: 504, endPoint x: 1087, endPoint y: 506, distance: 327.0
click at [760, 504] on link "Crouse-Hinds 16 Steel Threaded Conduit Locknut 2 -Inch" at bounding box center [757, 506] width 420 height 18
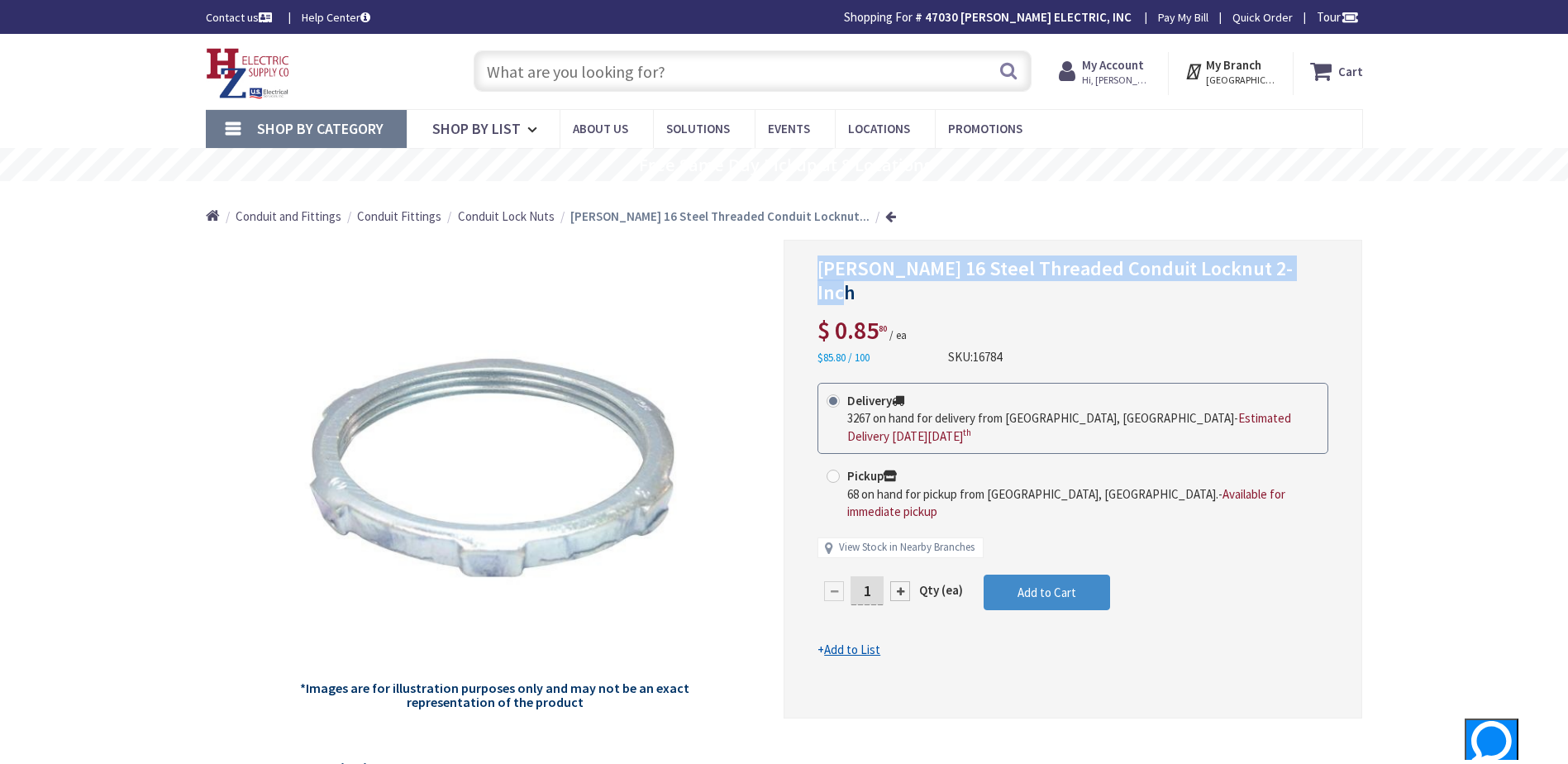
drag, startPoint x: 1288, startPoint y: 273, endPoint x: 820, endPoint y: 277, distance: 468.0
click at [820, 277] on span "Crouse-Hinds 16 Steel Threaded Conduit Locknut 2-Inch" at bounding box center [1055, 280] width 476 height 50
paste input "2” plastic bushing"
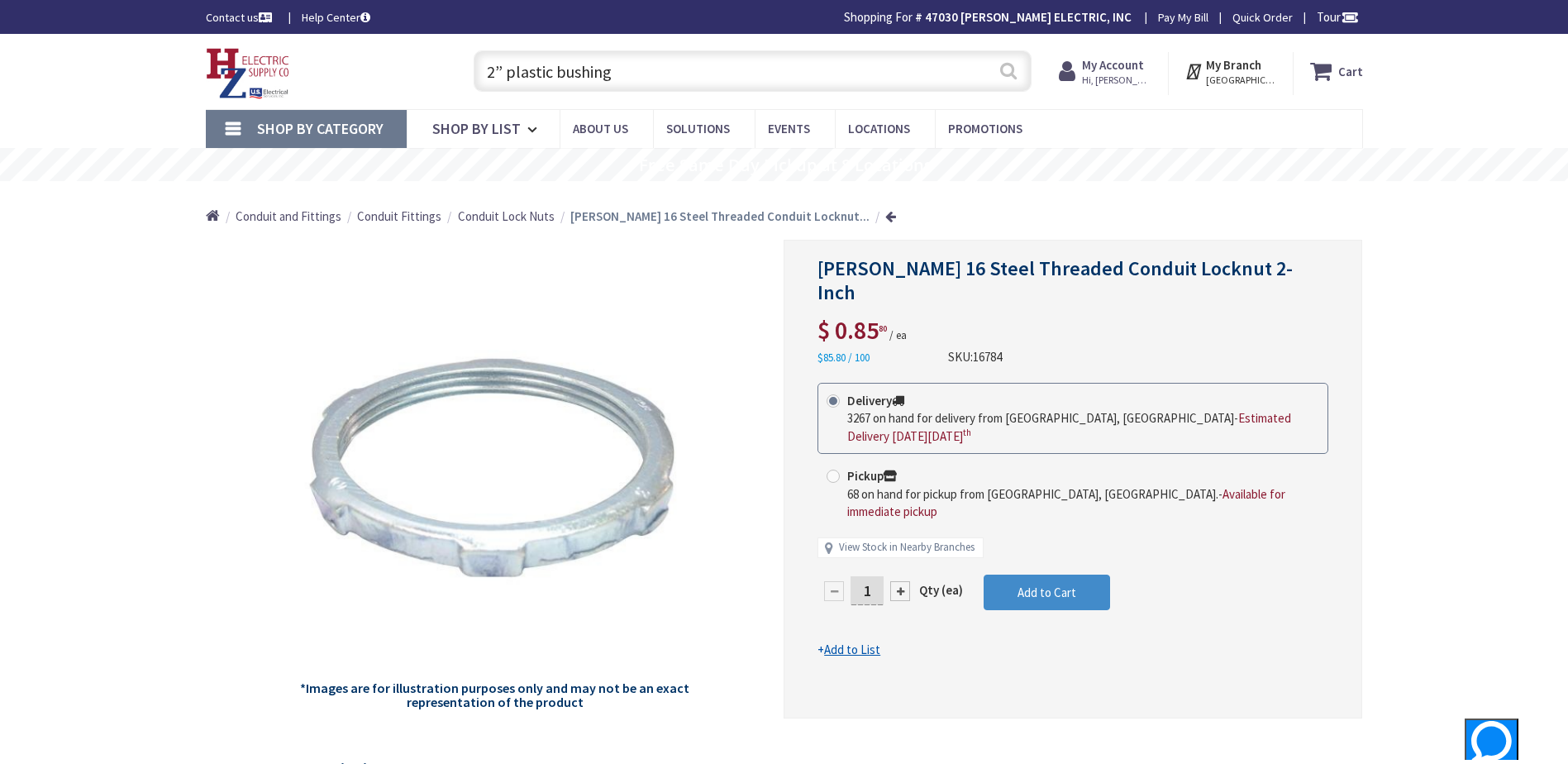
type input "2” plastic bushing"
click at [1010, 73] on button "Search" at bounding box center [1008, 71] width 22 height 38
